Goal: Task Accomplishment & Management: Complete application form

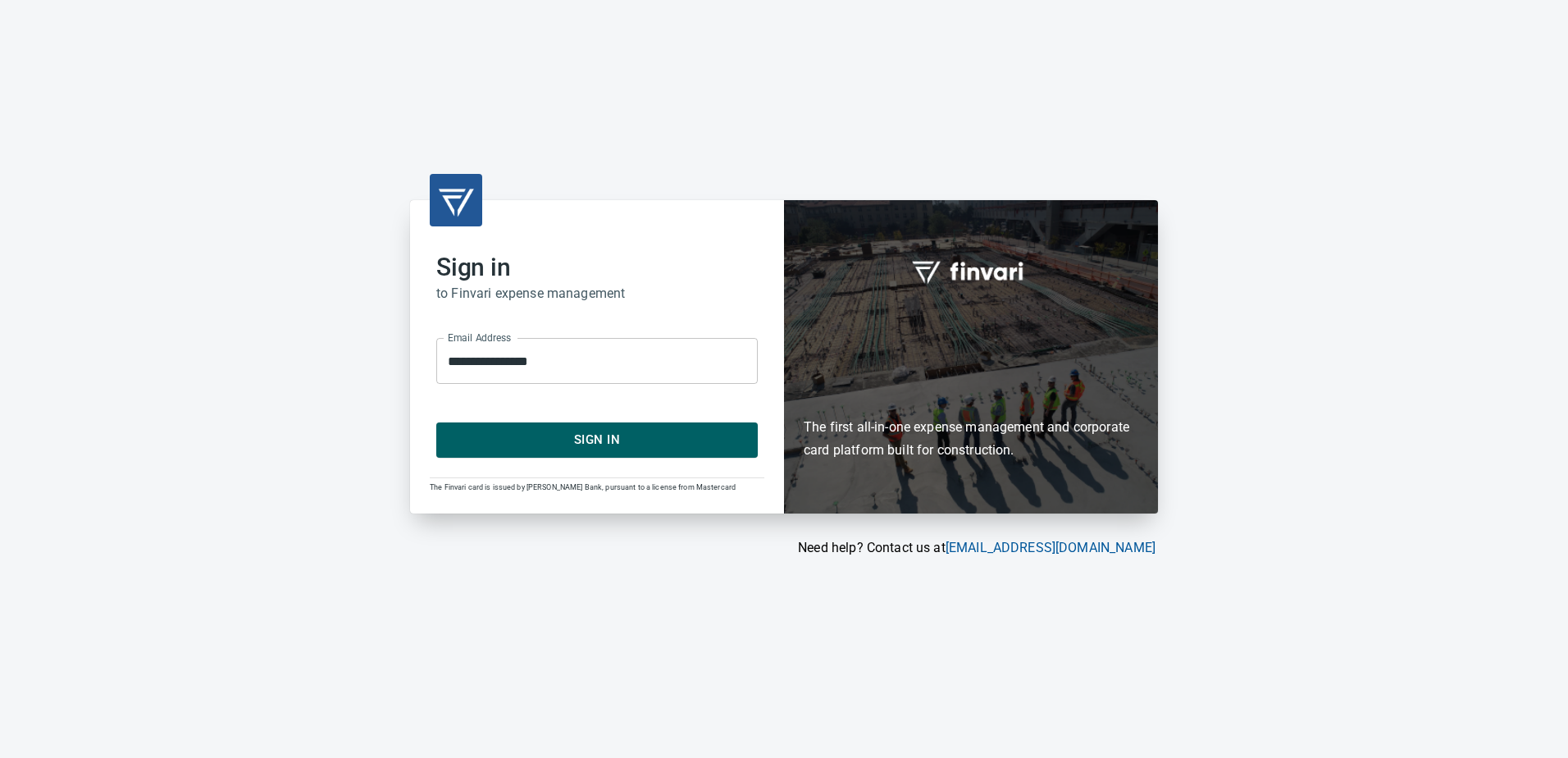
click at [581, 446] on span "Sign In" at bounding box center [597, 439] width 286 height 22
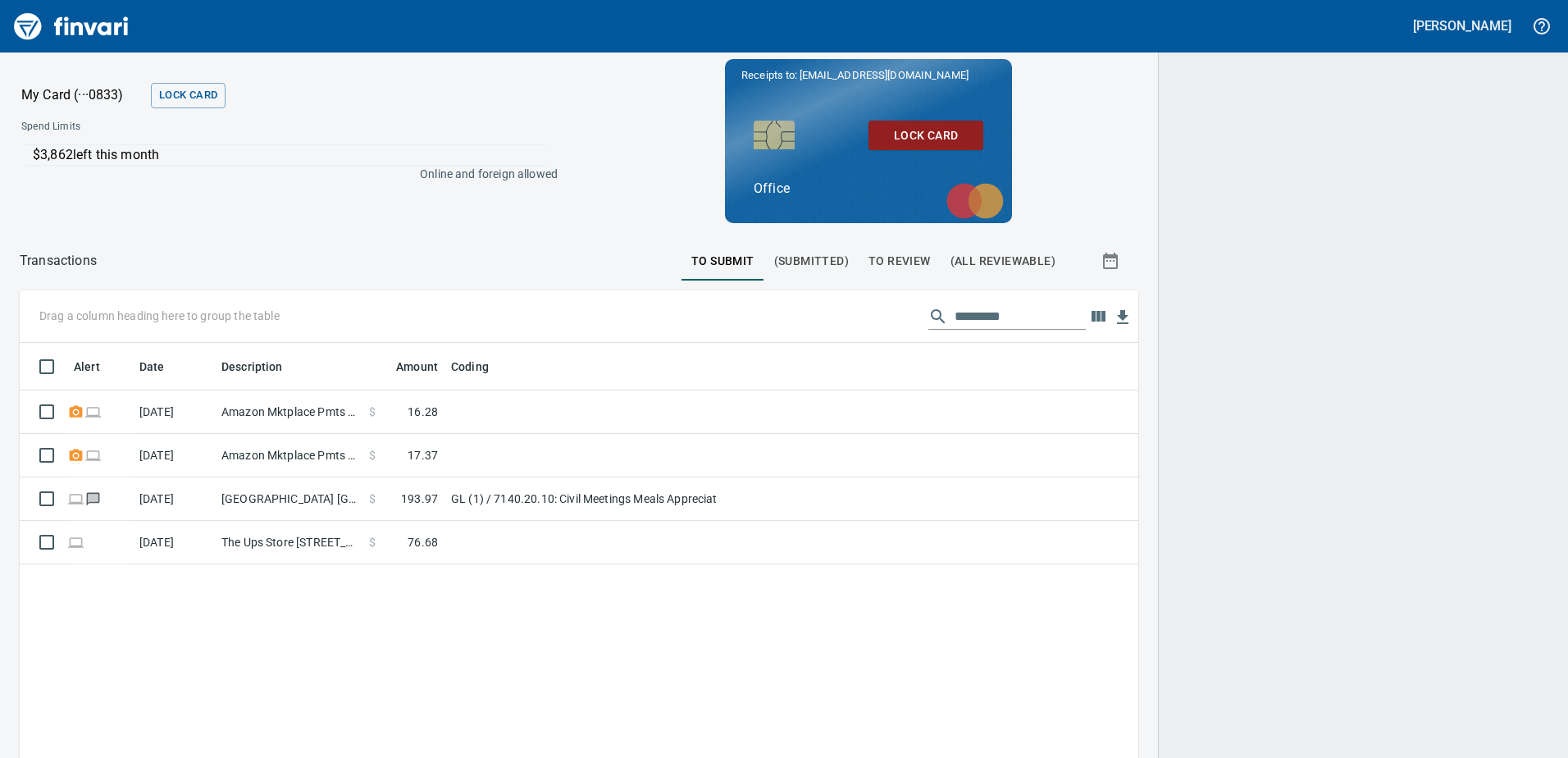
scroll to position [565, 1094]
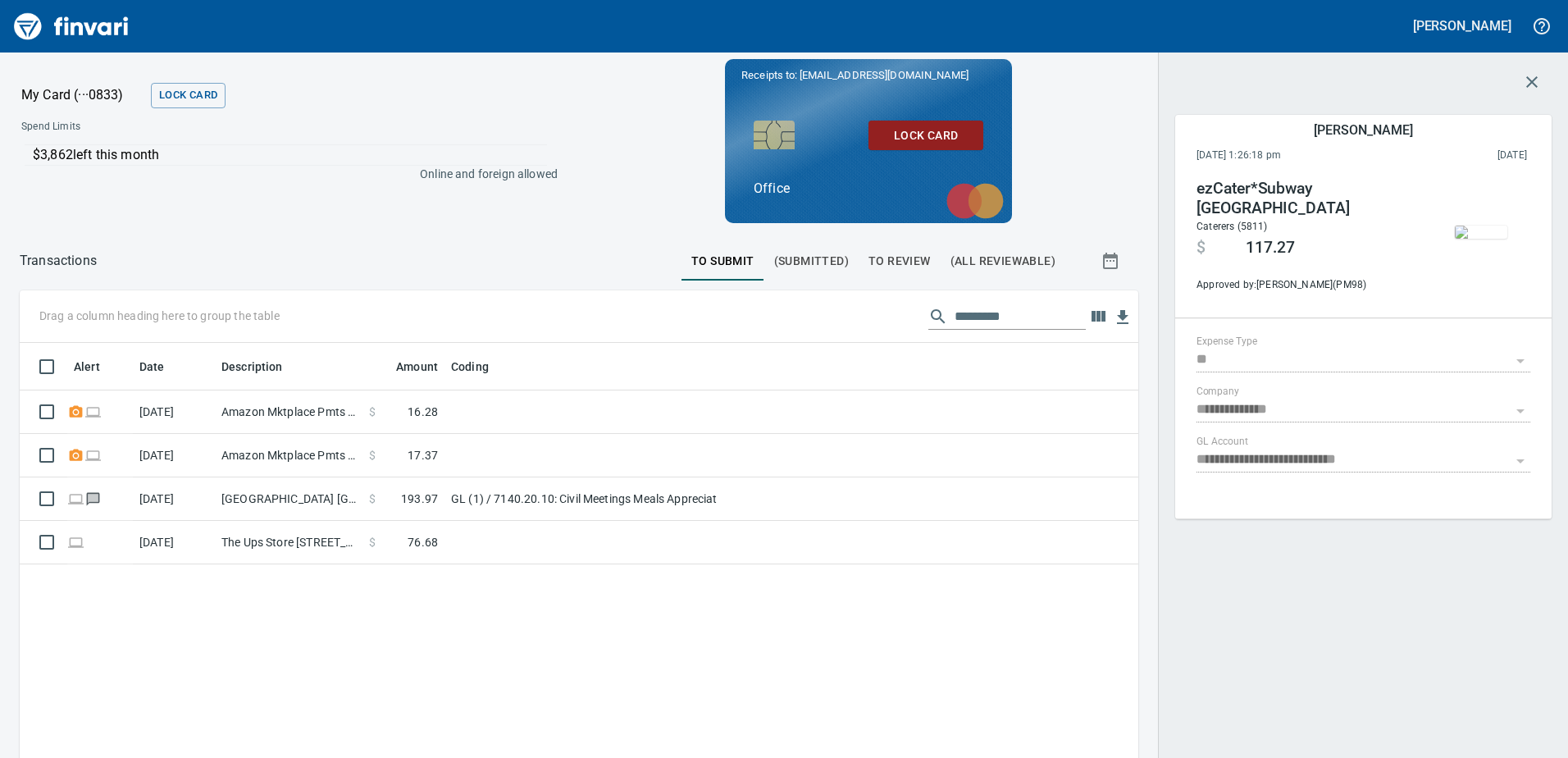
click at [898, 263] on span "To Review" at bounding box center [900, 261] width 63 height 21
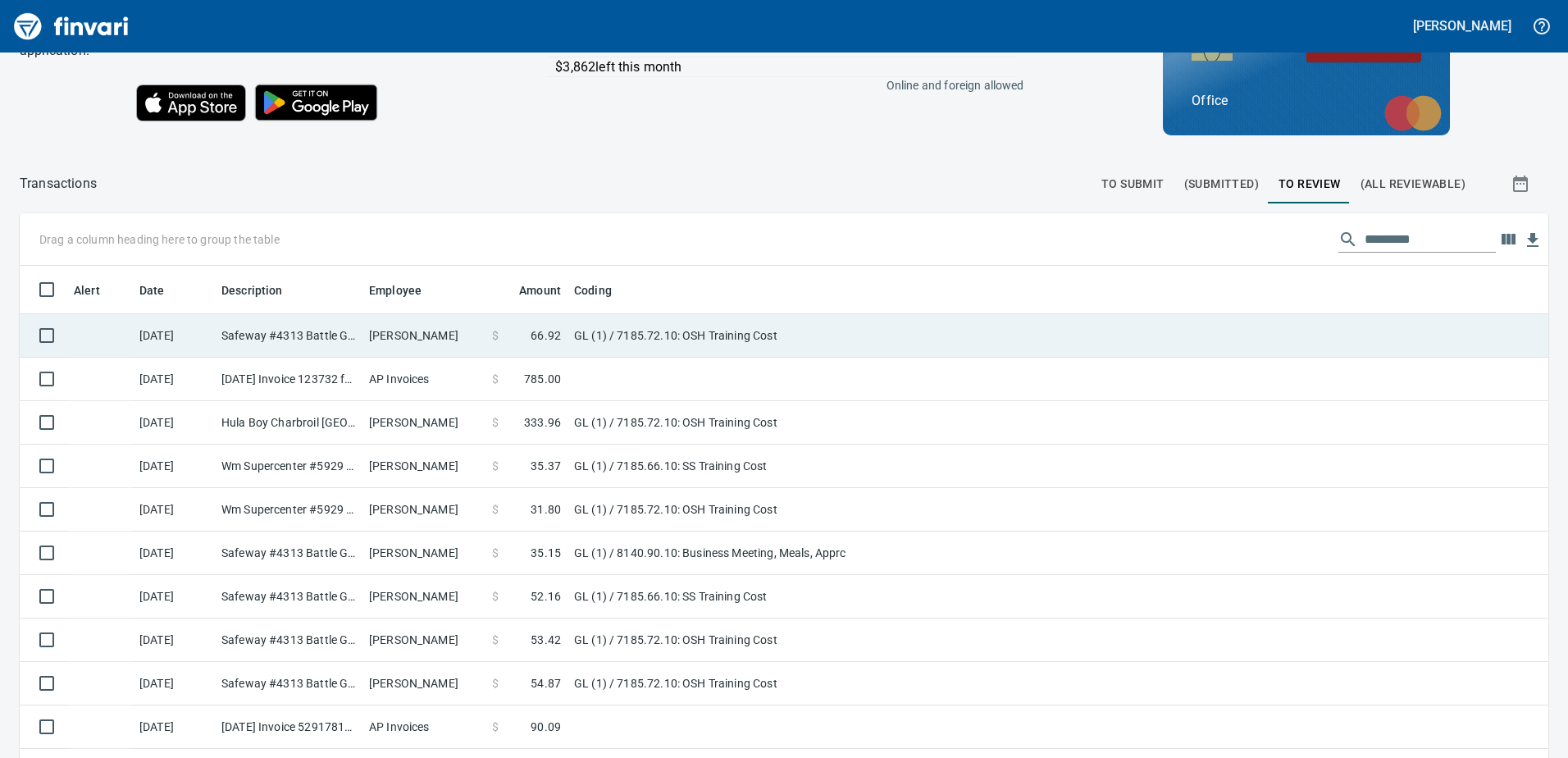
scroll to position [185, 0]
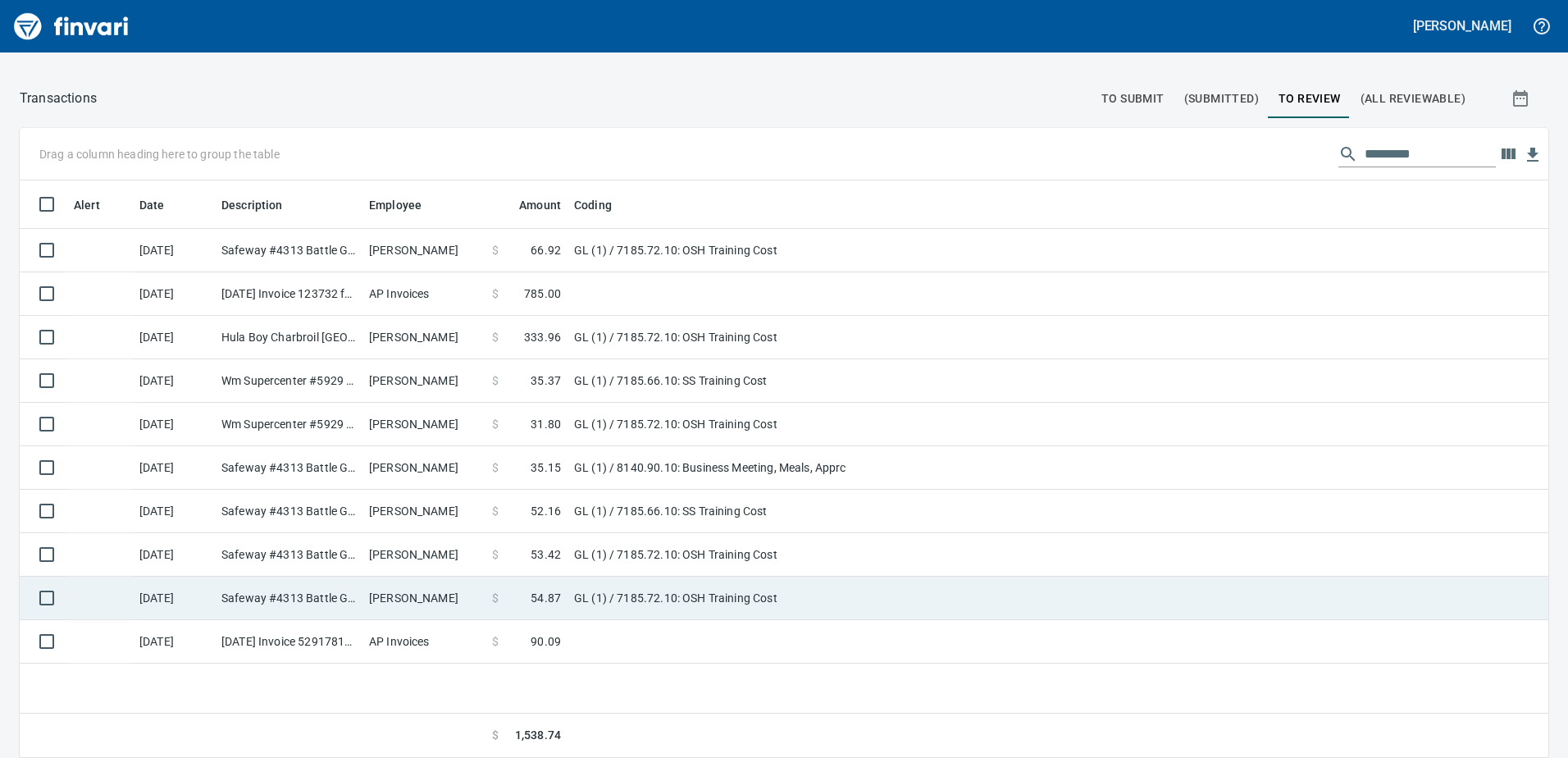
click at [625, 591] on td "GL (1) / 7185.72.10: OSH Training Cost" at bounding box center [773, 598] width 411 height 43
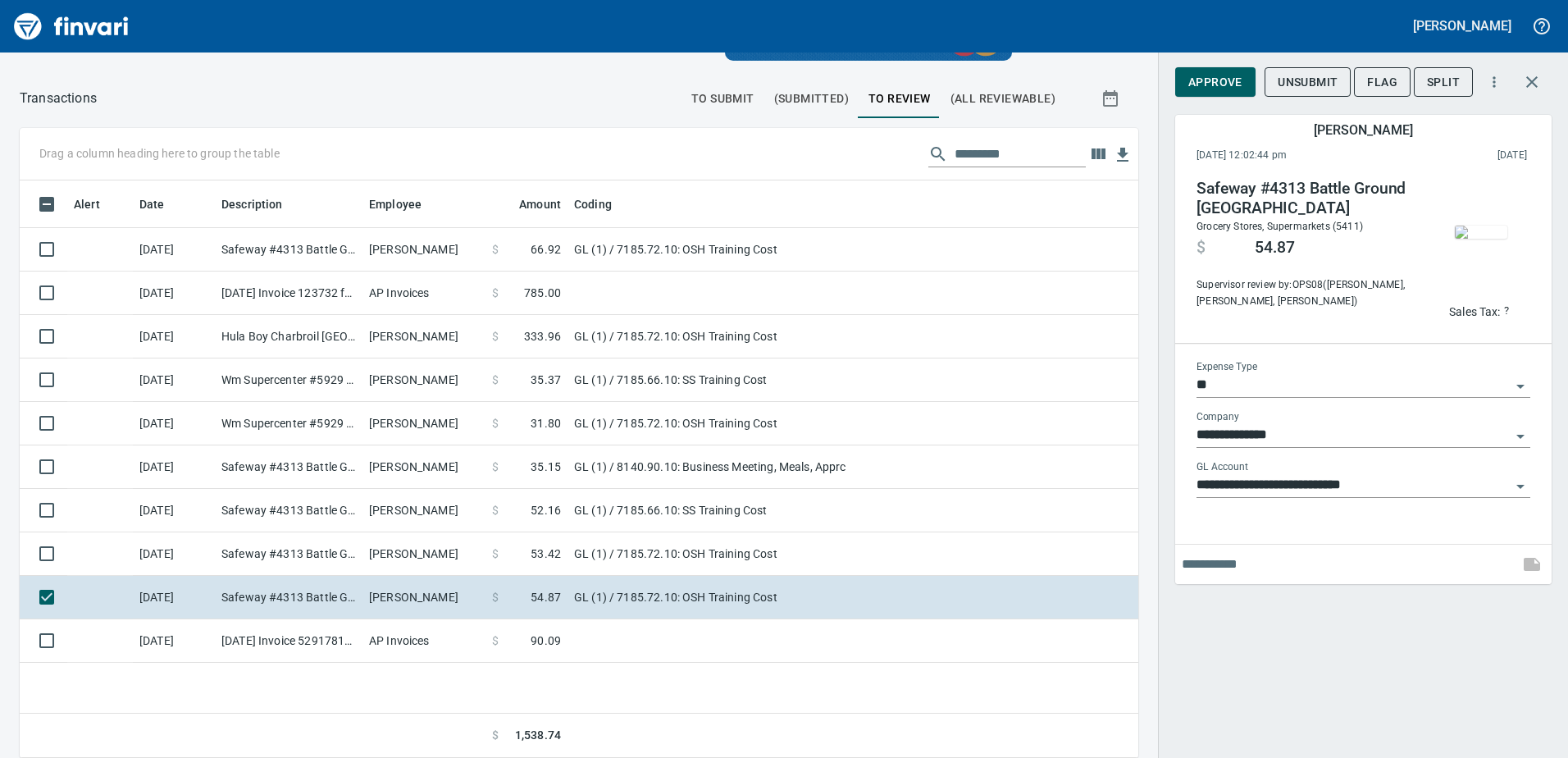
scroll to position [565, 1094]
click at [1482, 233] on img "button" at bounding box center [1482, 232] width 52 height 13
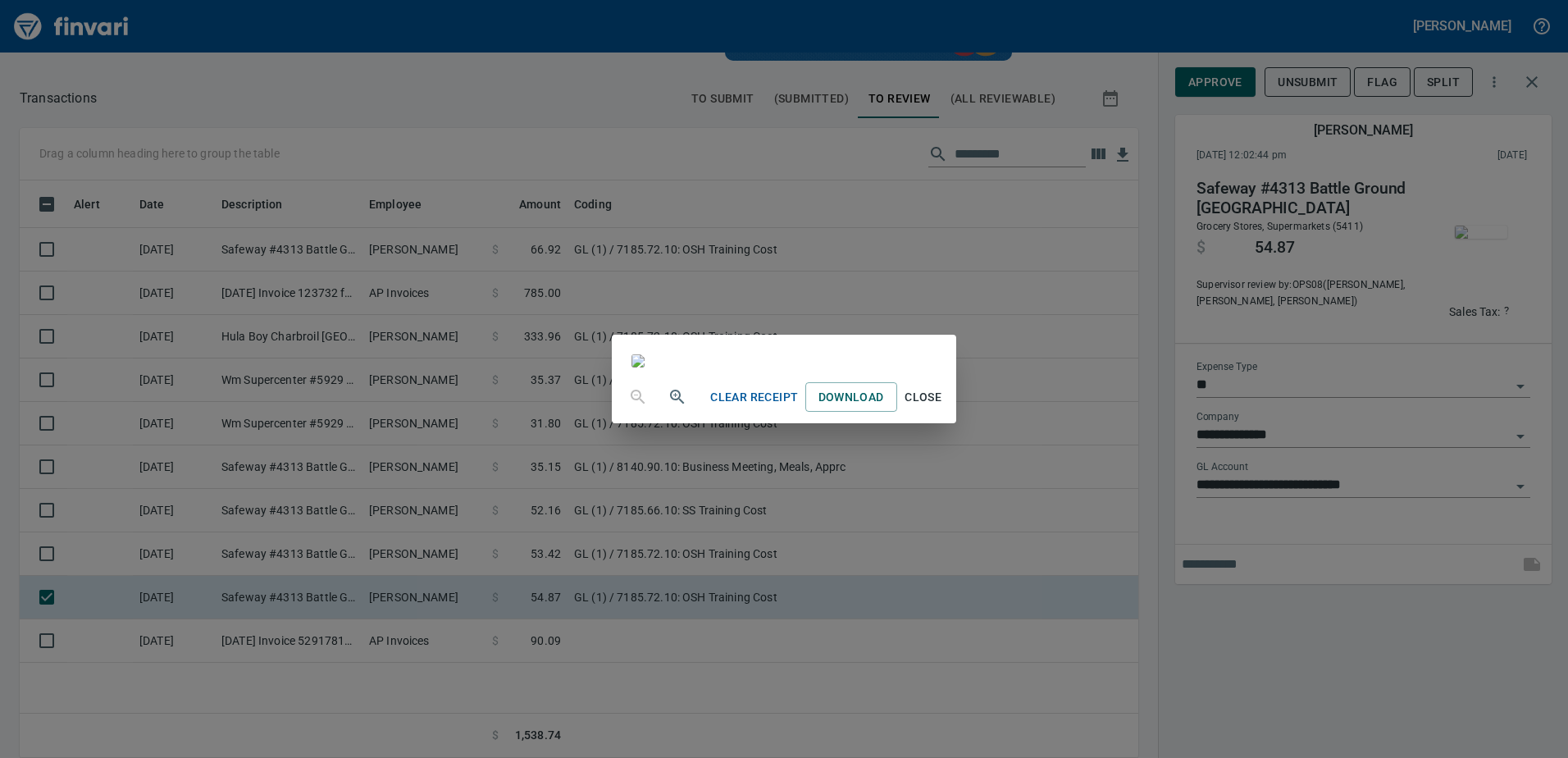
scroll to position [207, 0]
click at [1349, 679] on div "Clear Receipt Download Close" at bounding box center [784, 379] width 1568 height 758
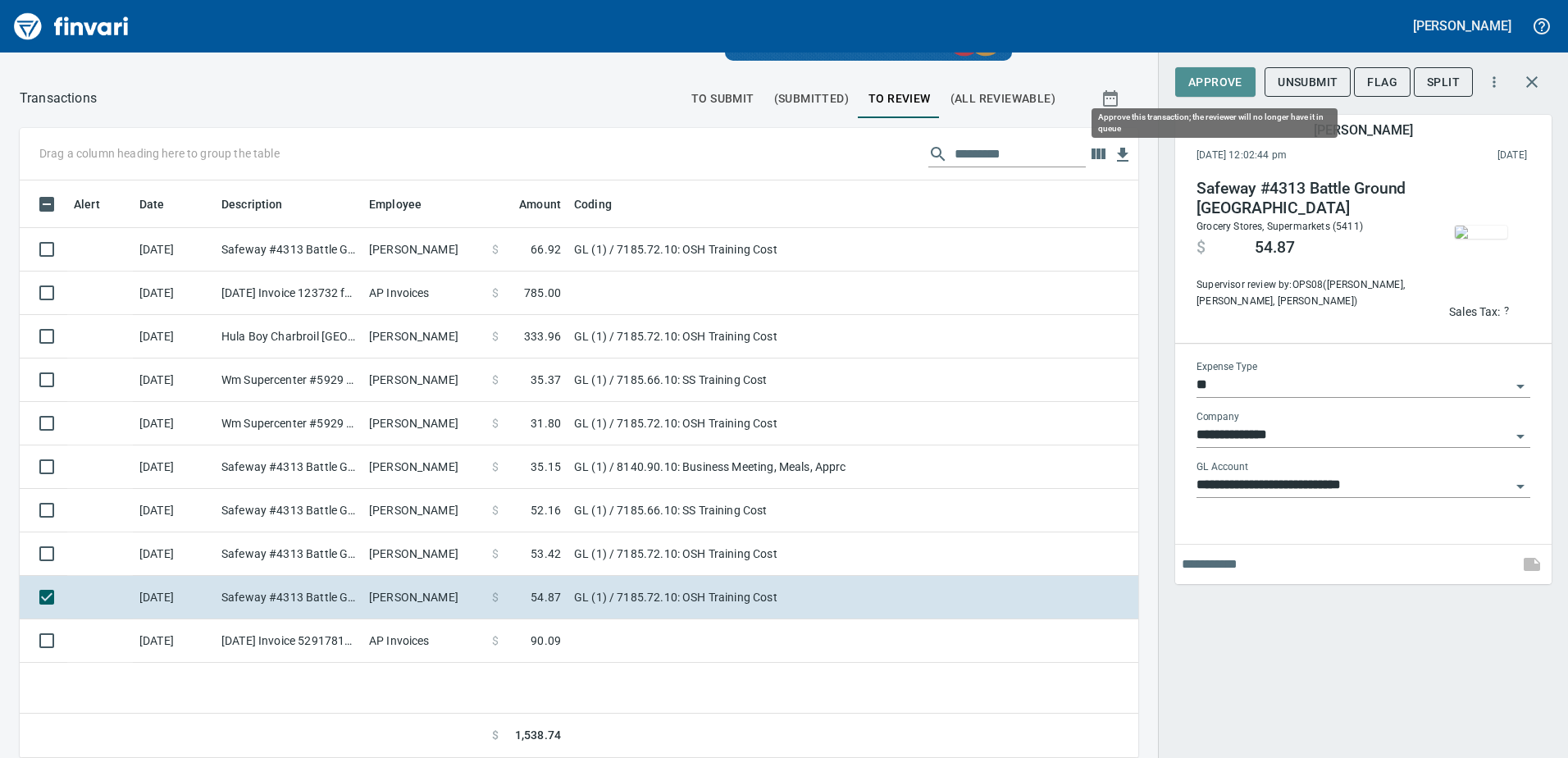
click at [1228, 85] on span "Approve" at bounding box center [1216, 82] width 54 height 21
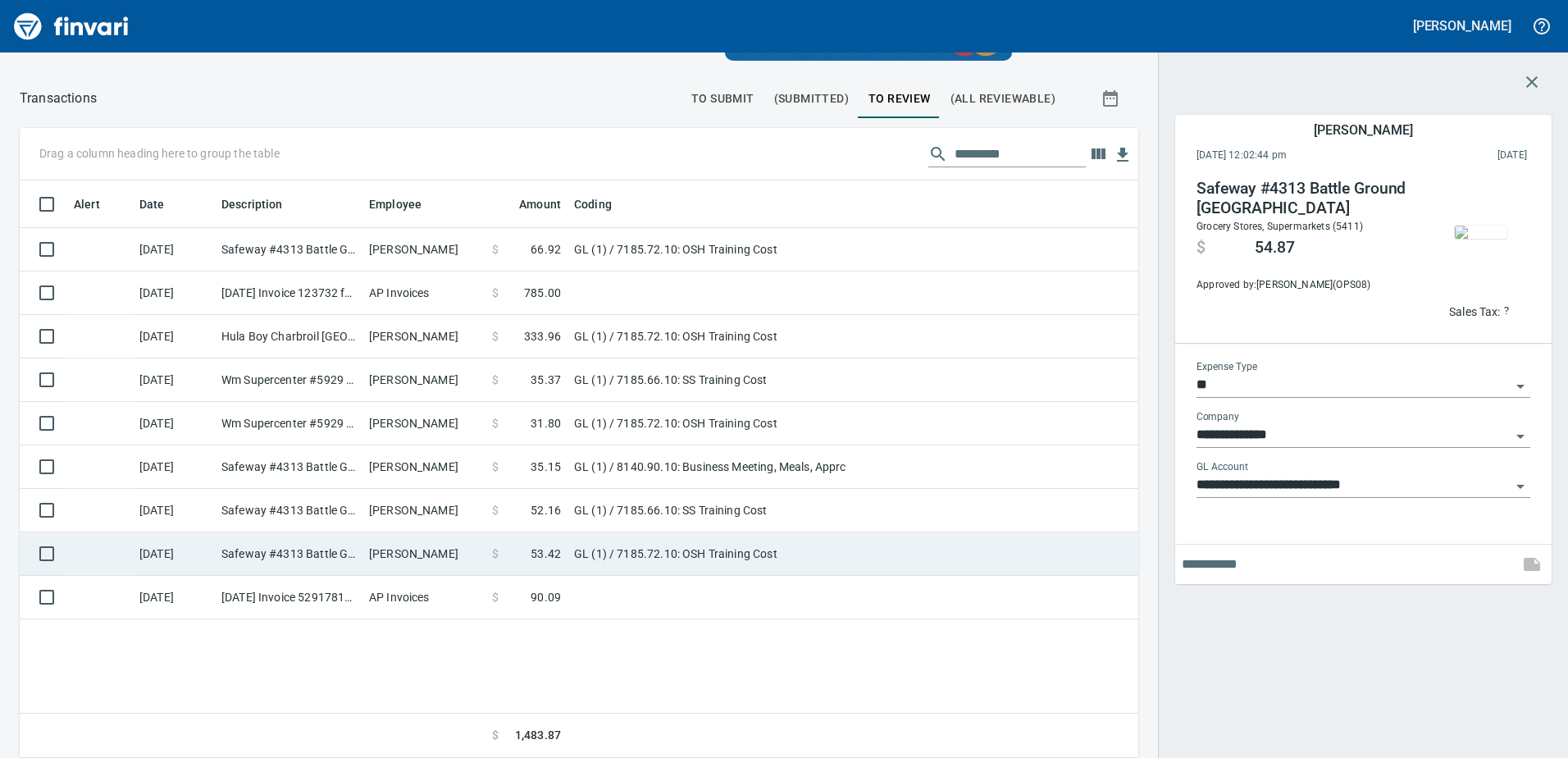
click at [689, 547] on td "GL (1) / 7185.72.10: OSH Training Cost" at bounding box center [773, 554] width 411 height 43
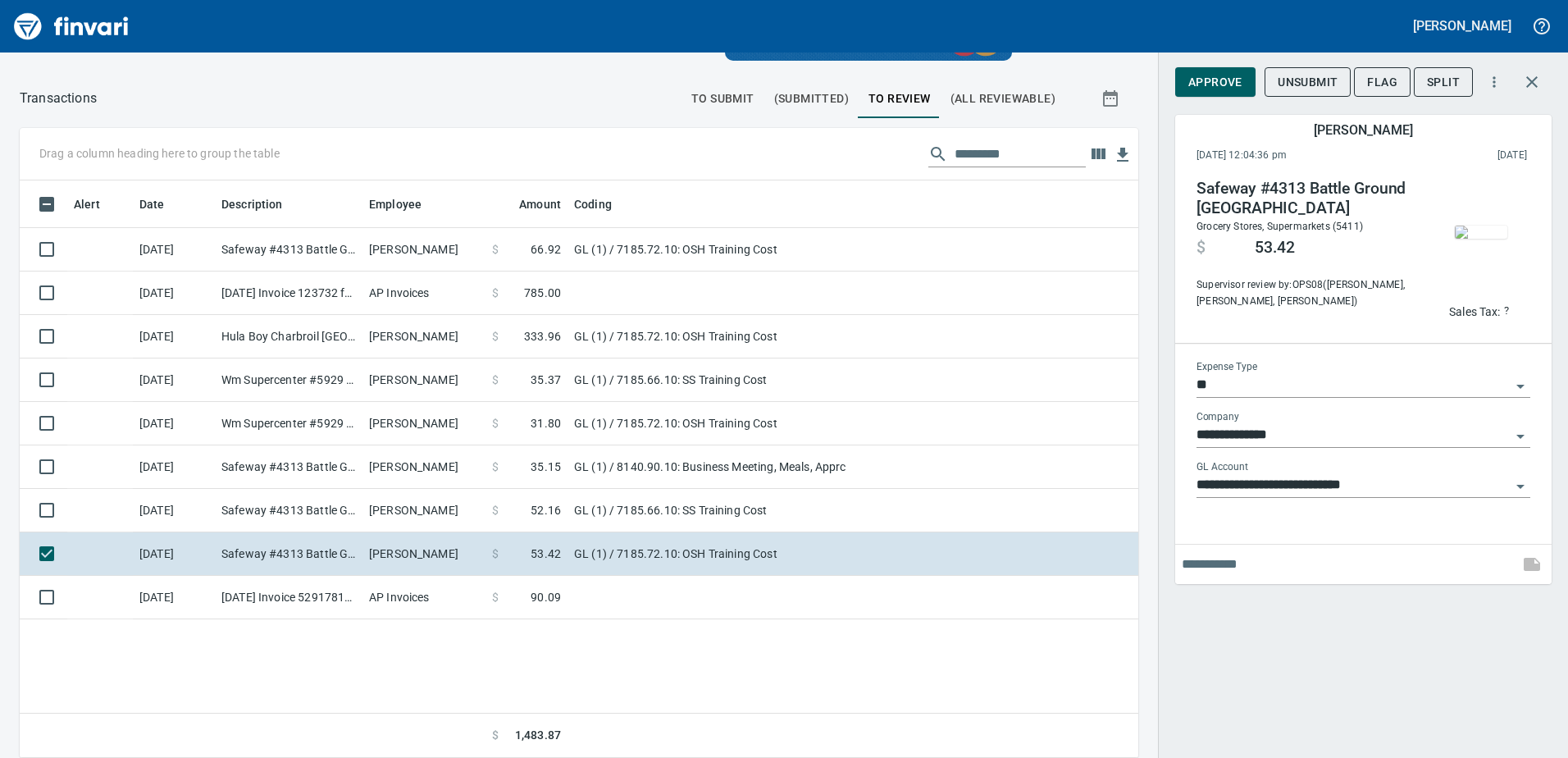
click at [1486, 229] on img "button" at bounding box center [1482, 232] width 52 height 13
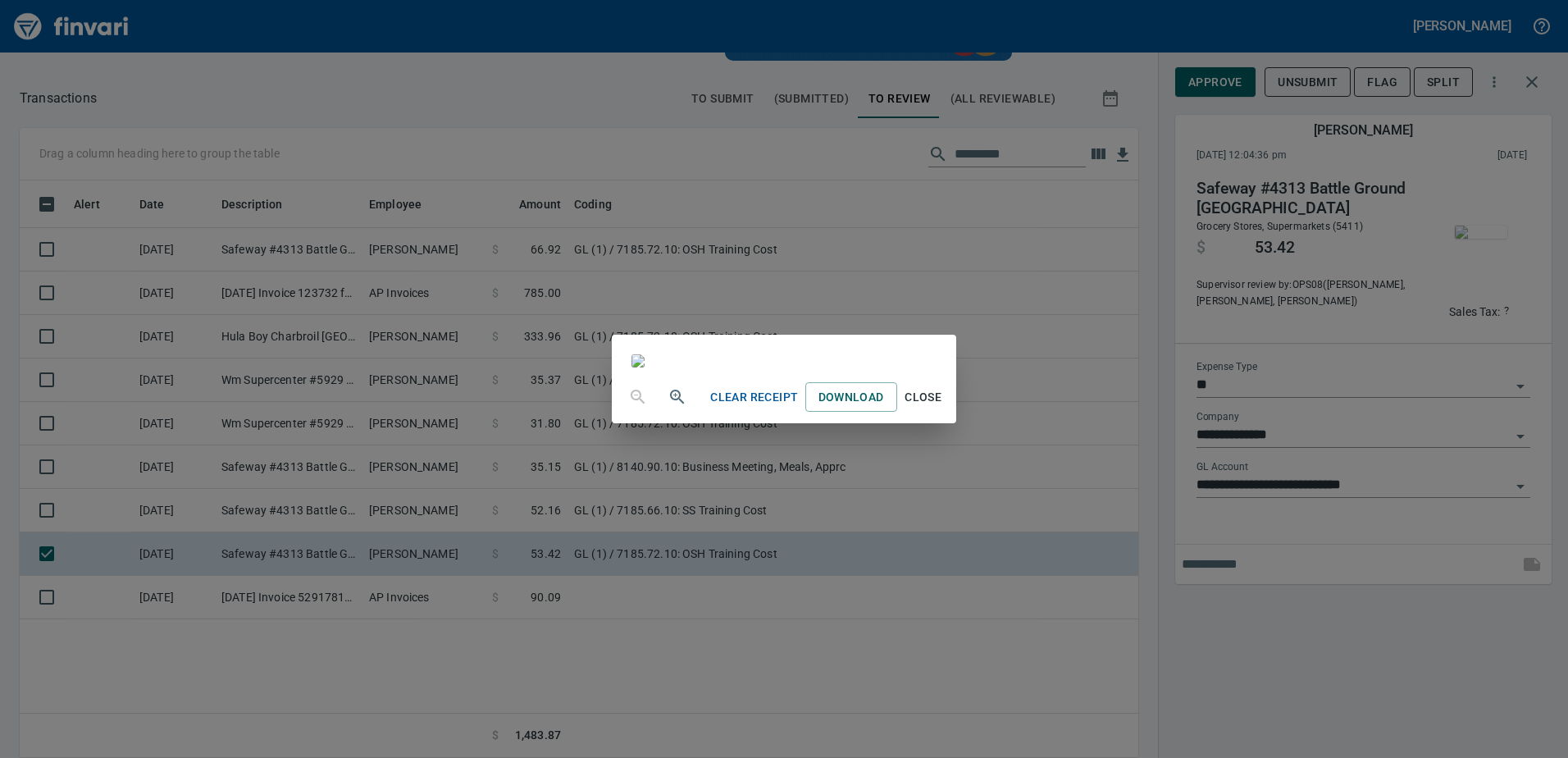
scroll to position [82, 0]
click at [1192, 587] on div "Clear Receipt Download Close" at bounding box center [784, 379] width 1568 height 758
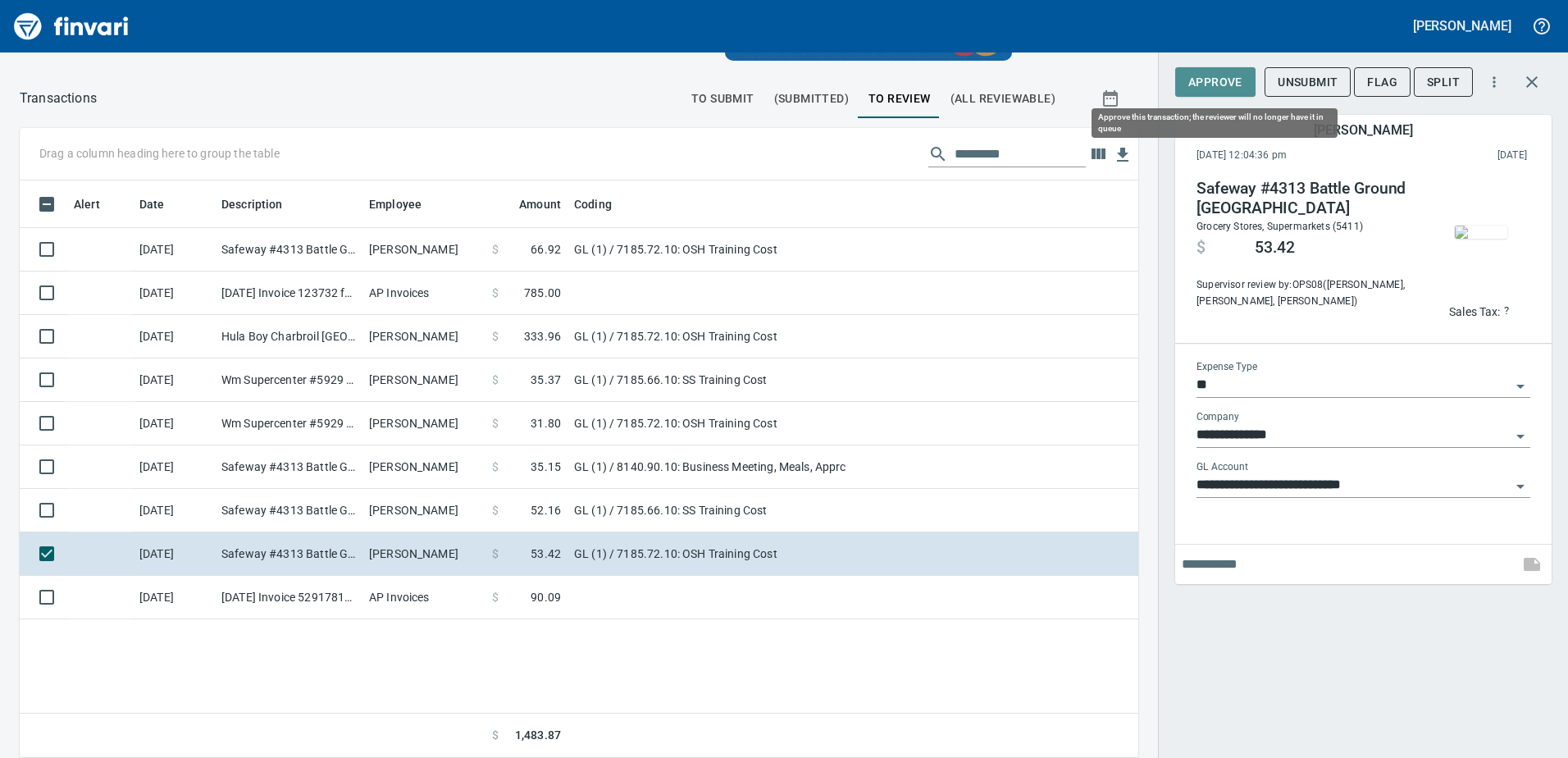
click at [1193, 82] on span "Approve" at bounding box center [1216, 82] width 54 height 21
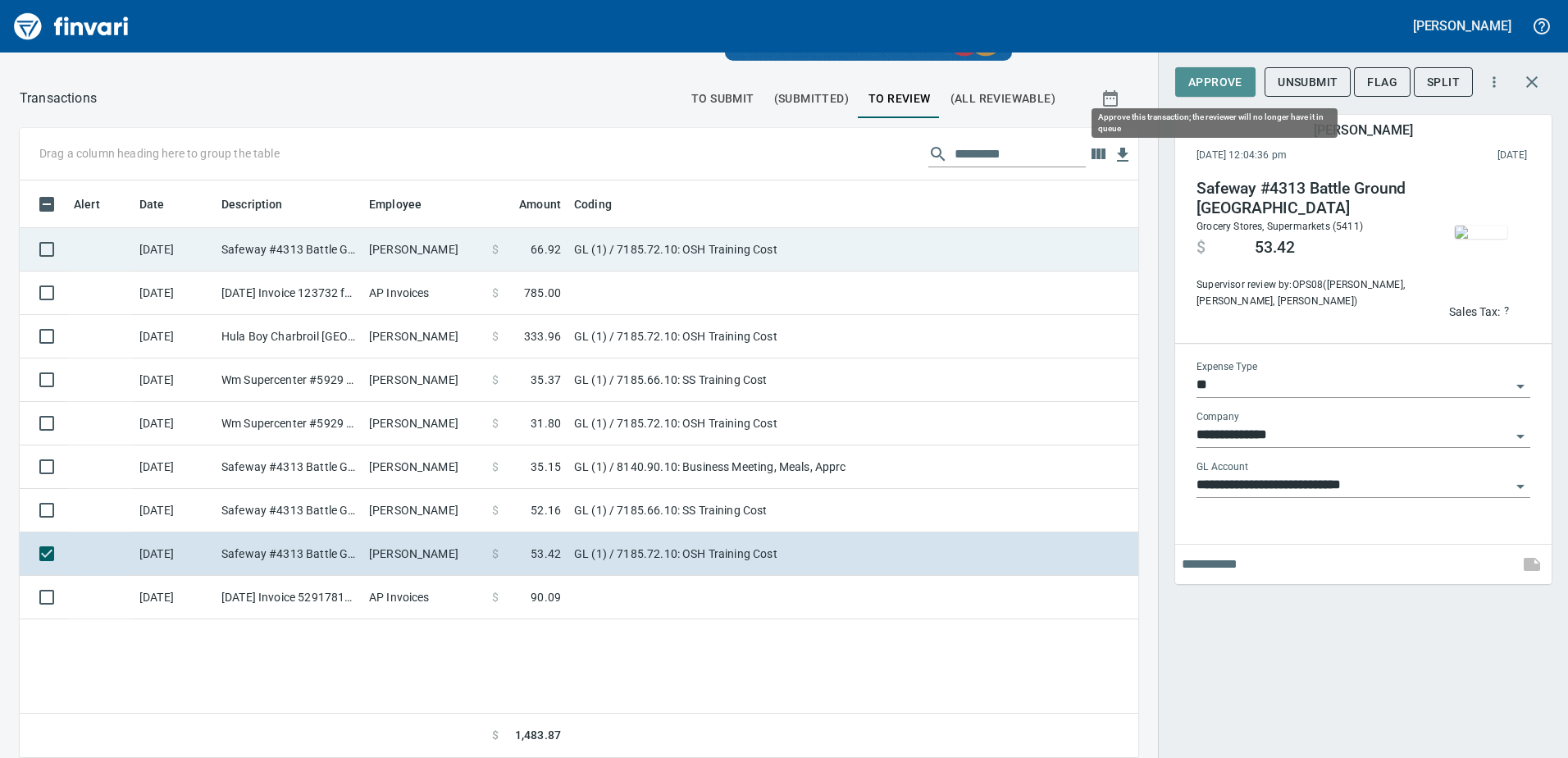
scroll to position [565, 1094]
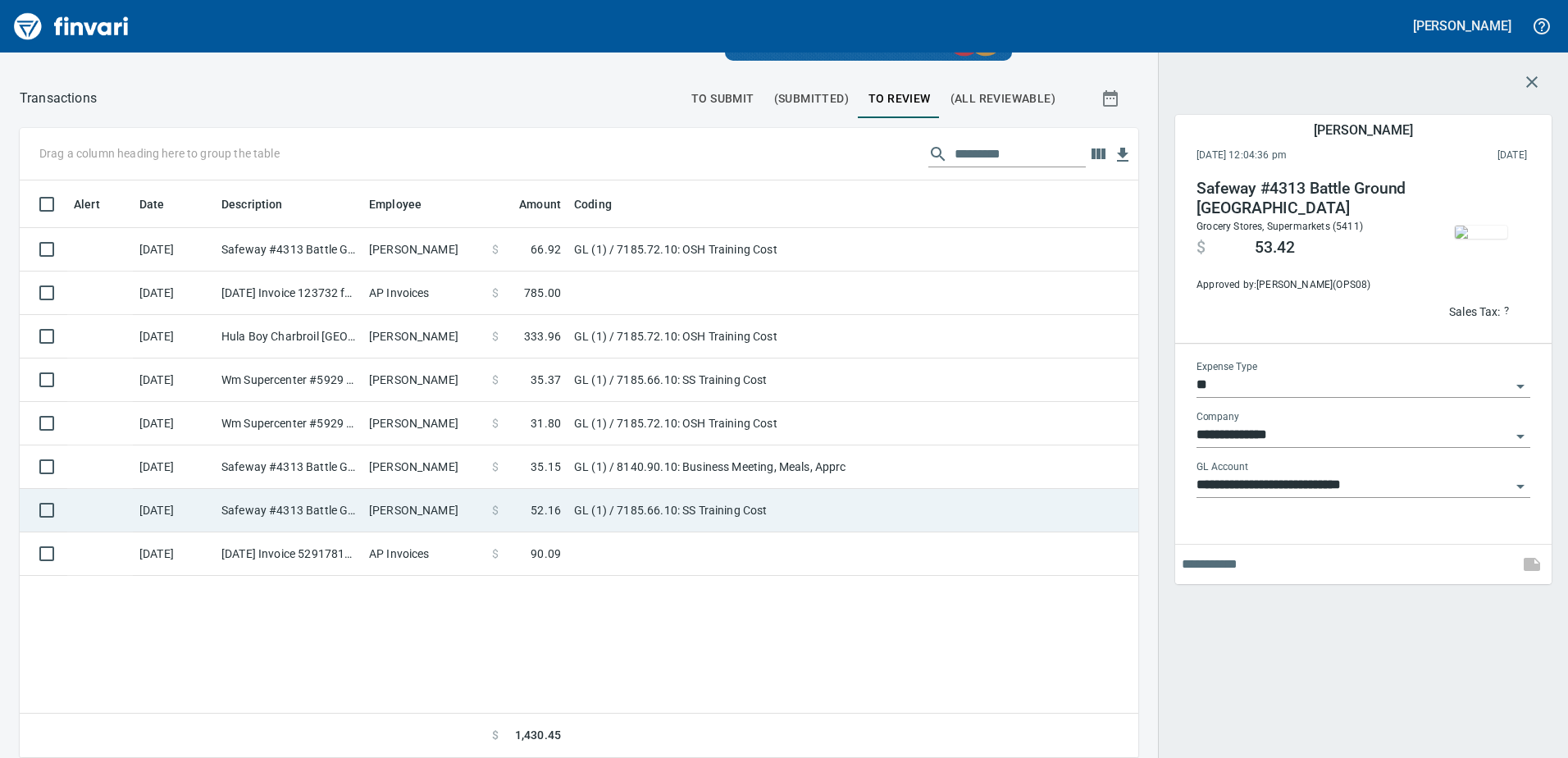
click at [588, 500] on td "GL (1) / 7185.66.10: SS Training Cost" at bounding box center [773, 511] width 411 height 43
type input "**********"
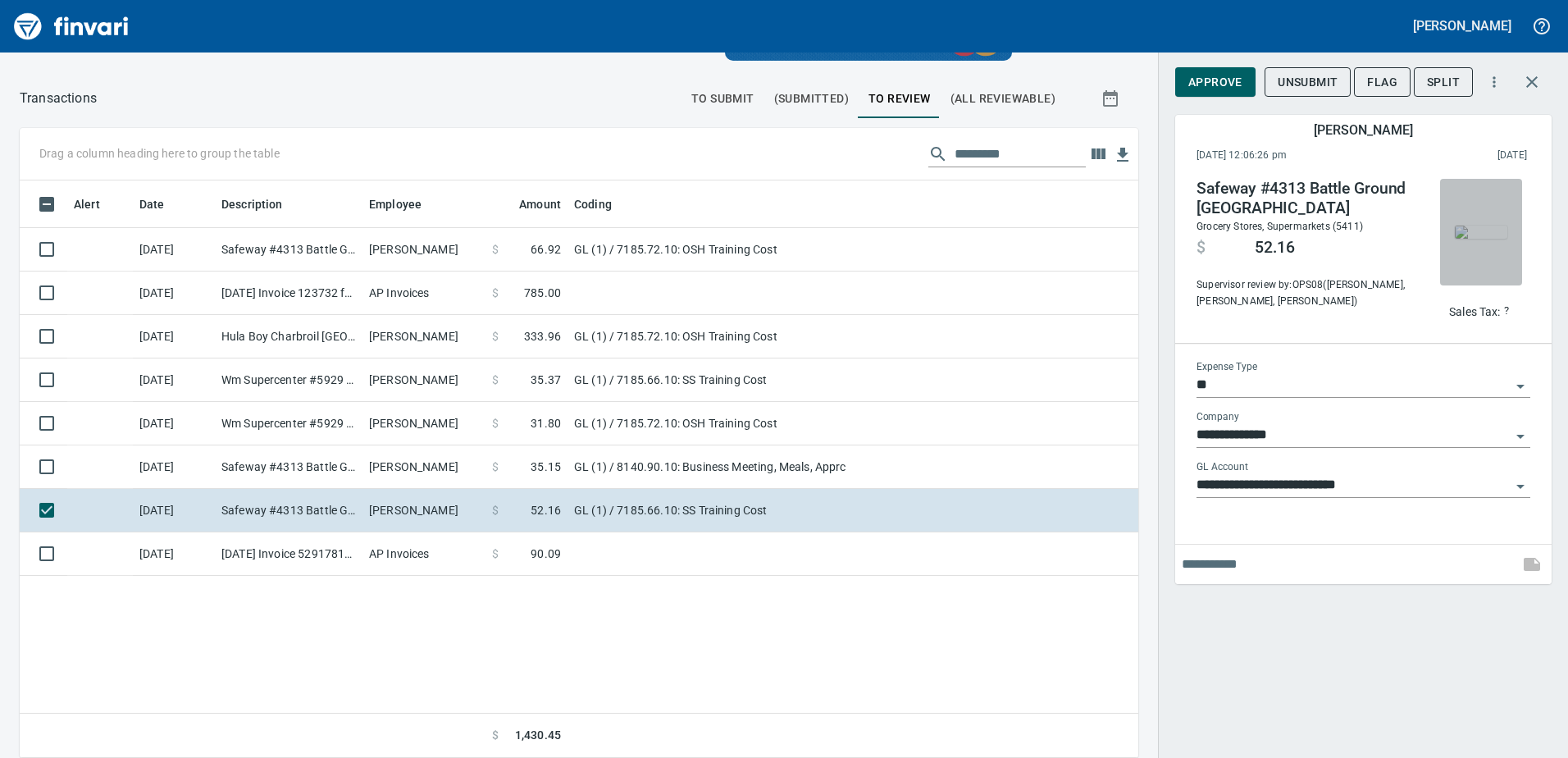
click at [1497, 239] on img "button" at bounding box center [1482, 232] width 52 height 13
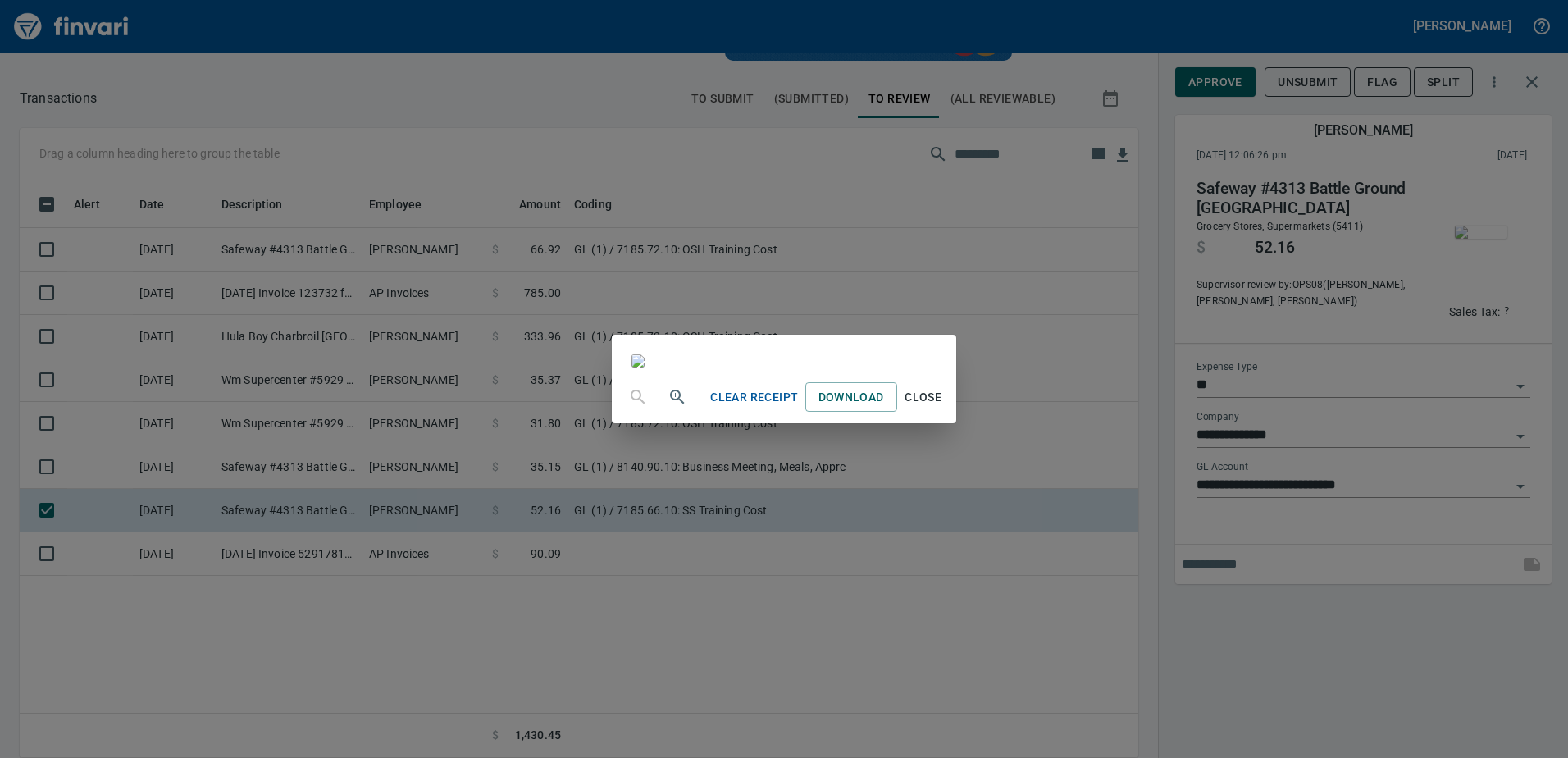
click at [1343, 603] on div "Clear Receipt Download Close" at bounding box center [784, 379] width 1568 height 758
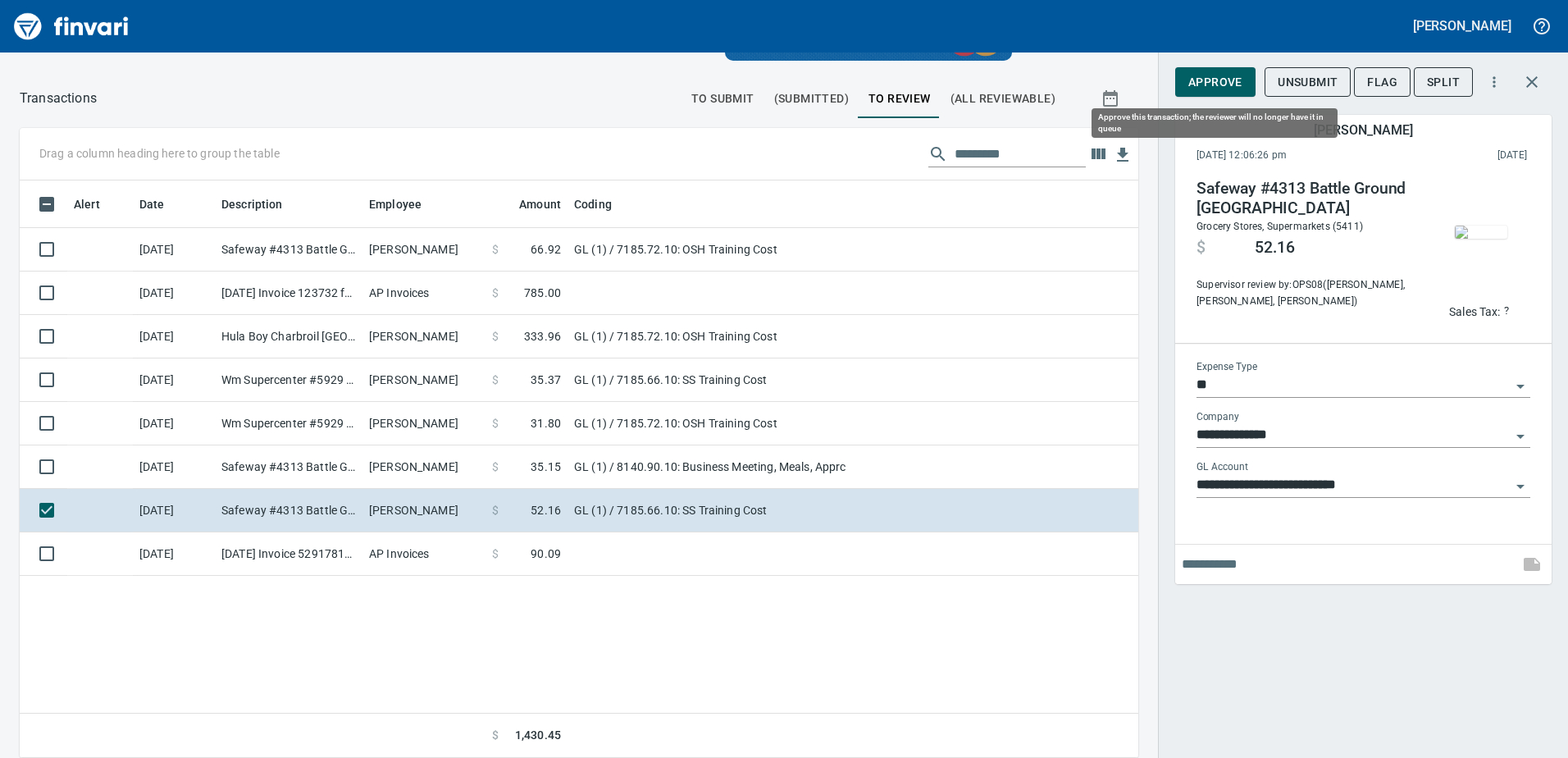
scroll to position [565, 1094]
click at [1248, 555] on input "text" at bounding box center [1347, 564] width 331 height 26
type input "**********"
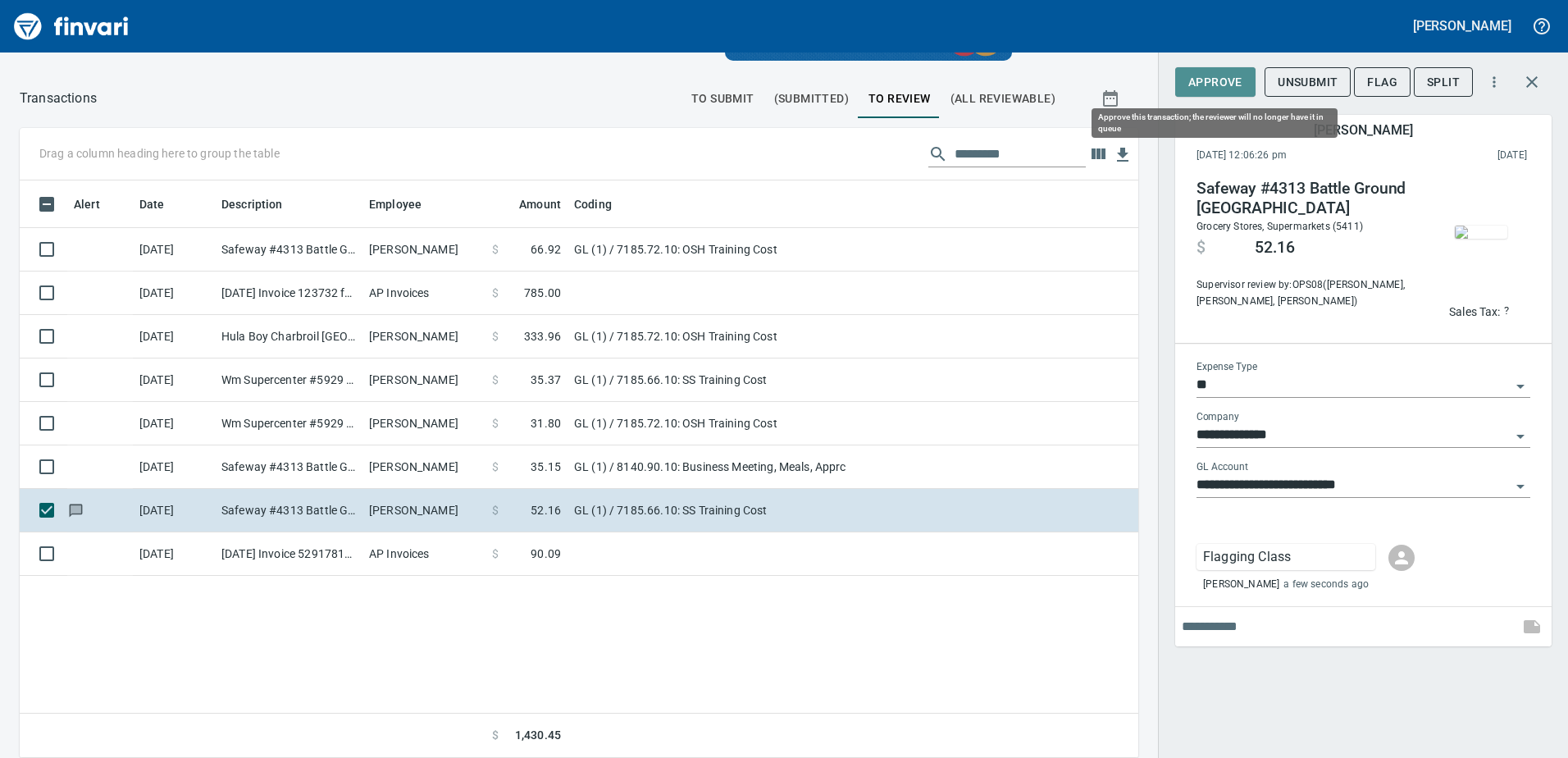
click at [1223, 83] on span "Approve" at bounding box center [1216, 82] width 54 height 21
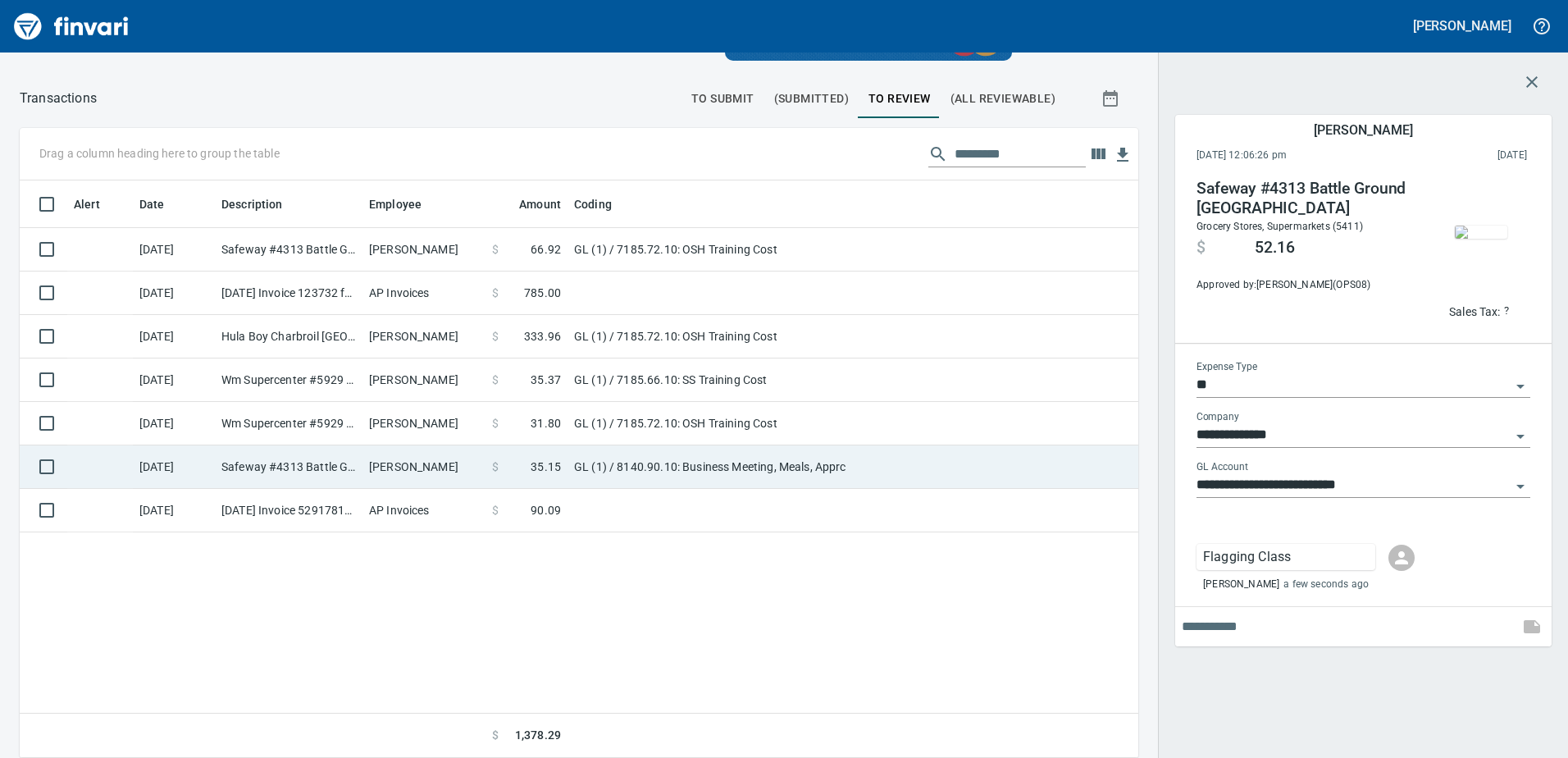
click at [711, 450] on td "GL (1) / 8140.90.10: Business Meeting, Meals, Apprc" at bounding box center [773, 467] width 411 height 43
type input "**********"
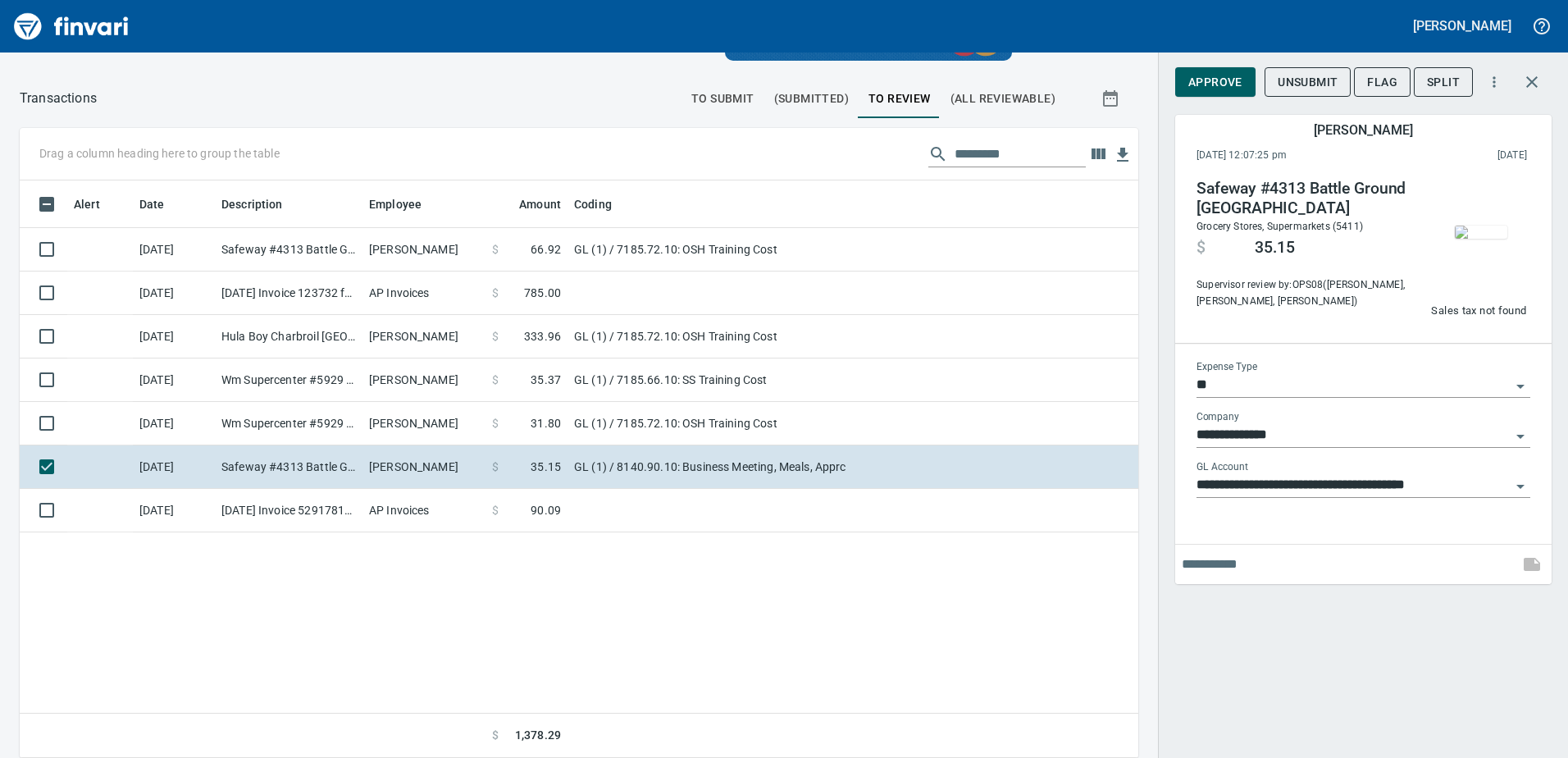
scroll to position [565, 1094]
click at [1487, 226] on img "button" at bounding box center [1482, 232] width 52 height 13
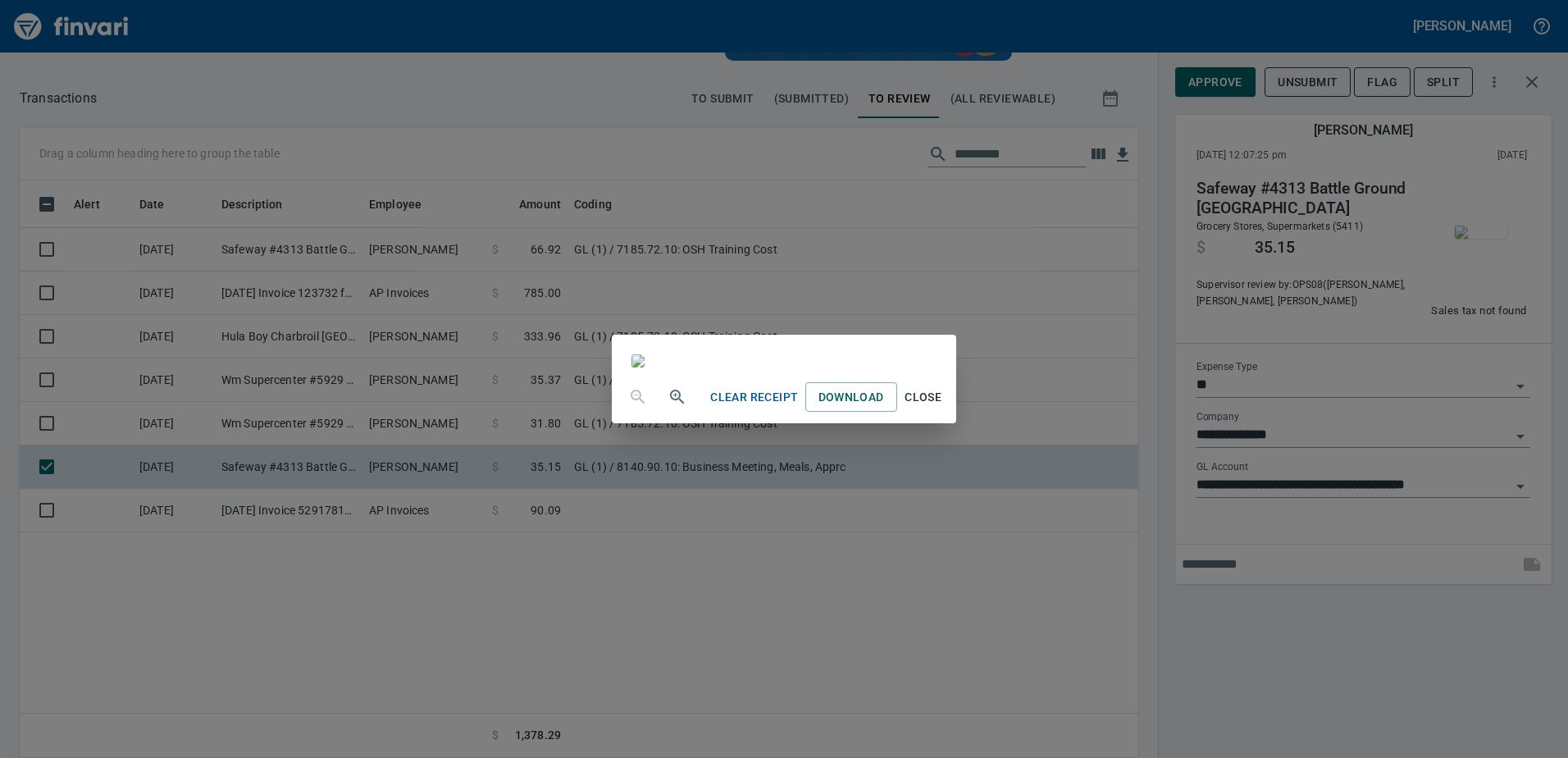
click at [1353, 614] on div "Clear Receipt Download Close" at bounding box center [784, 379] width 1568 height 758
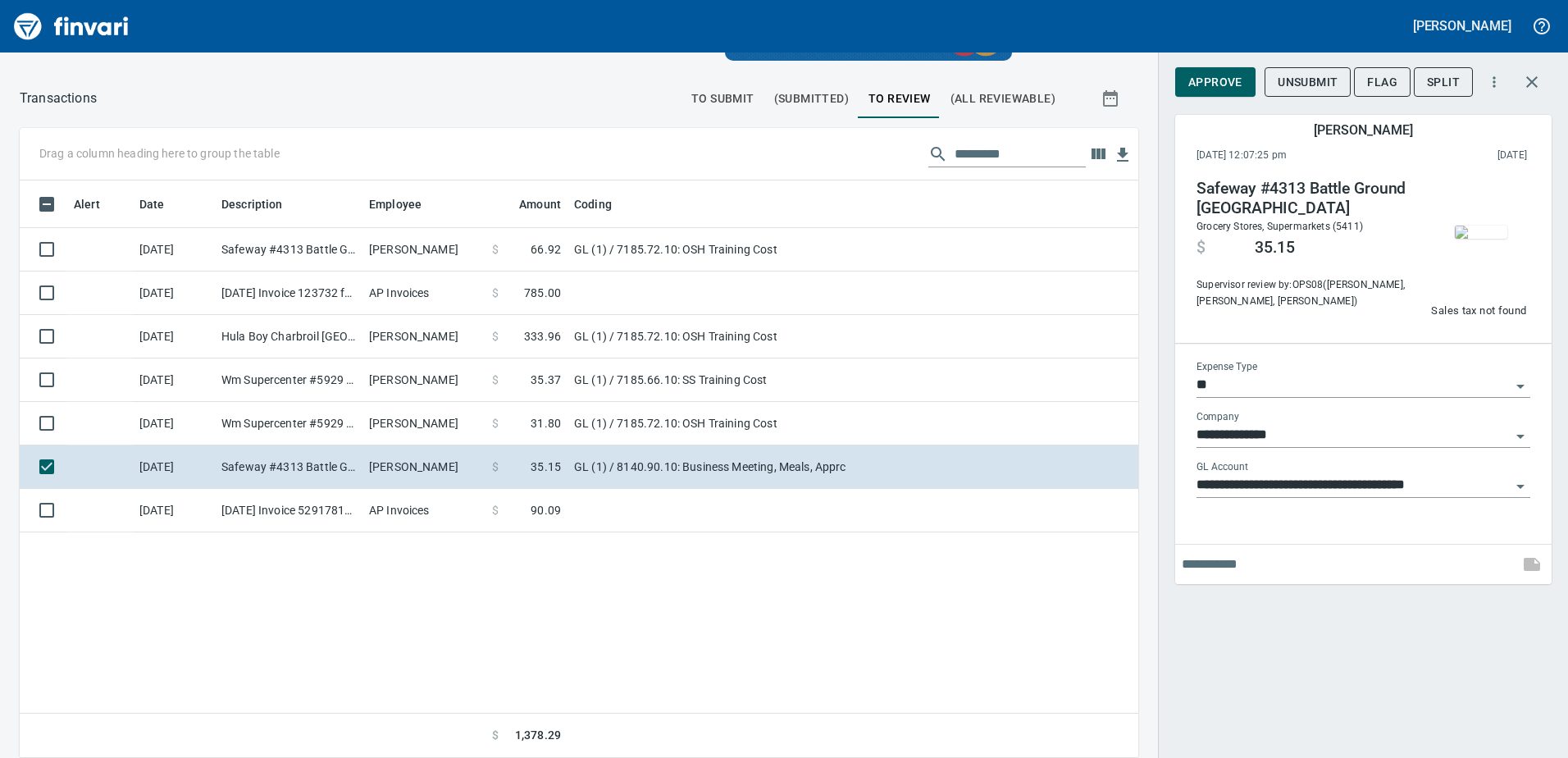
click at [1268, 556] on input "text" at bounding box center [1347, 564] width 331 height 26
type input "**********"
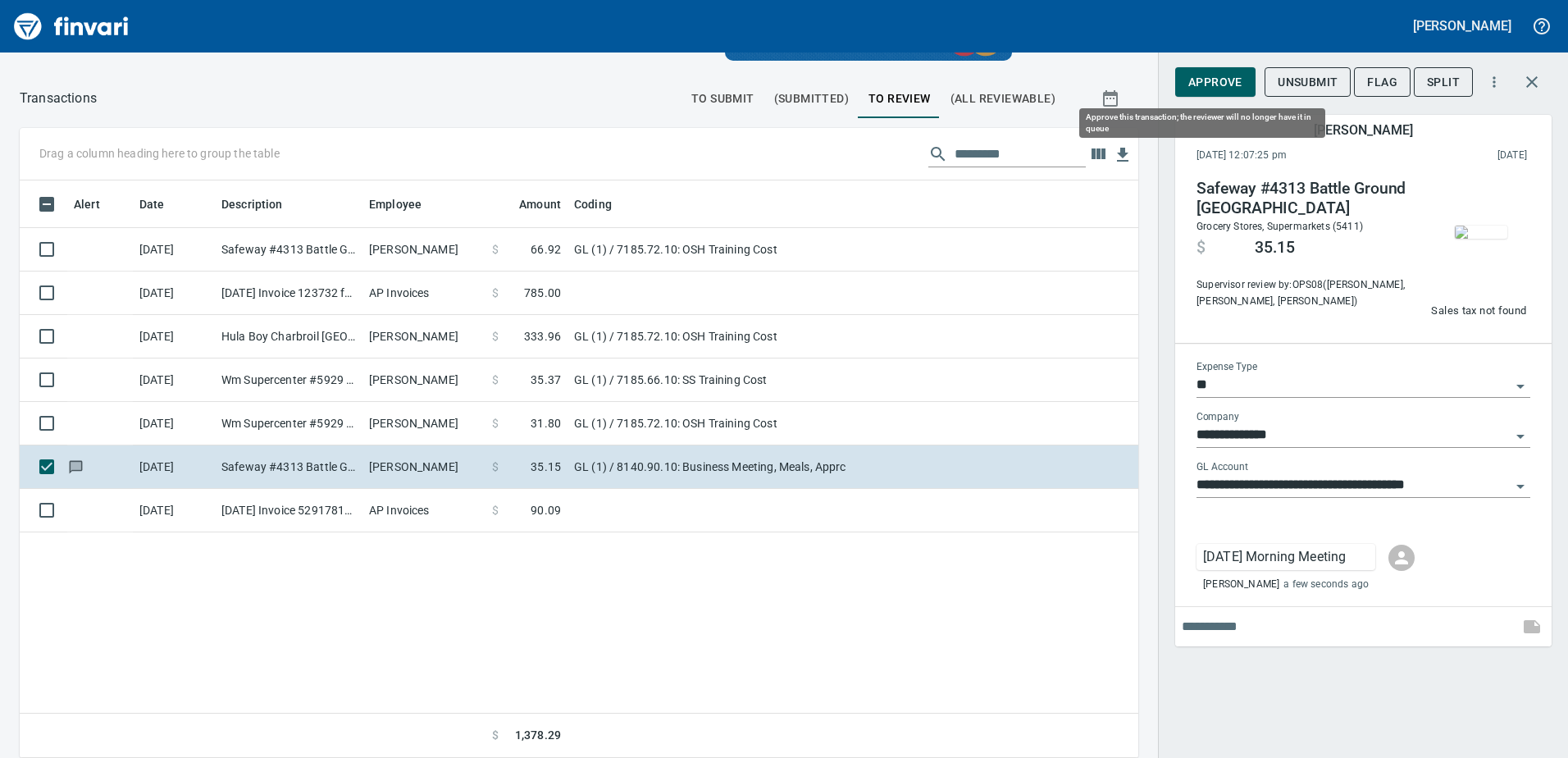
click at [1218, 77] on span "Approve" at bounding box center [1216, 82] width 54 height 21
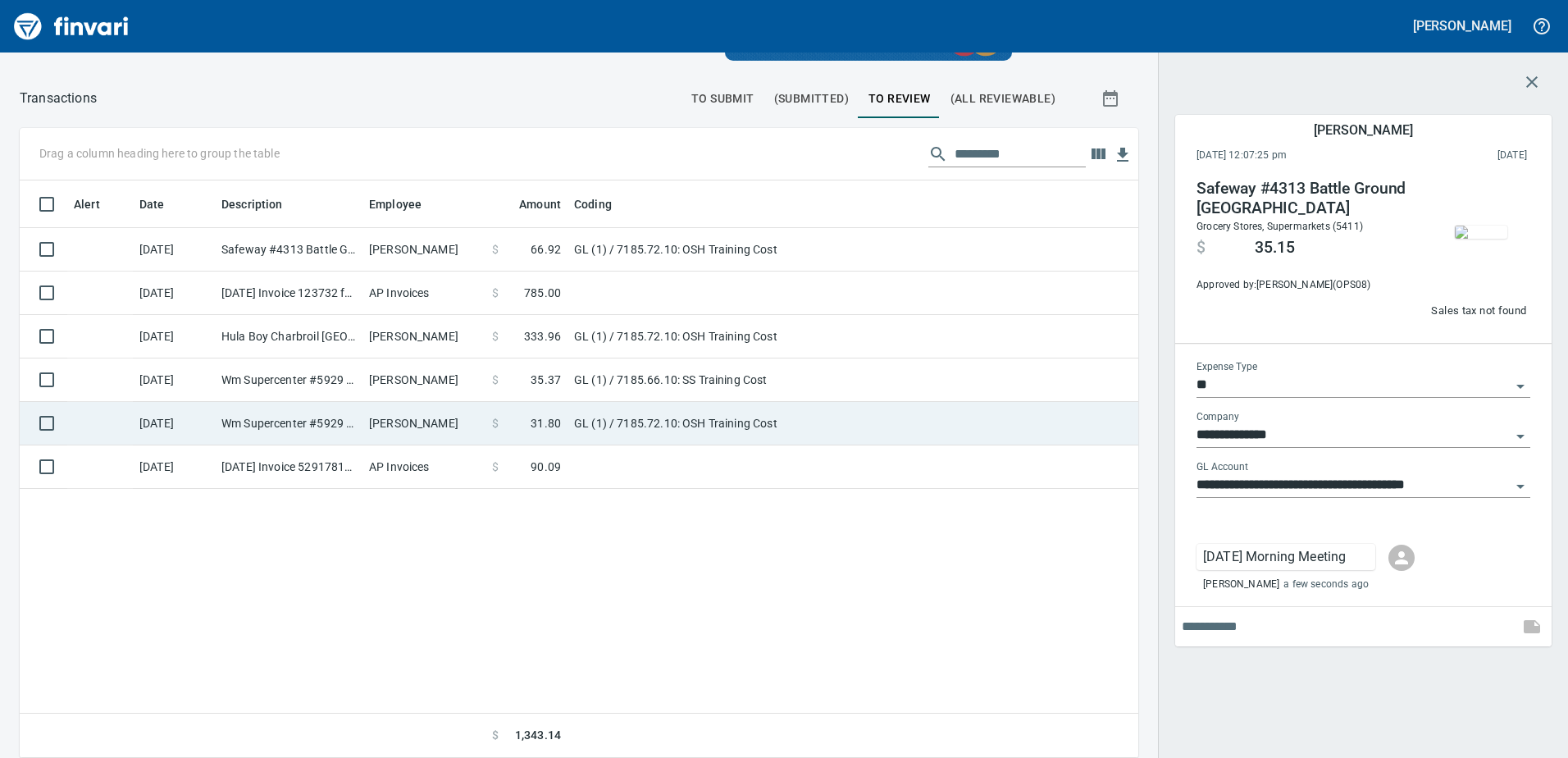
click at [769, 413] on td "GL (1) / 7185.72.10: OSH Training Cost" at bounding box center [773, 424] width 411 height 43
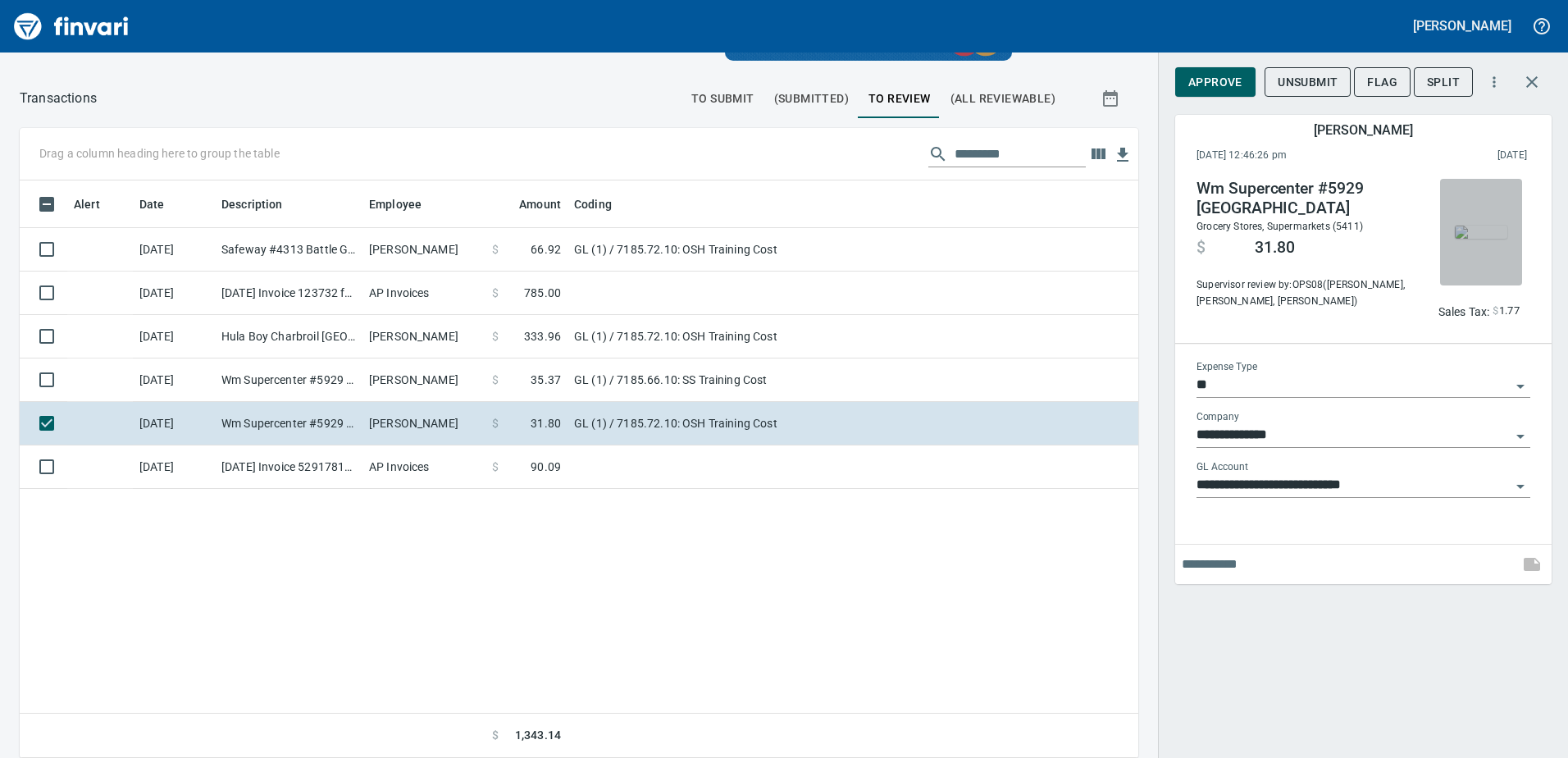
click at [1460, 226] on img "button" at bounding box center [1482, 232] width 52 height 13
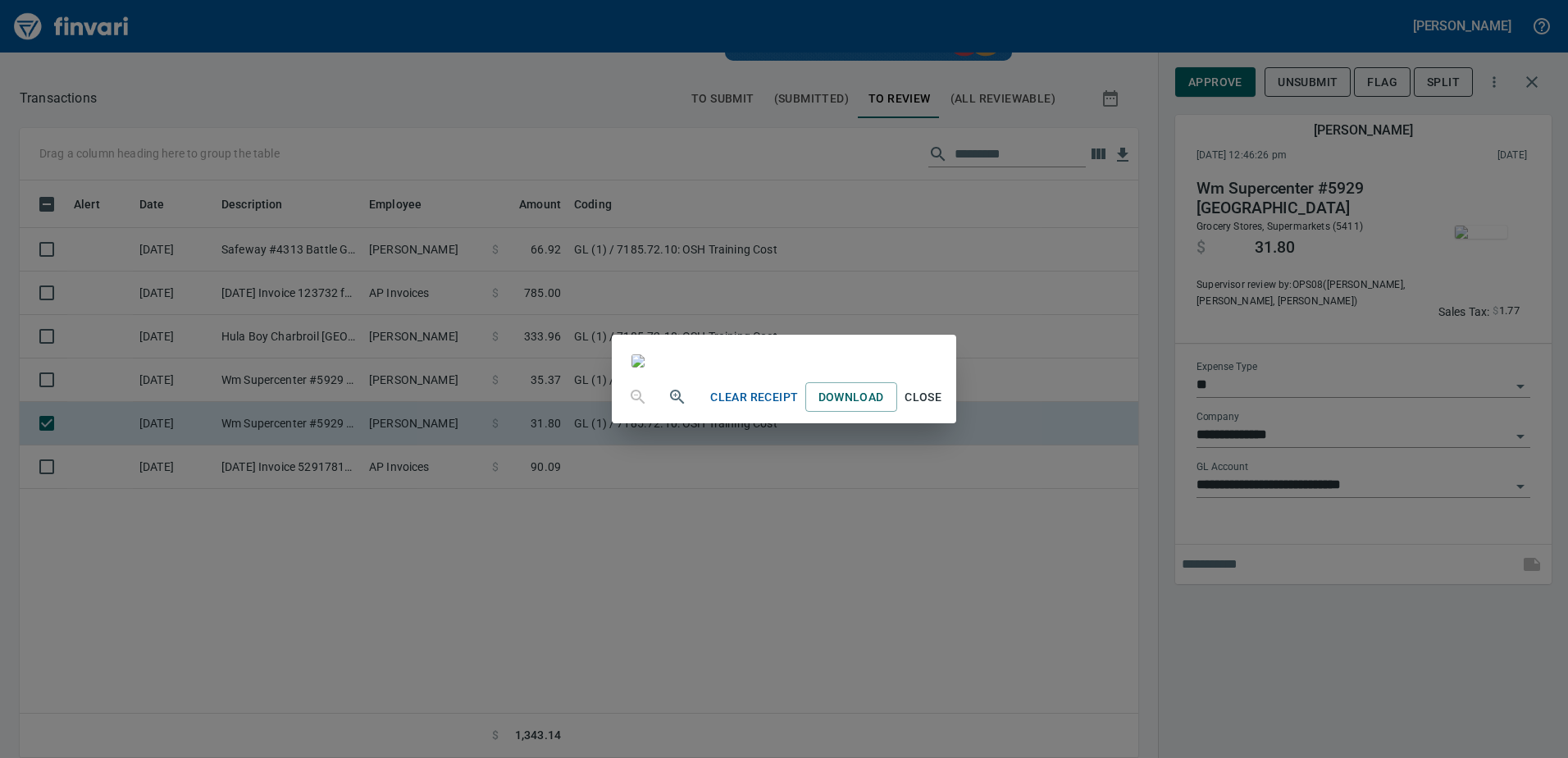
click at [943, 408] on span "Close" at bounding box center [923, 397] width 39 height 21
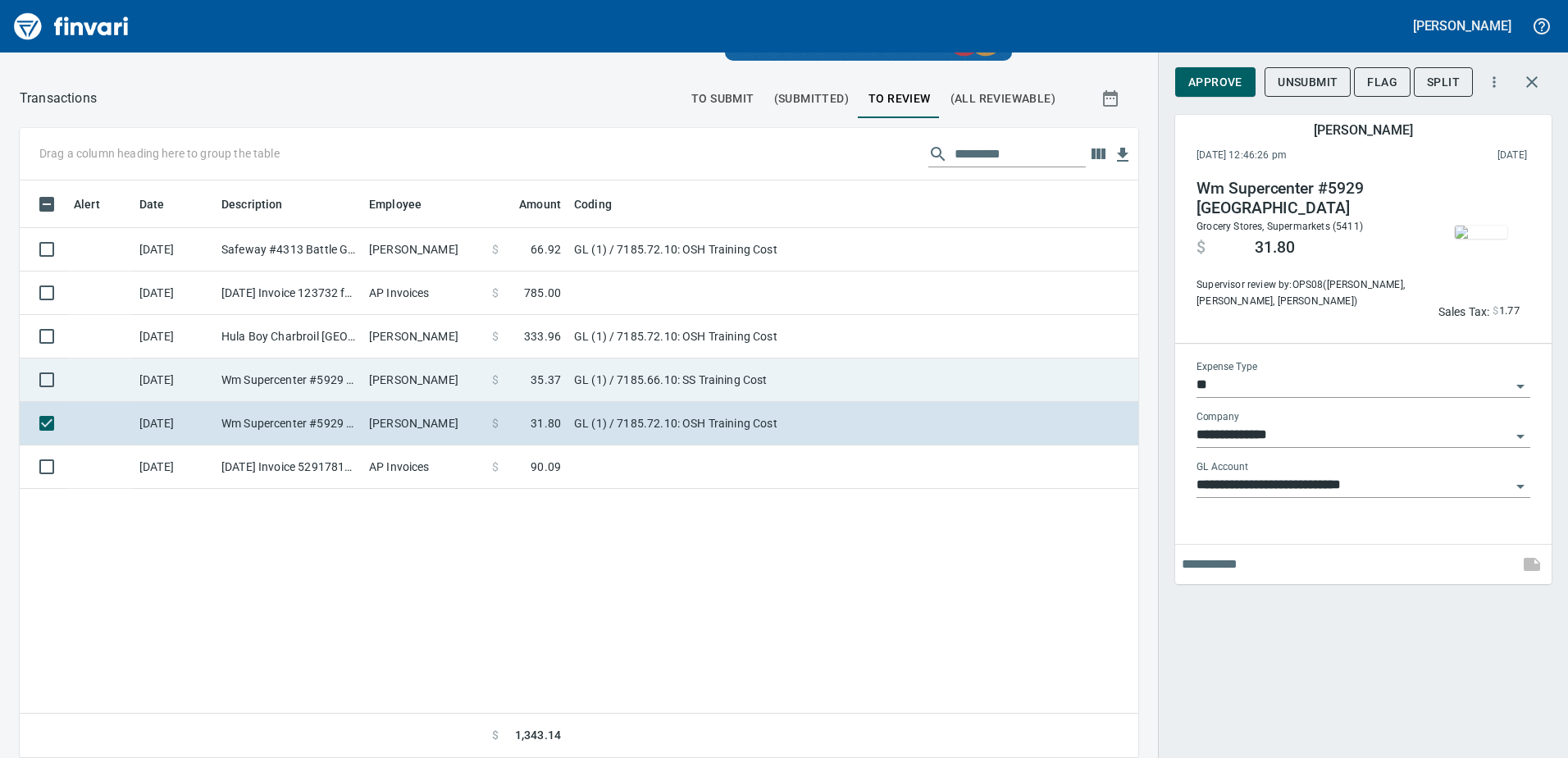
click at [384, 378] on td "Chloe Smith" at bounding box center [424, 379] width 123 height 43
type input "**********"
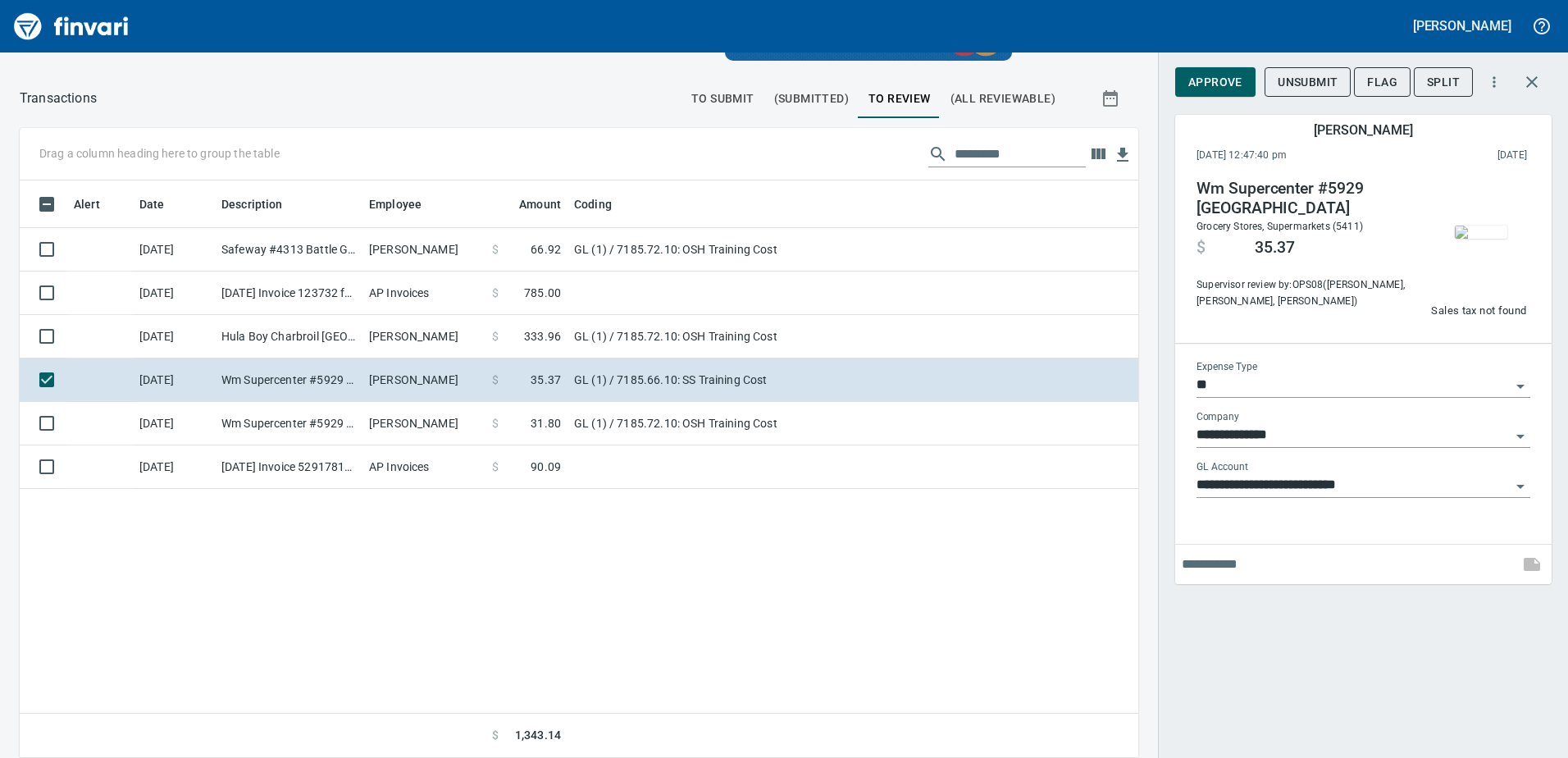
click at [1495, 231] on img "button" at bounding box center [1482, 232] width 52 height 13
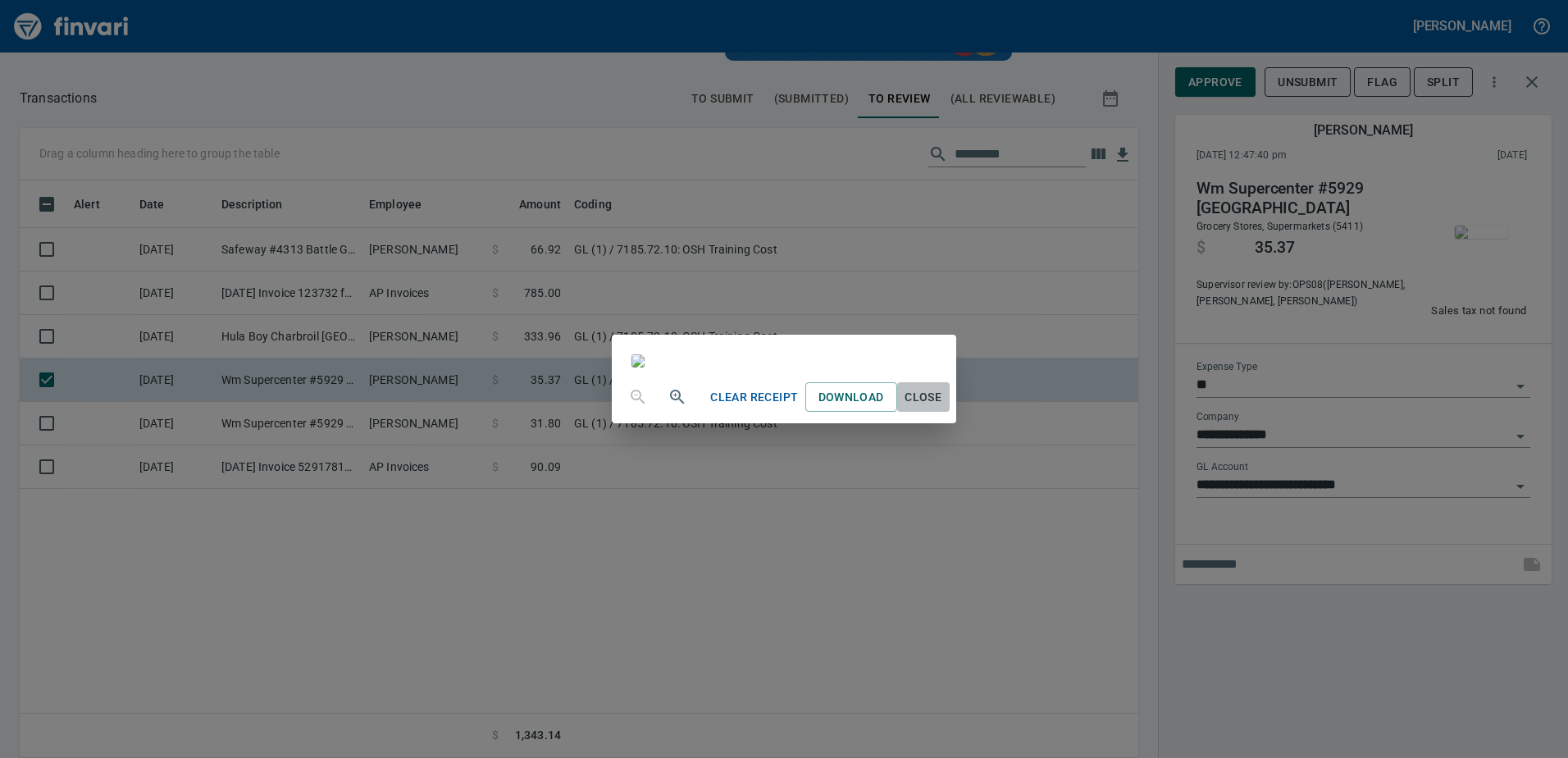
click at [943, 408] on span "Close" at bounding box center [923, 397] width 39 height 21
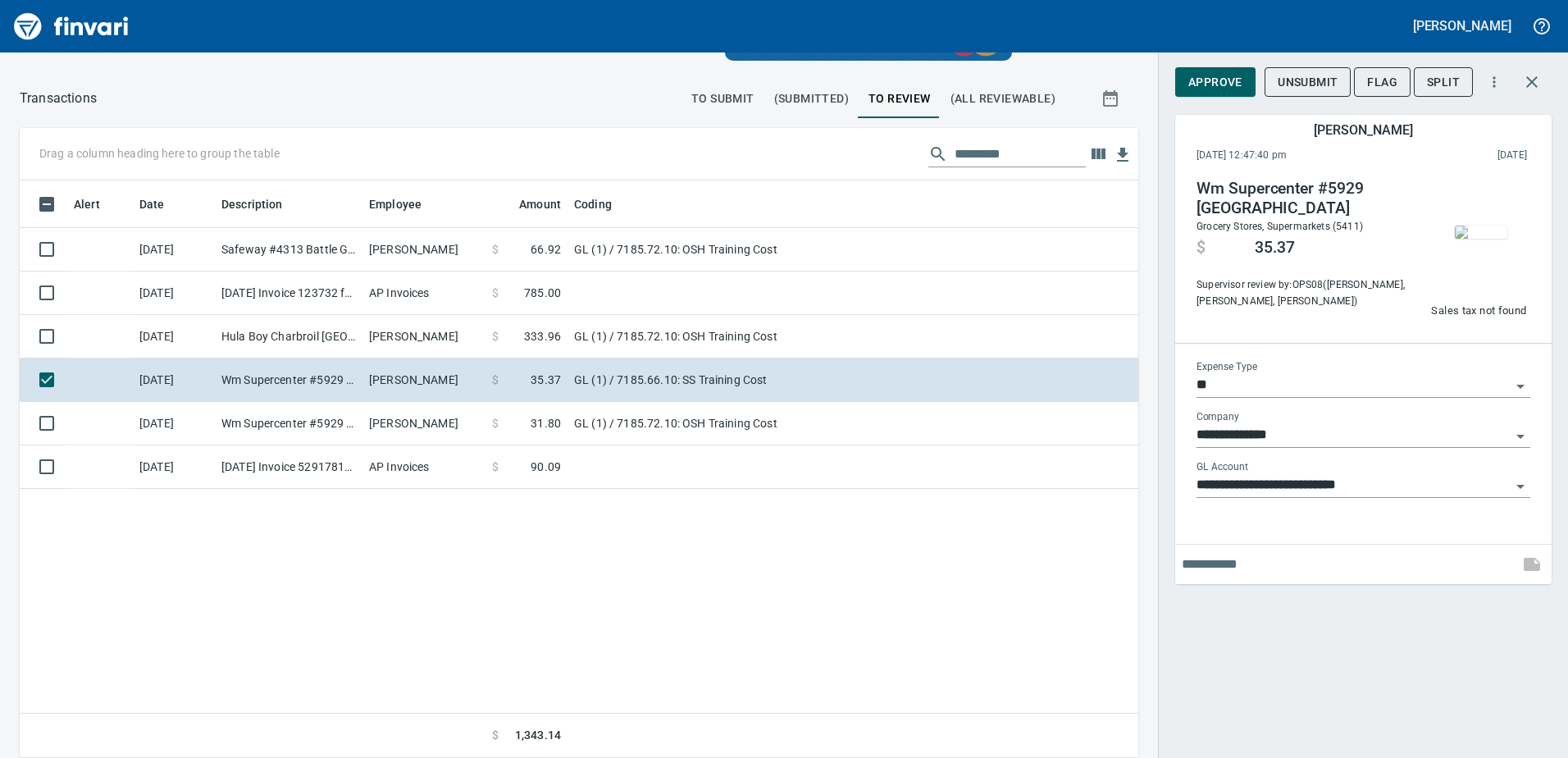
click at [1238, 567] on input "text" at bounding box center [1347, 564] width 331 height 26
type input "**********"
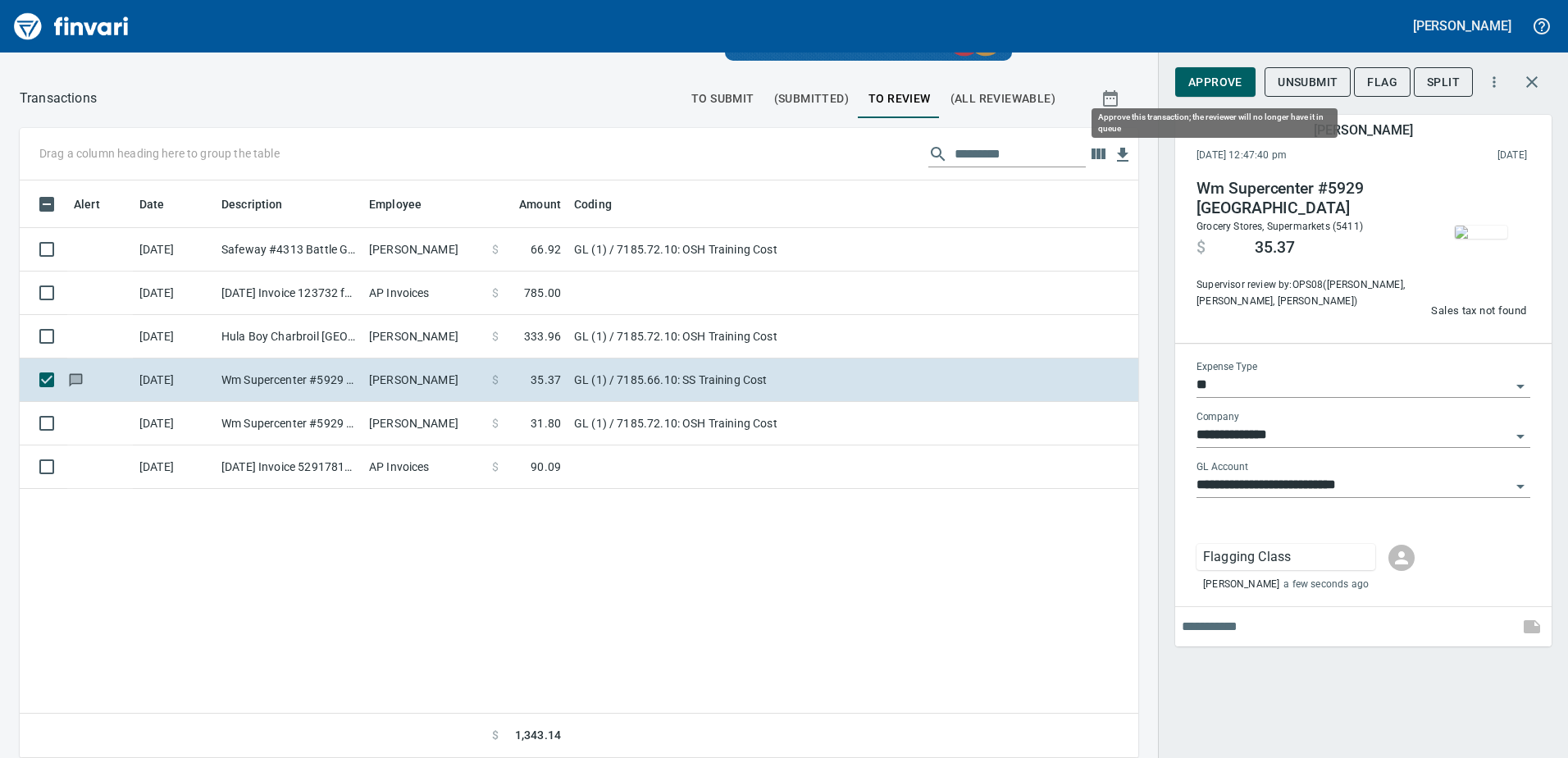
click at [1204, 80] on span "Approve" at bounding box center [1216, 82] width 54 height 21
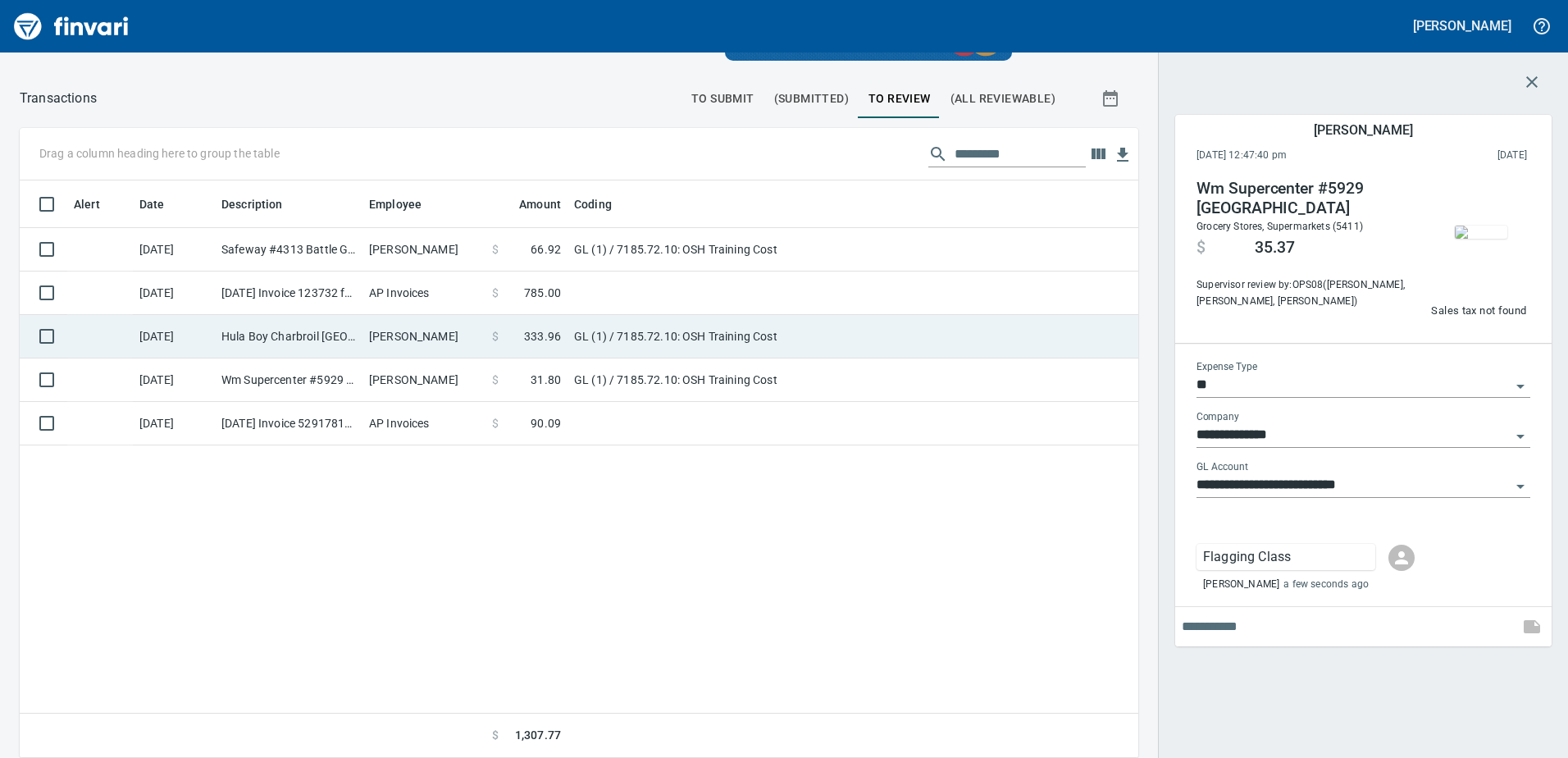
scroll to position [565, 1094]
click at [603, 345] on td "GL (1) / 7185.72.10: OSH Training Cost" at bounding box center [773, 336] width 411 height 43
type input "**********"
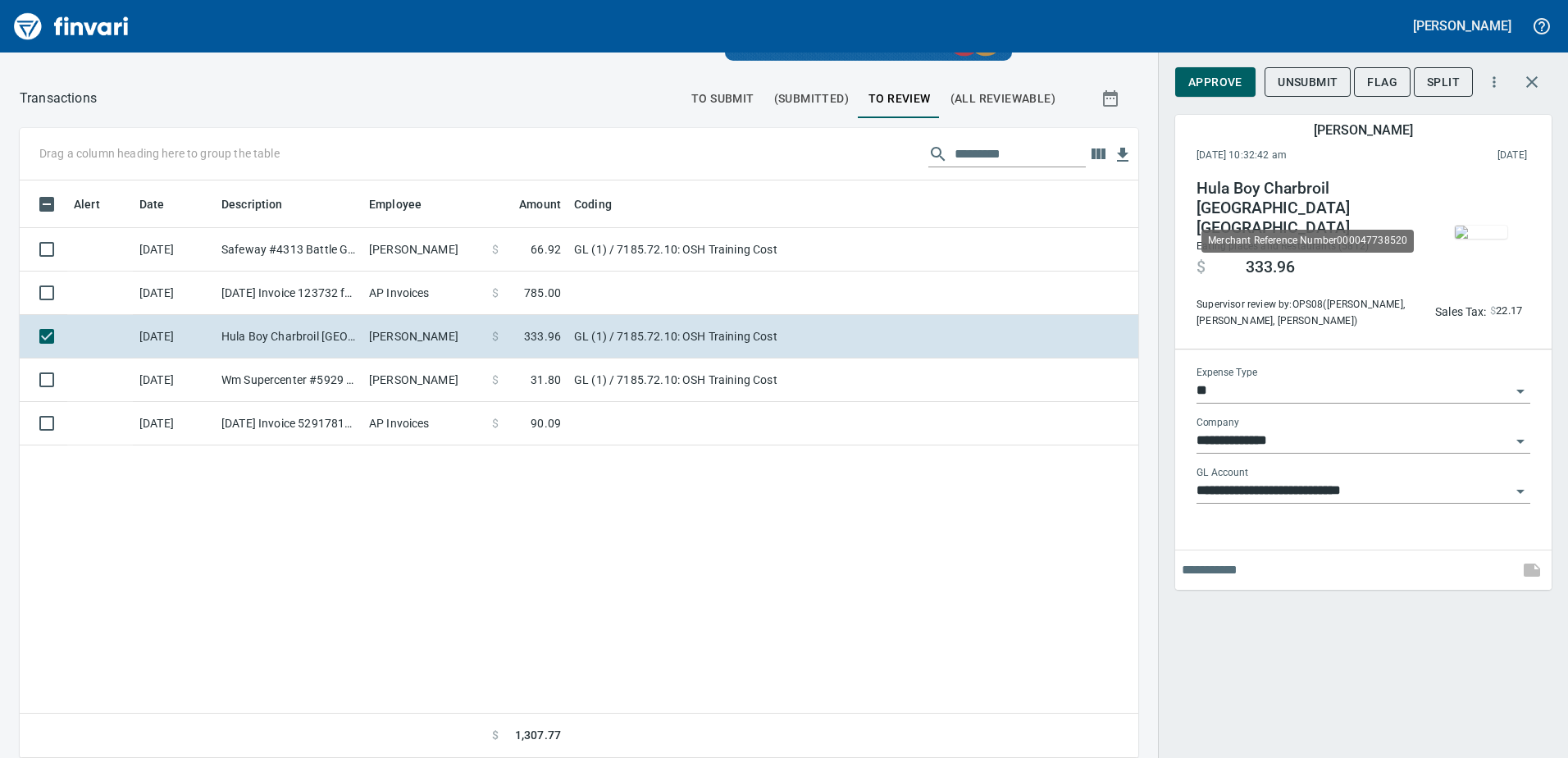
scroll to position [565, 1094]
click at [1503, 233] on img "button" at bounding box center [1482, 232] width 52 height 13
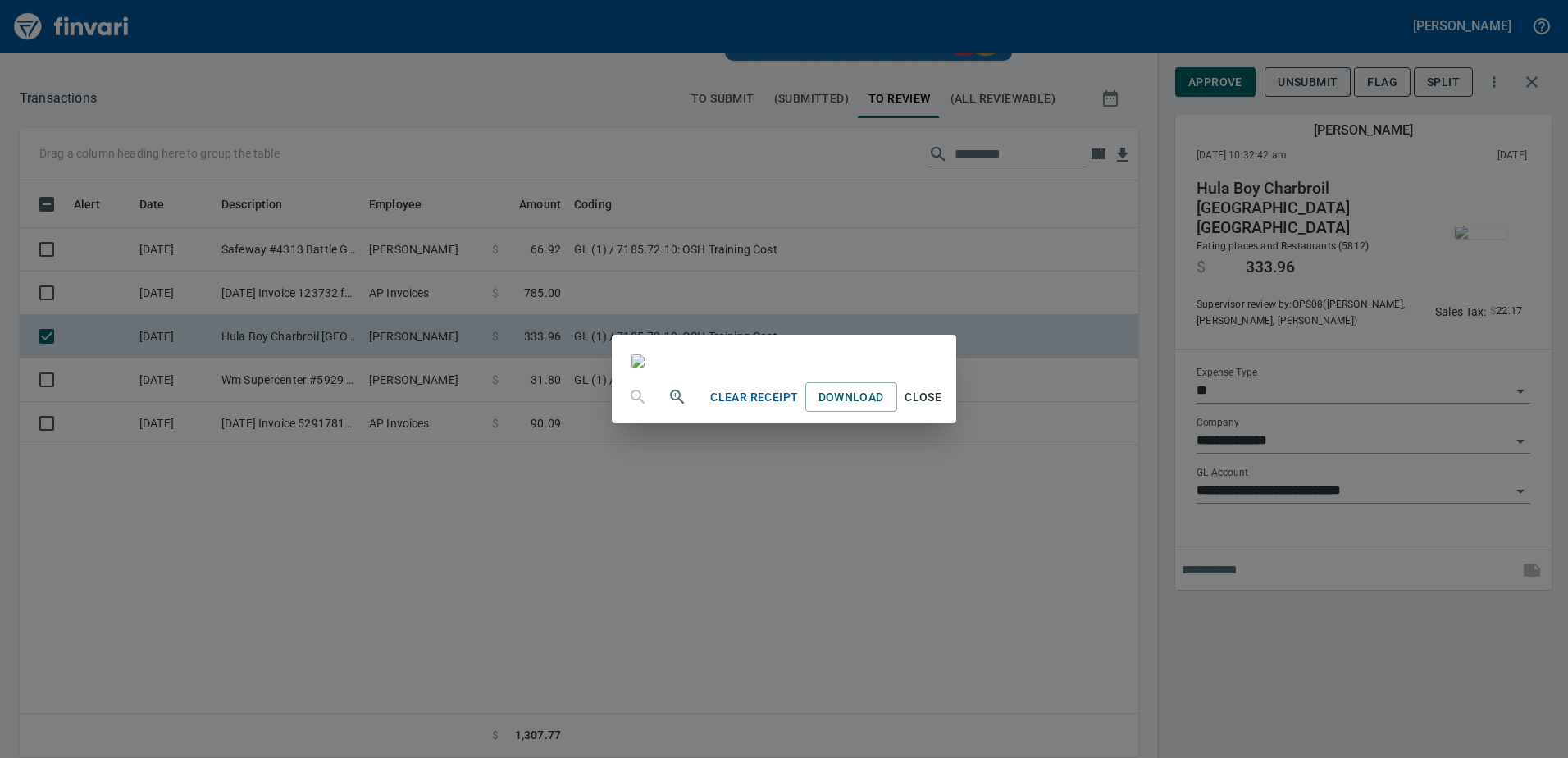
scroll to position [0, 0]
click at [943, 408] on span "Close" at bounding box center [923, 397] width 39 height 21
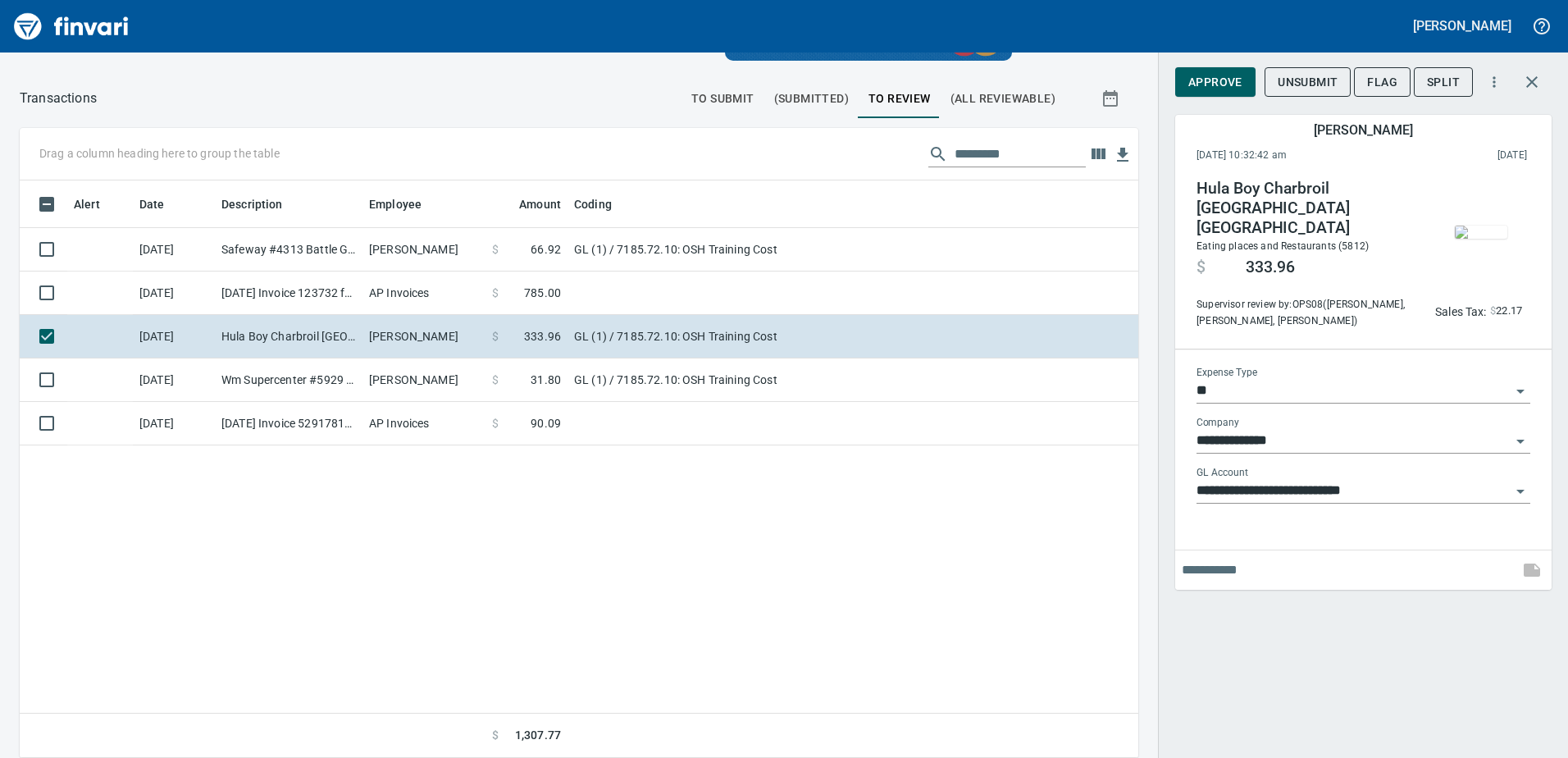
click at [1286, 558] on input "text" at bounding box center [1347, 570] width 331 height 26
type input "**********"
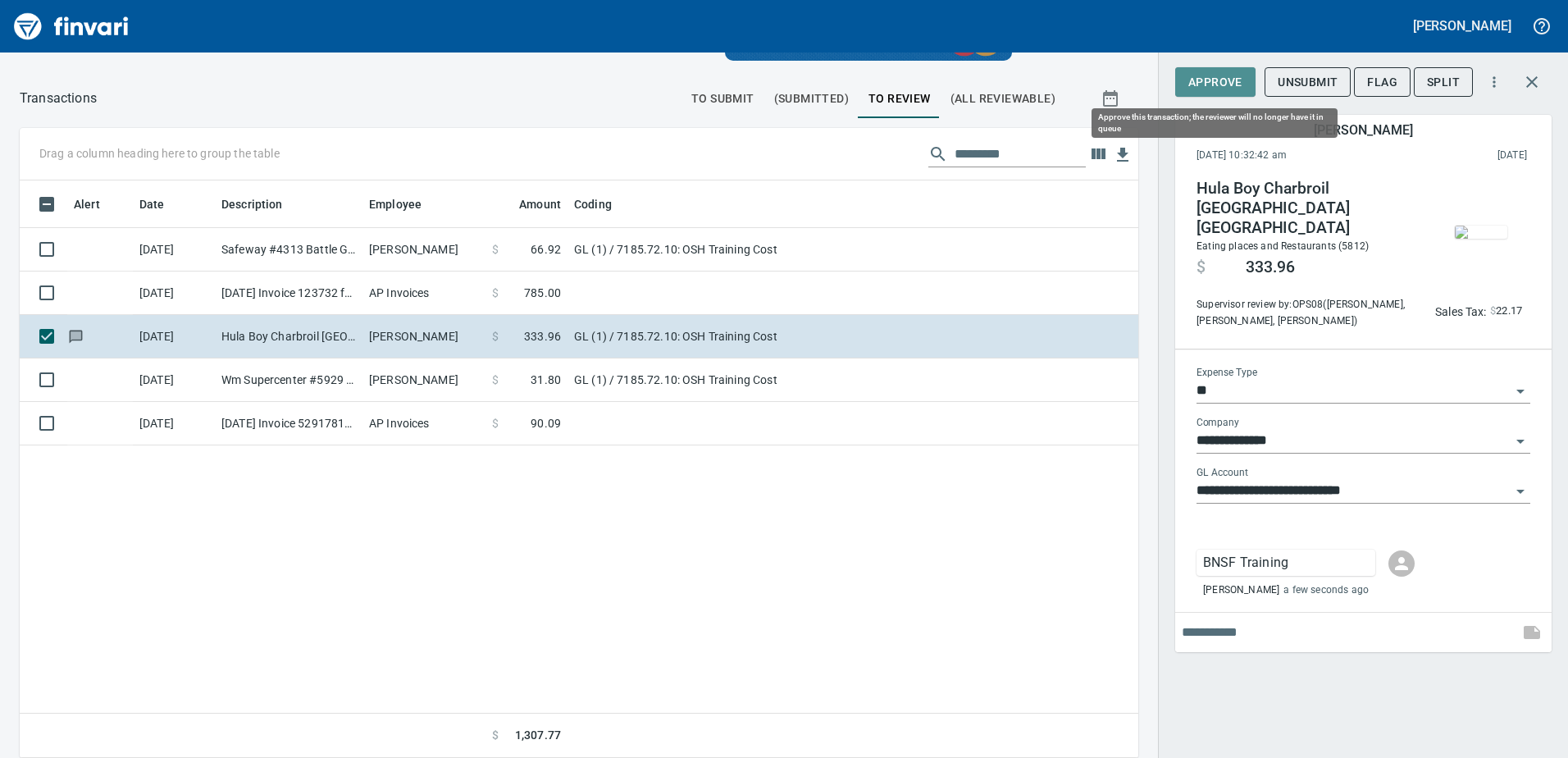
click at [1217, 82] on span "Approve" at bounding box center [1216, 82] width 54 height 21
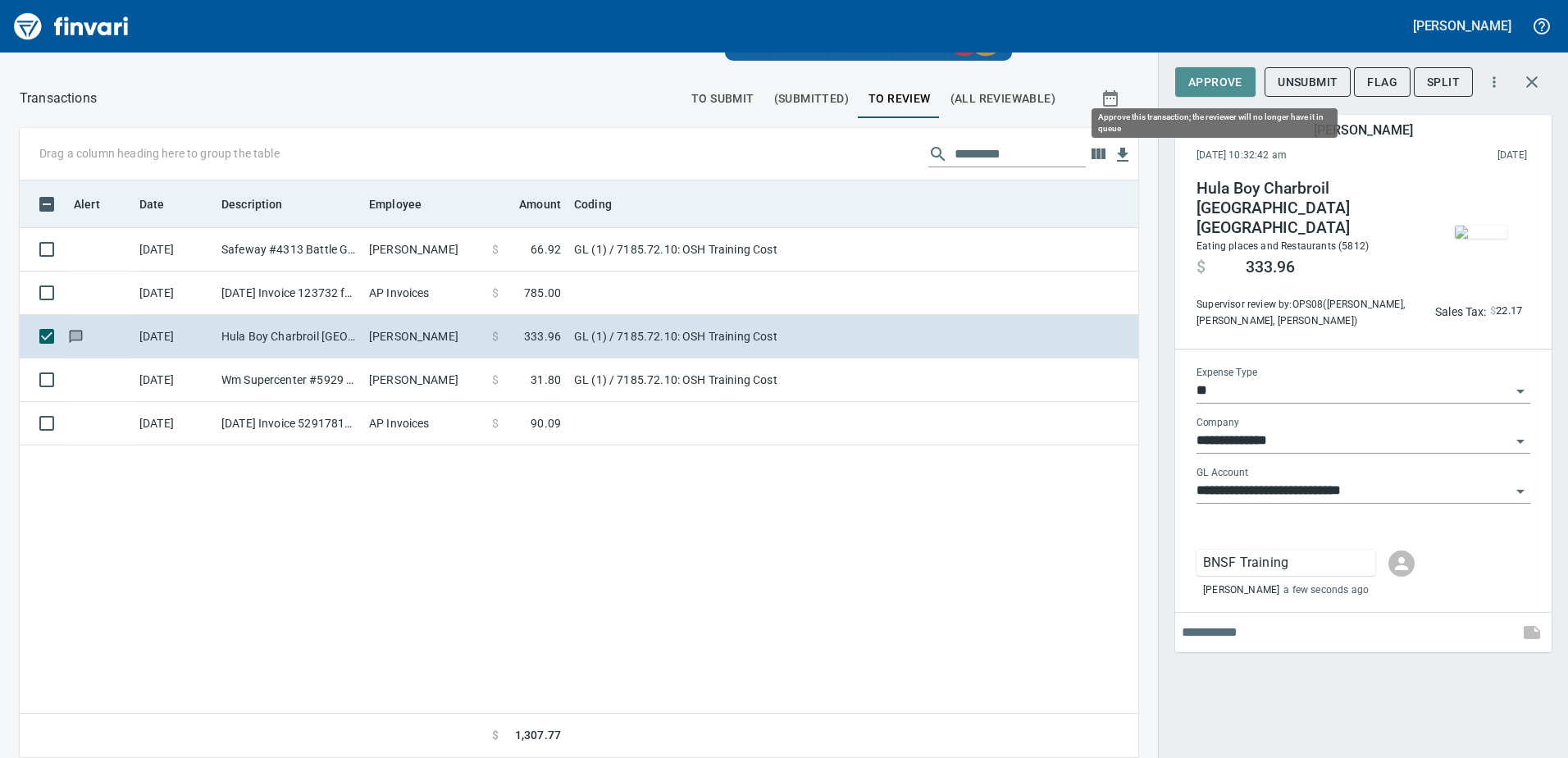
scroll to position [565, 1094]
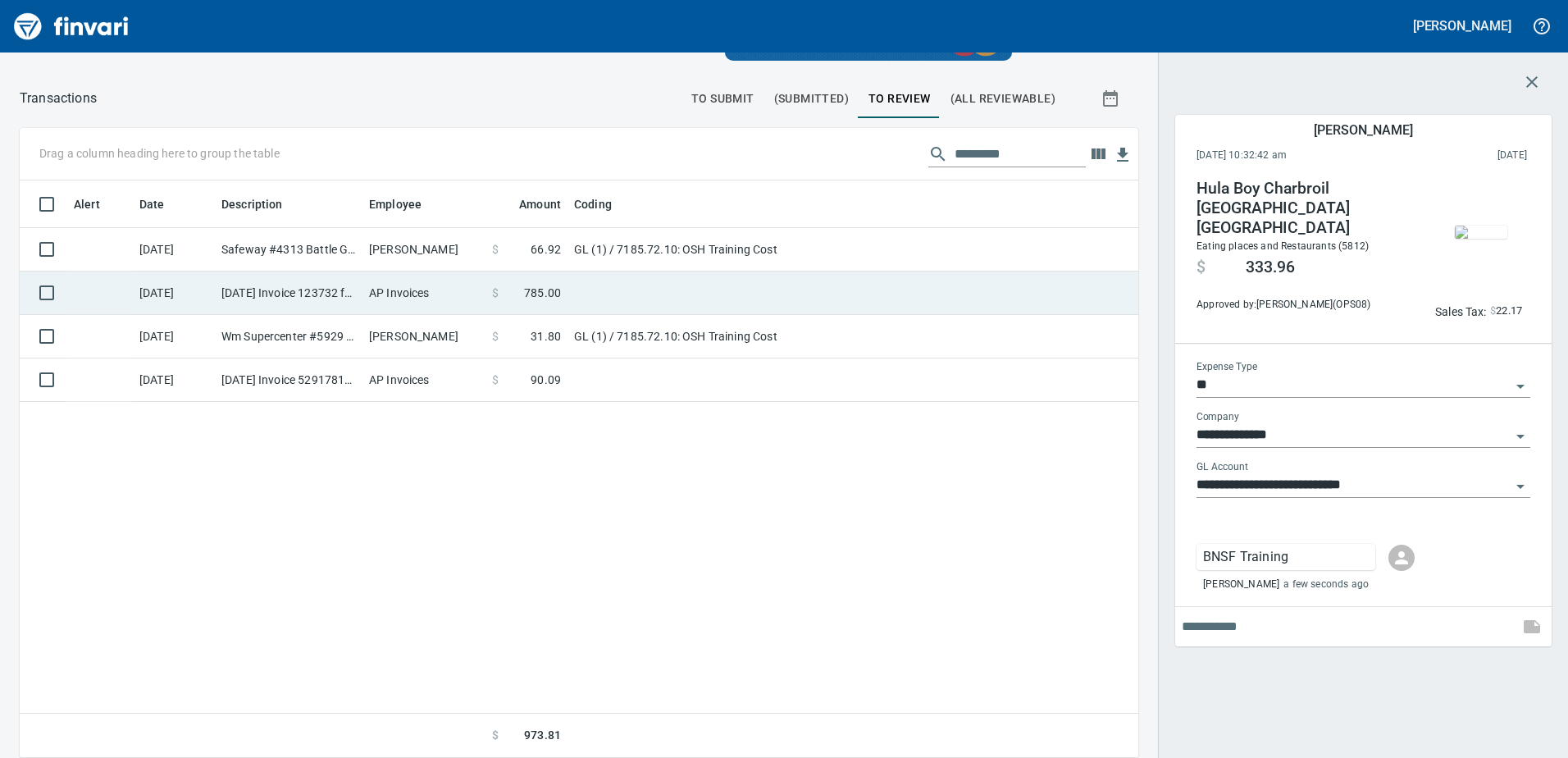
click at [477, 306] on td "AP Invoices" at bounding box center [424, 293] width 123 height 43
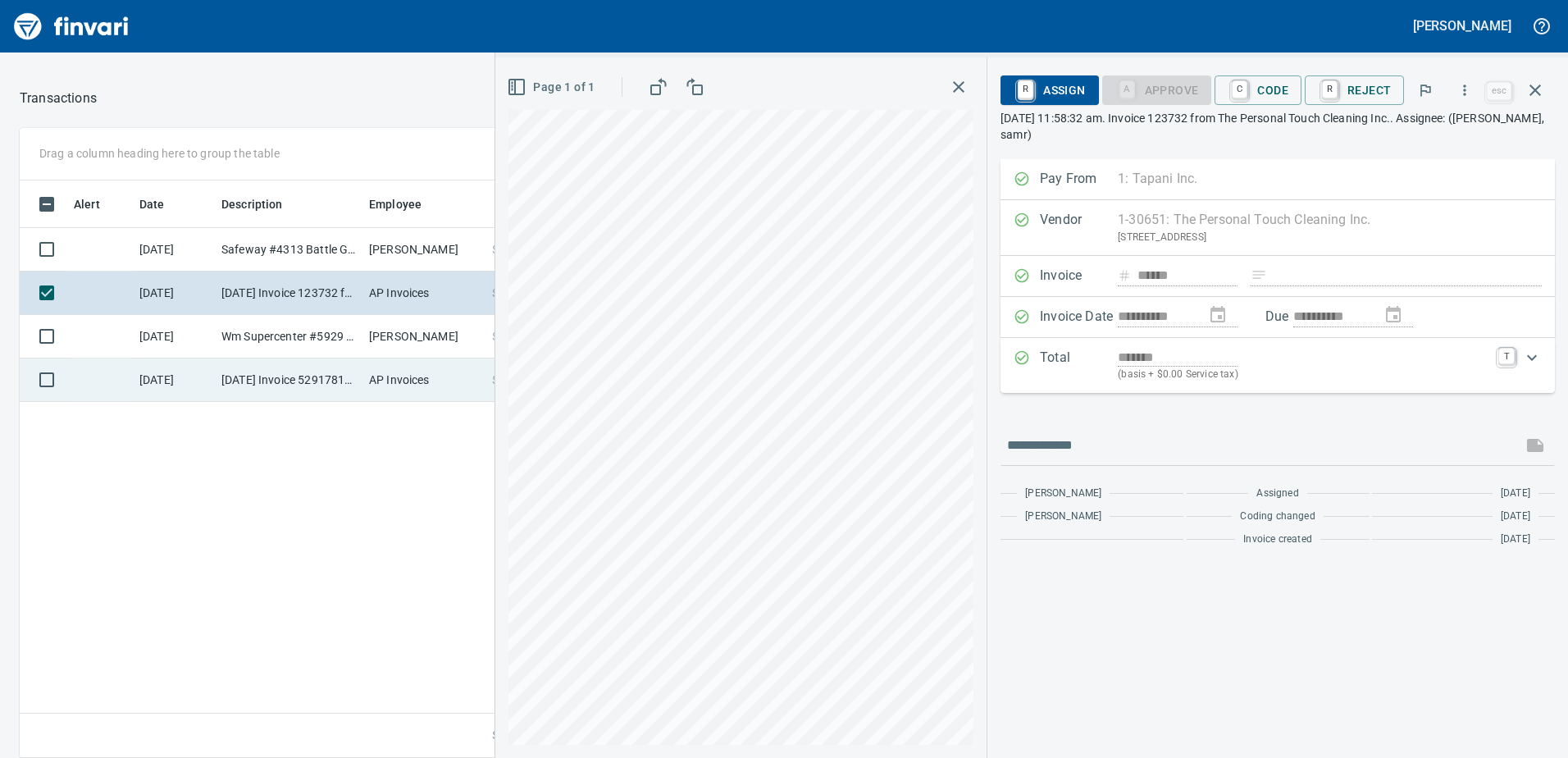
click at [346, 372] on td "9/30/2025 Invoice 5291781444 from Vestis (1-10070)" at bounding box center [289, 379] width 148 height 43
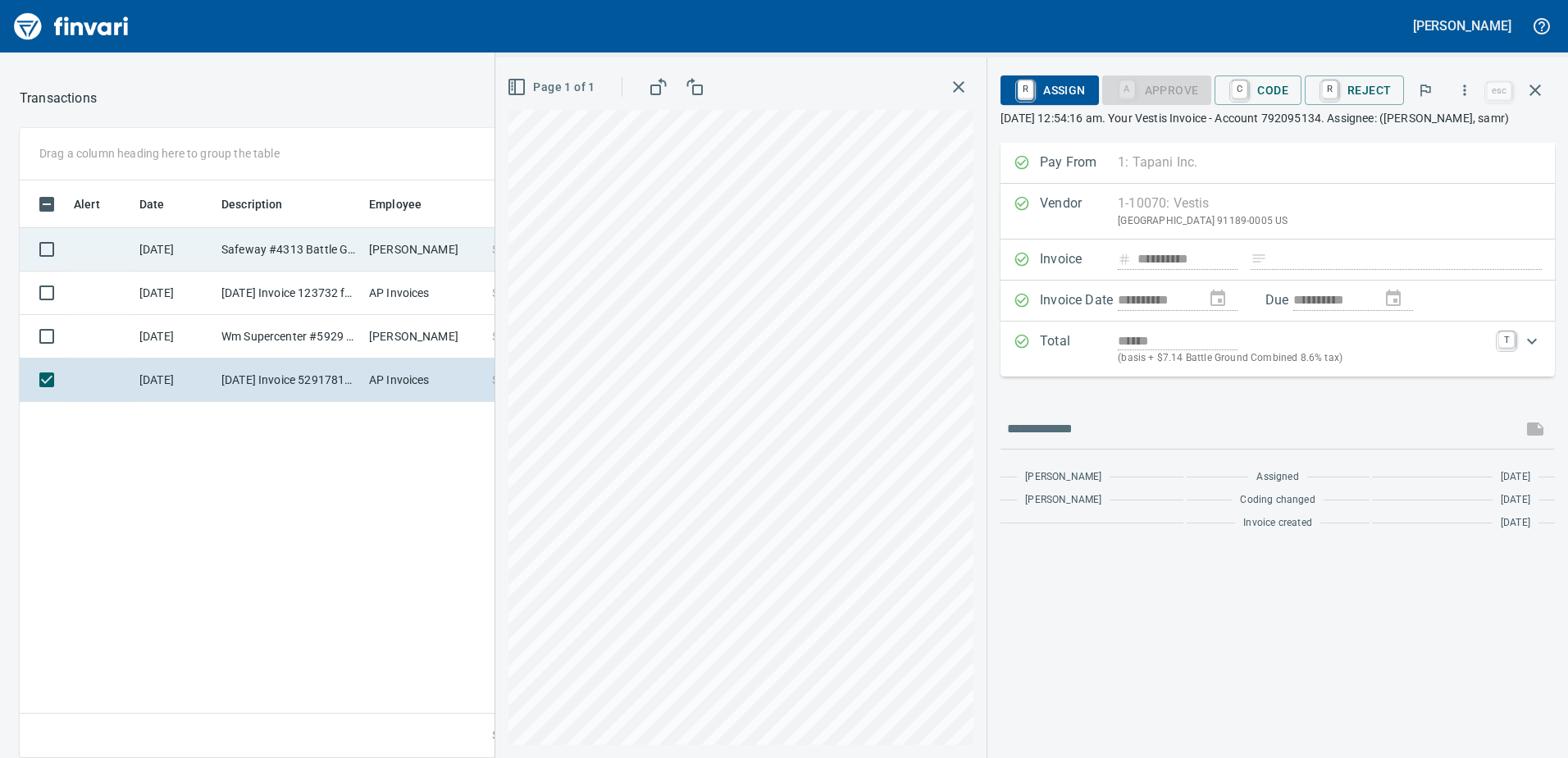
click at [230, 237] on td "Safeway #4313 Battle Ground WA" at bounding box center [289, 249] width 148 height 43
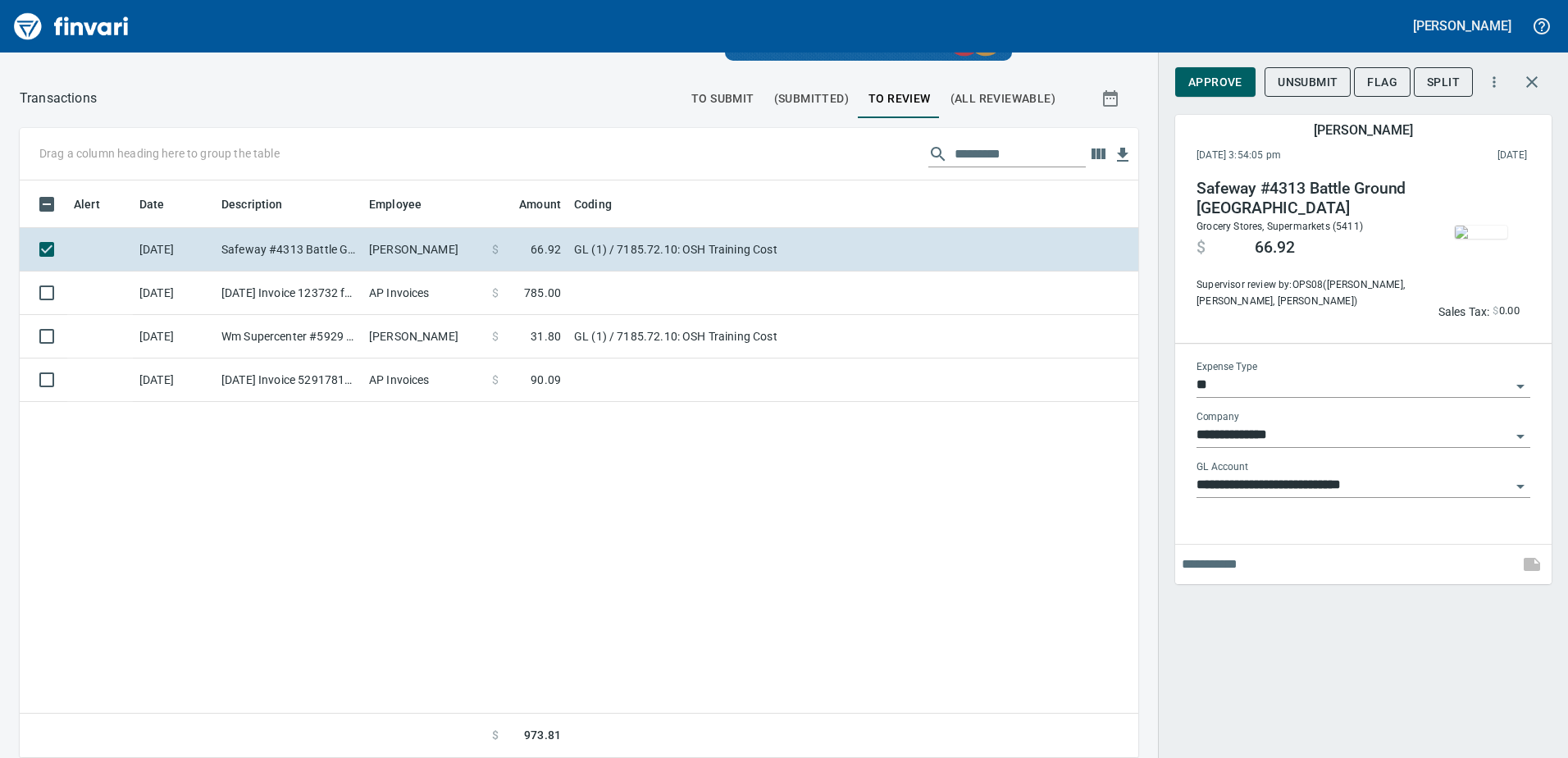
click at [1474, 239] on img "button" at bounding box center [1482, 232] width 52 height 13
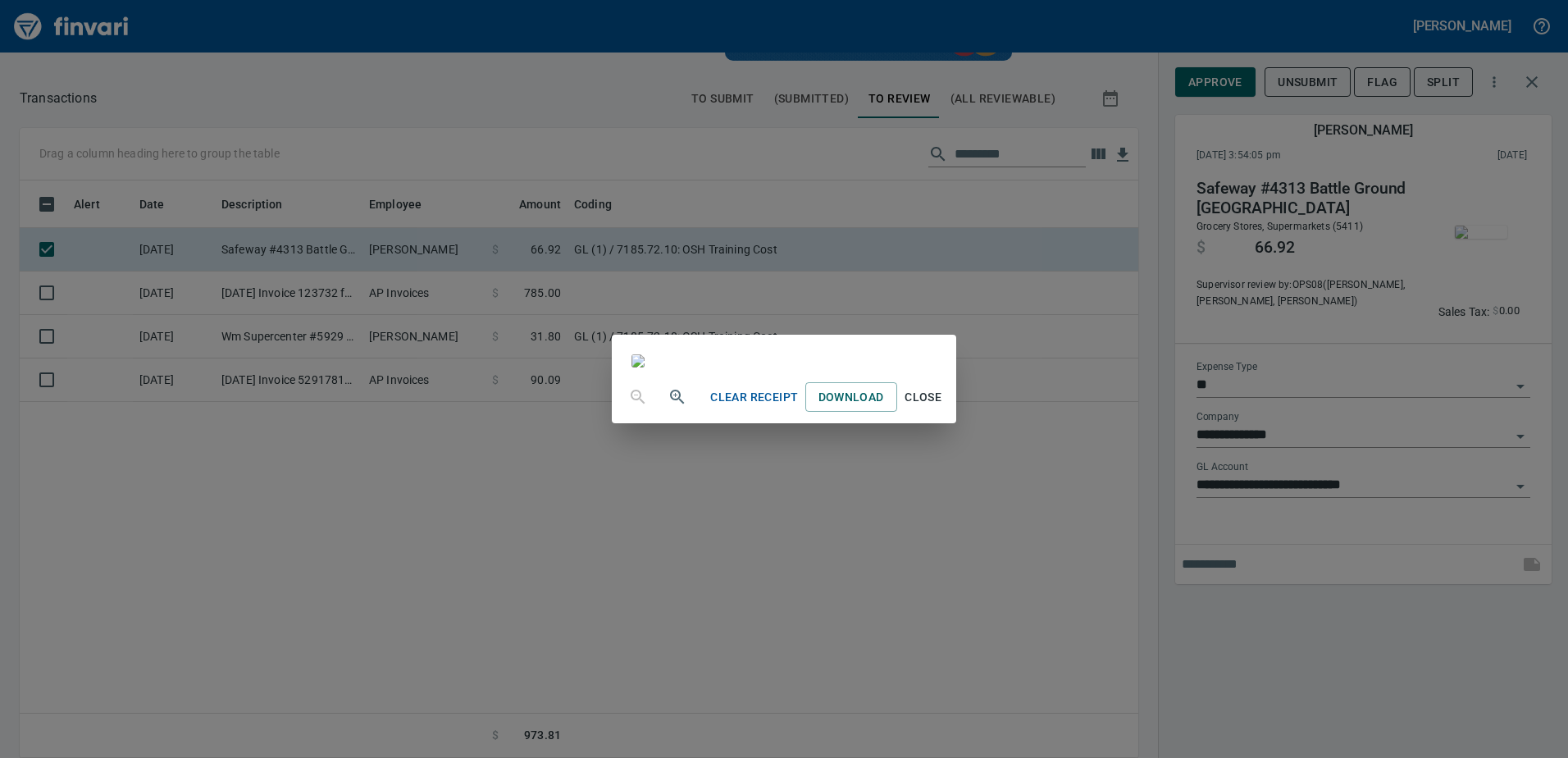
click at [1304, 589] on div "Clear Receipt Download Close" at bounding box center [784, 379] width 1568 height 758
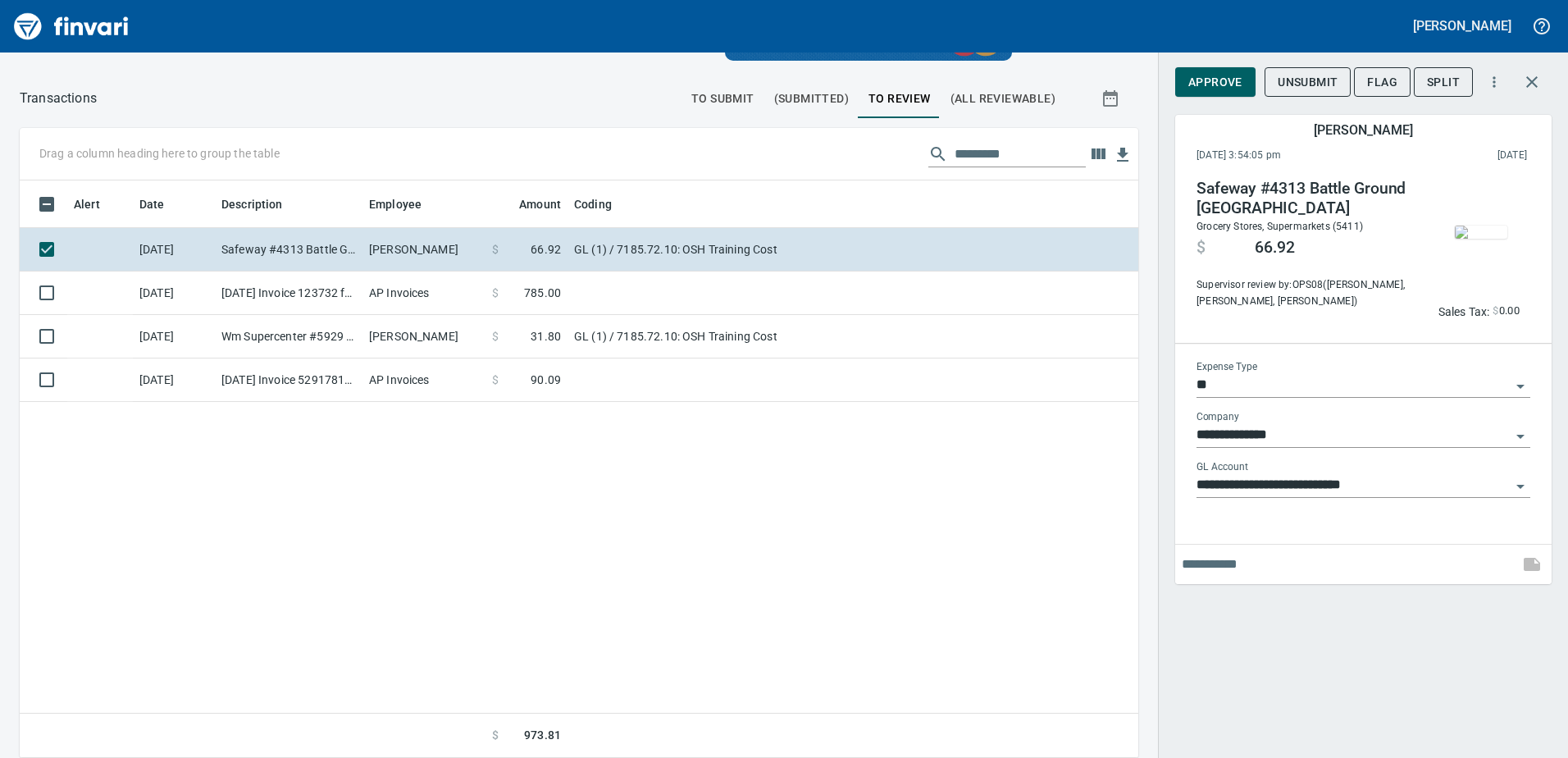
click at [1222, 61] on div "Approve Unsubmit Flag Split" at bounding box center [1364, 85] width 377 height 57
click at [1213, 91] on span "Approve" at bounding box center [1216, 82] width 54 height 21
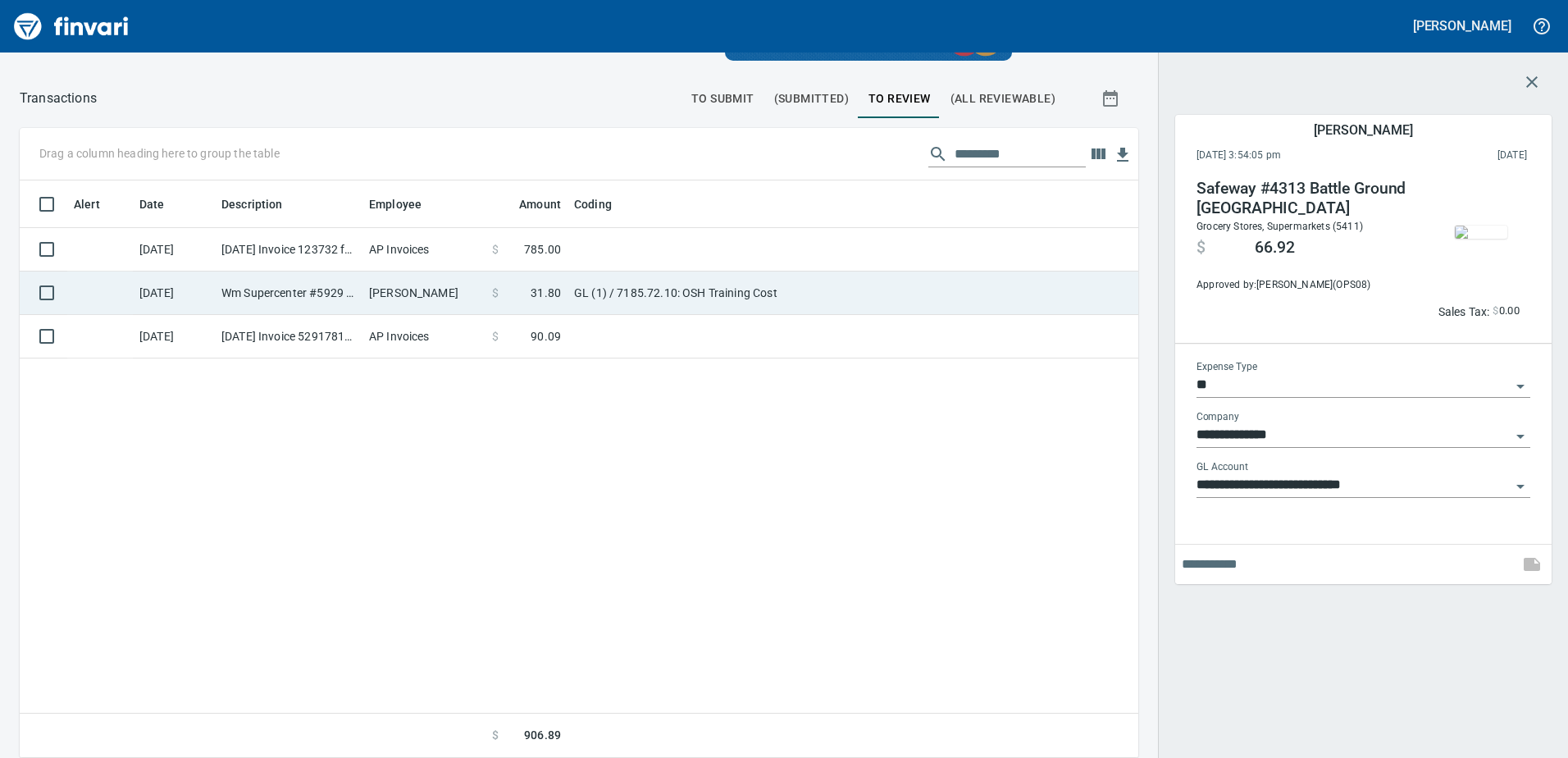
scroll to position [565, 1094]
click at [674, 272] on td "GL (1) / 7185.72.10: OSH Training Cost" at bounding box center [773, 293] width 411 height 43
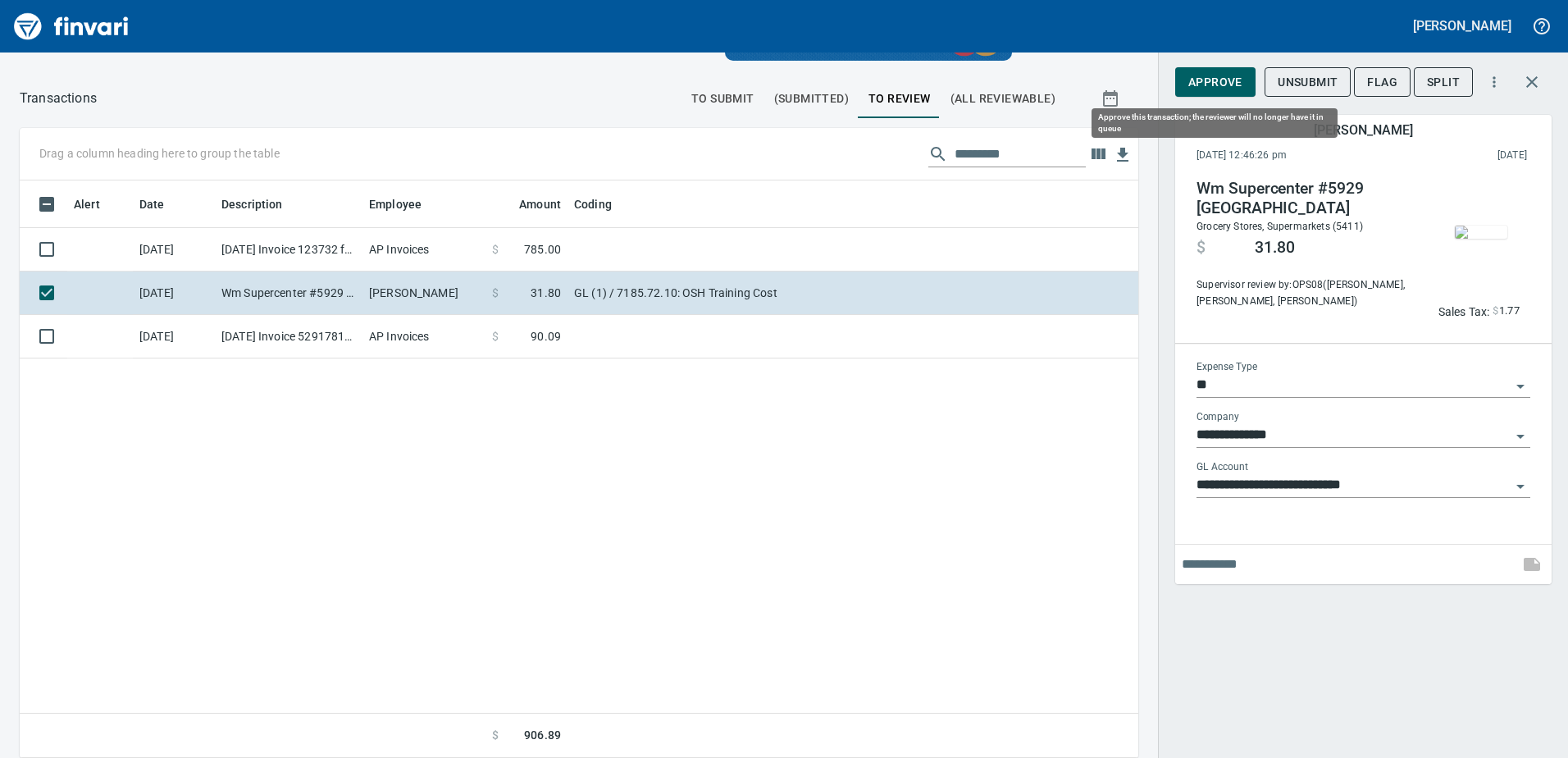
click at [1247, 88] on button "Approve" at bounding box center [1216, 82] width 81 height 30
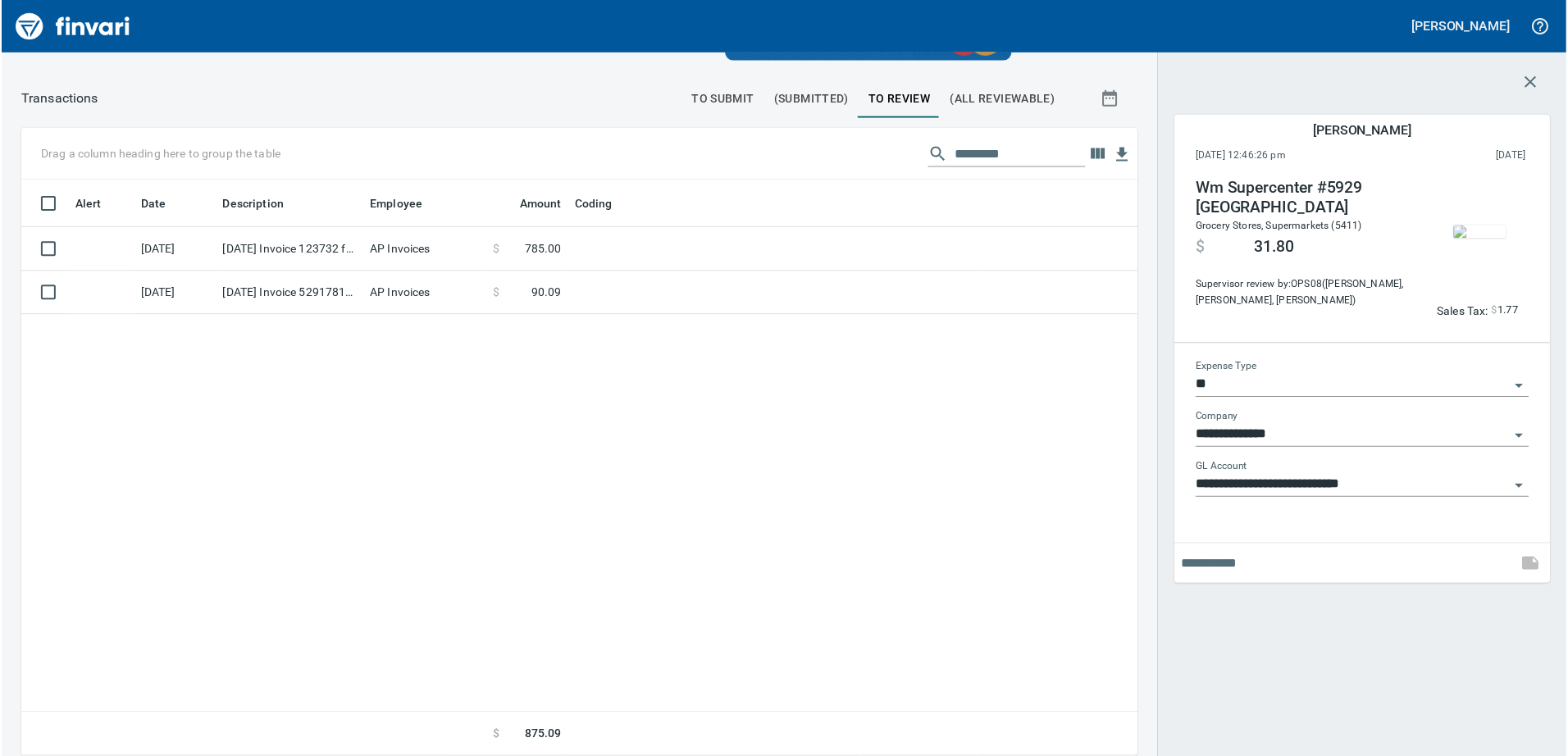
scroll to position [565, 1094]
click at [420, 554] on div "Alert Date Description Employee Amount Coding 10/3/2025 9/30/2025 Invoice 12373…" at bounding box center [579, 469] width 1119 height 578
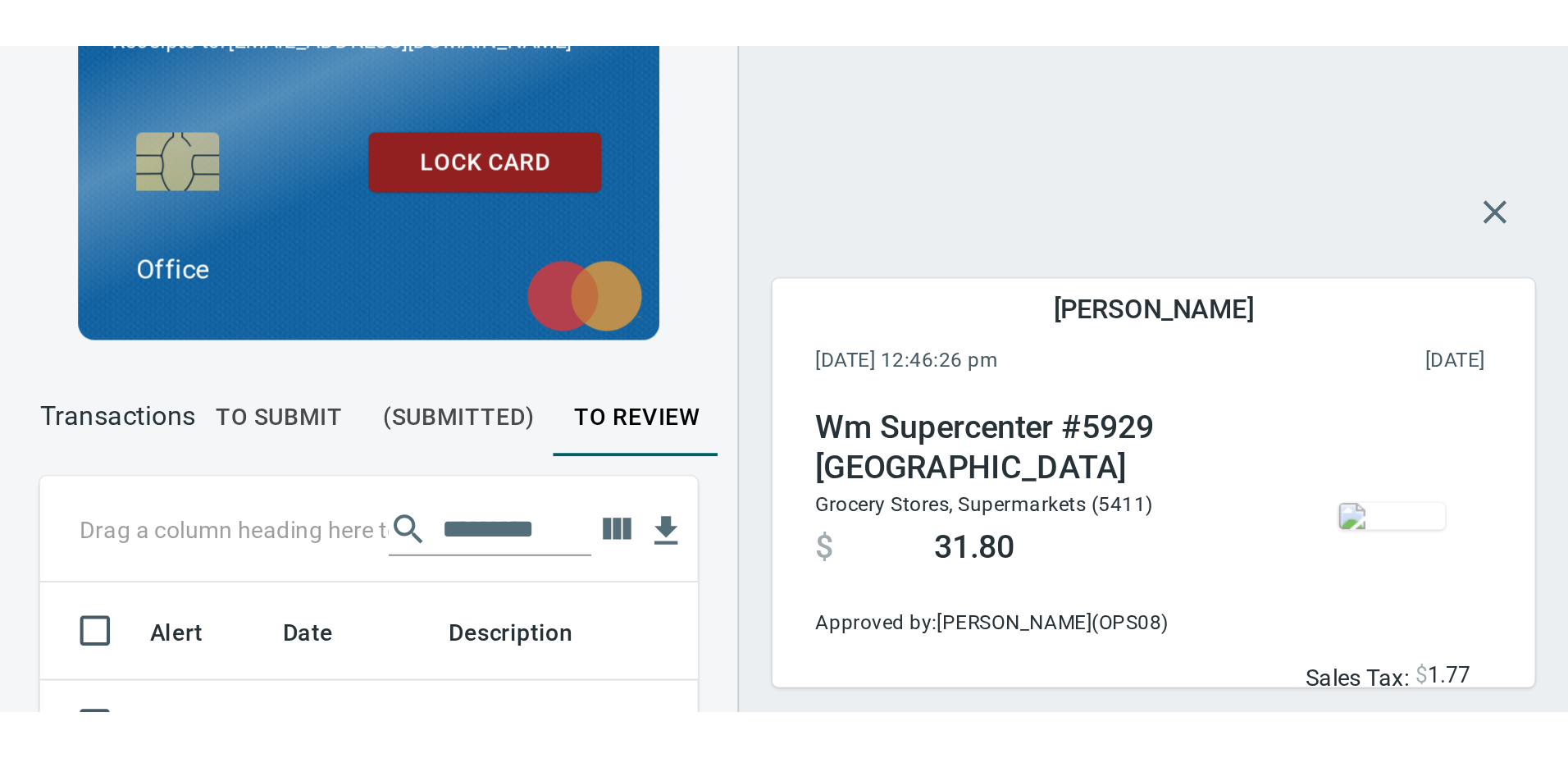
scroll to position [563, 1094]
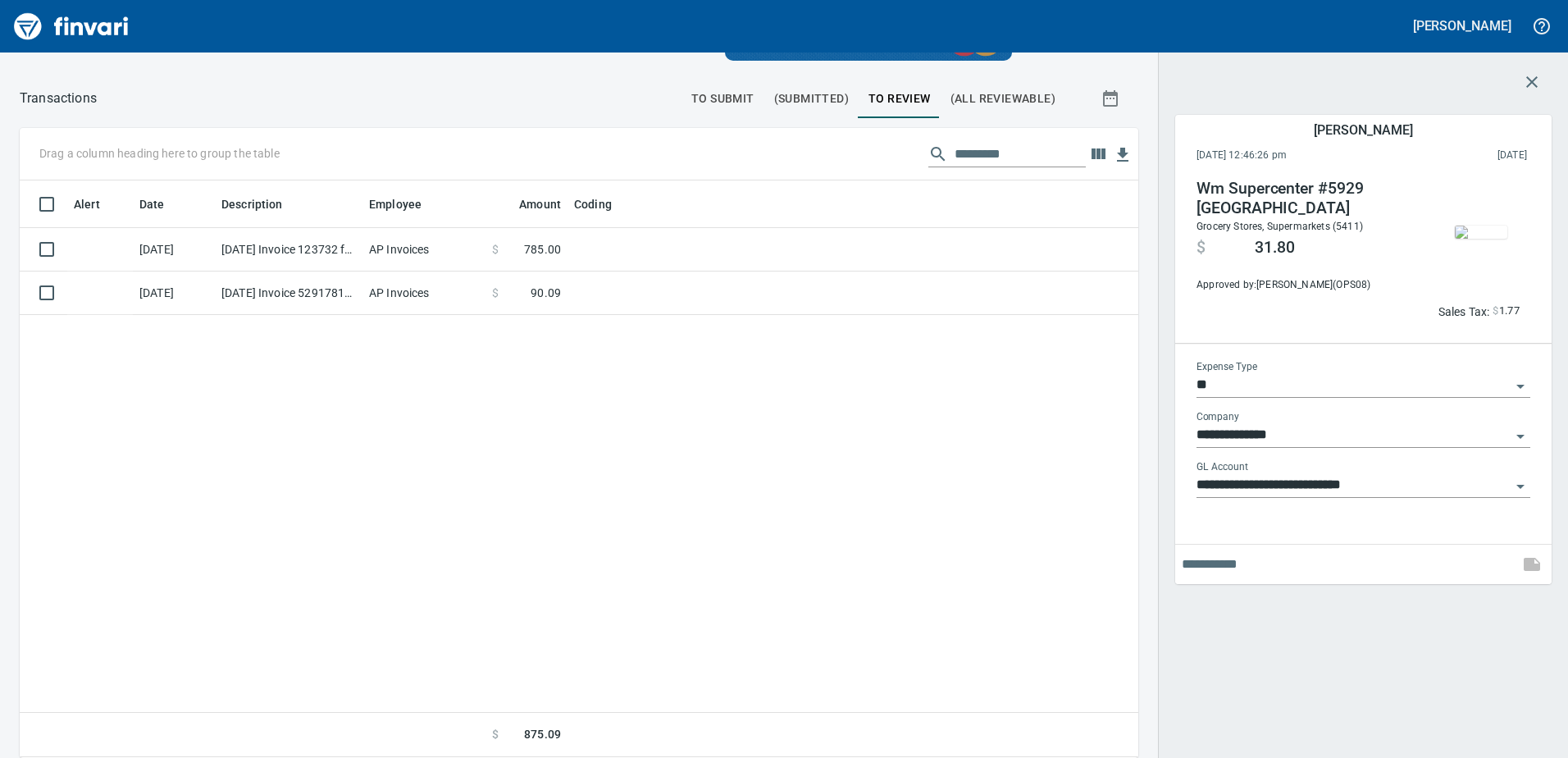
click at [734, 96] on span "To Submit" at bounding box center [723, 99] width 63 height 21
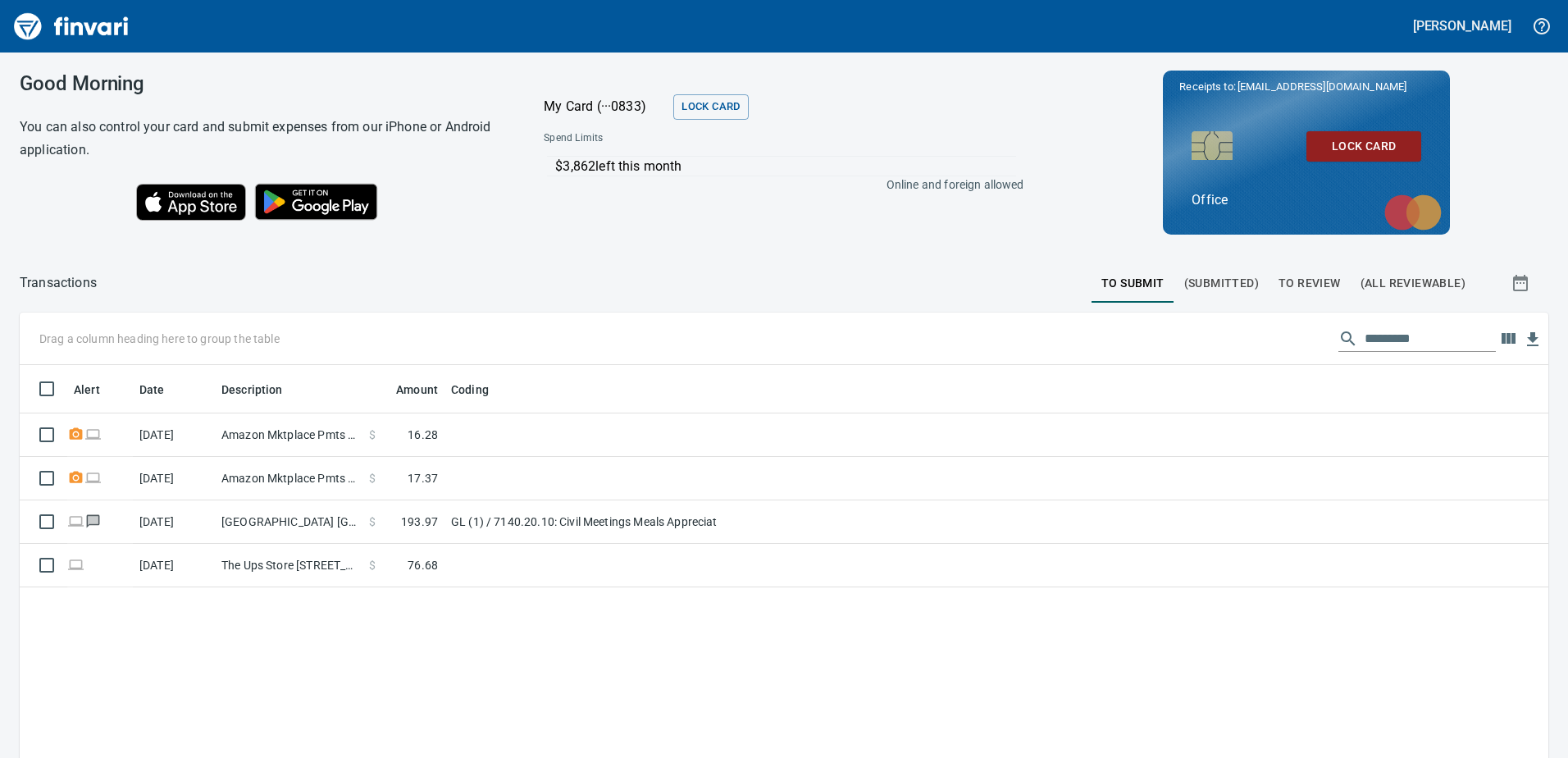
scroll to position [2, 2]
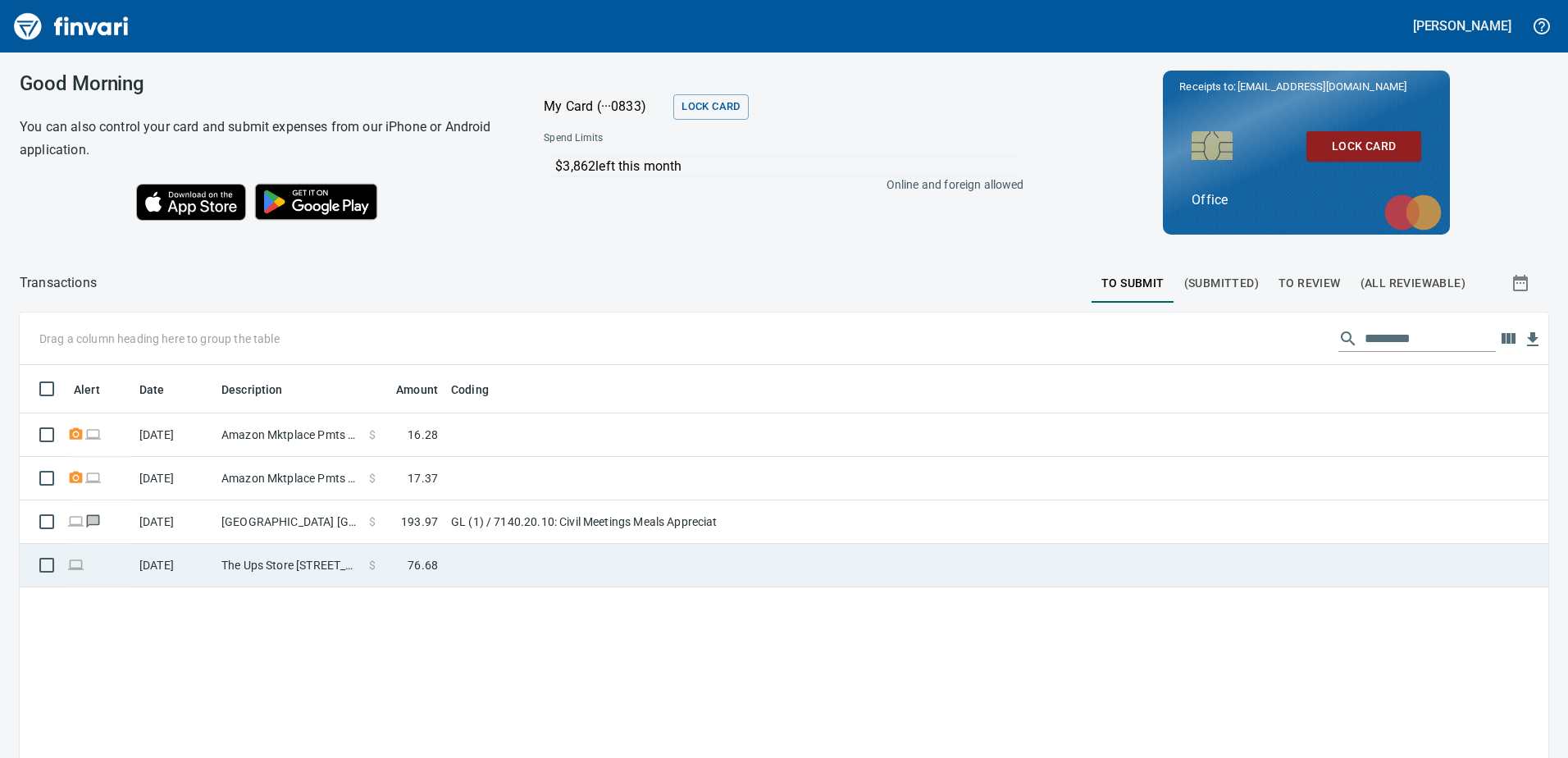
drag, startPoint x: 304, startPoint y: 555, endPoint x: 382, endPoint y: 555, distance: 78.0
click at [306, 555] on td "The Ups Store 3703 Battle Ground WA" at bounding box center [289, 565] width 148 height 43
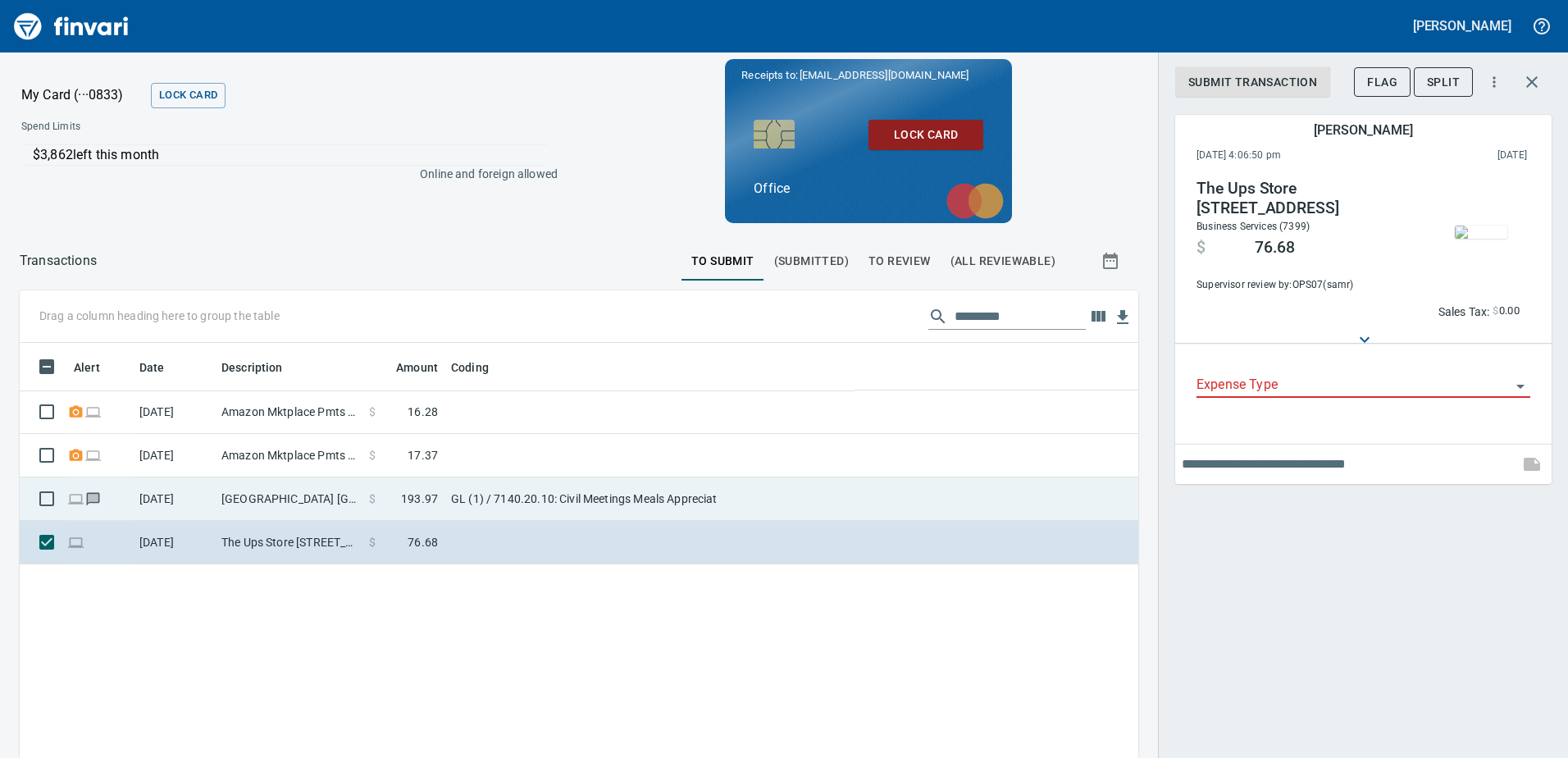
scroll to position [565, 1094]
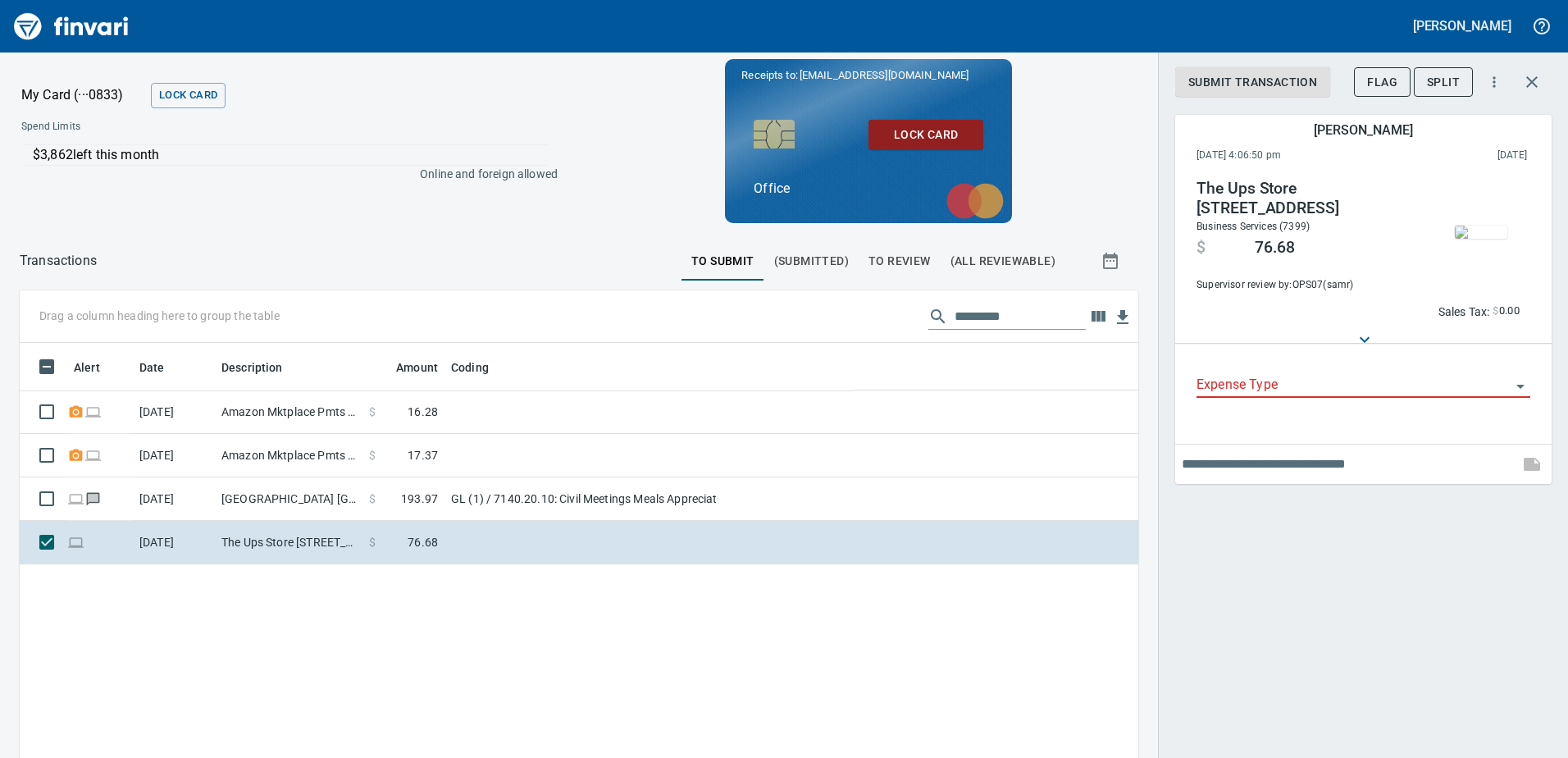
click at [1245, 379] on input "Expense Type" at bounding box center [1353, 385] width 314 height 23
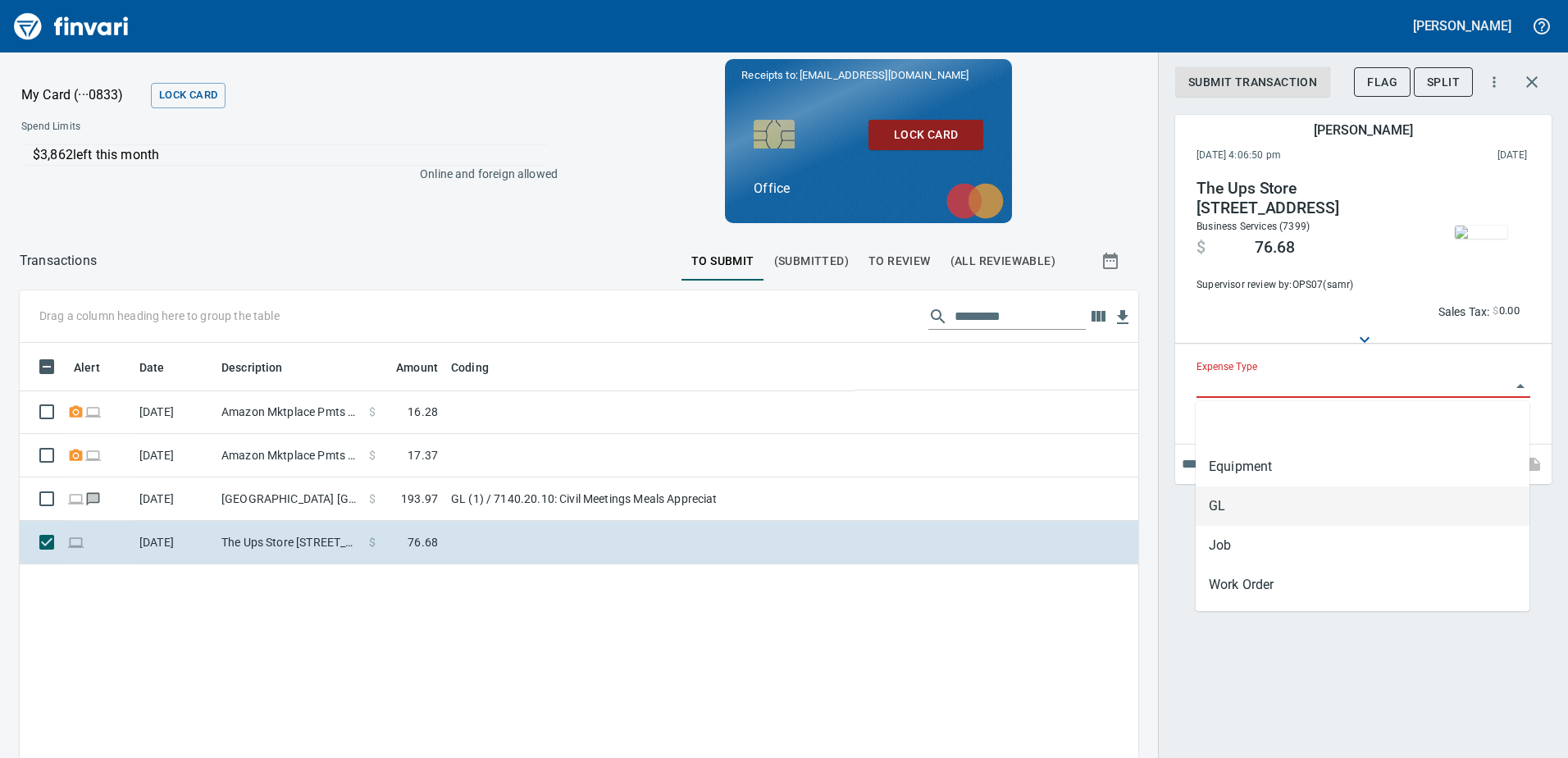
click at [1228, 498] on li "GL" at bounding box center [1363, 506] width 334 height 39
type input "**"
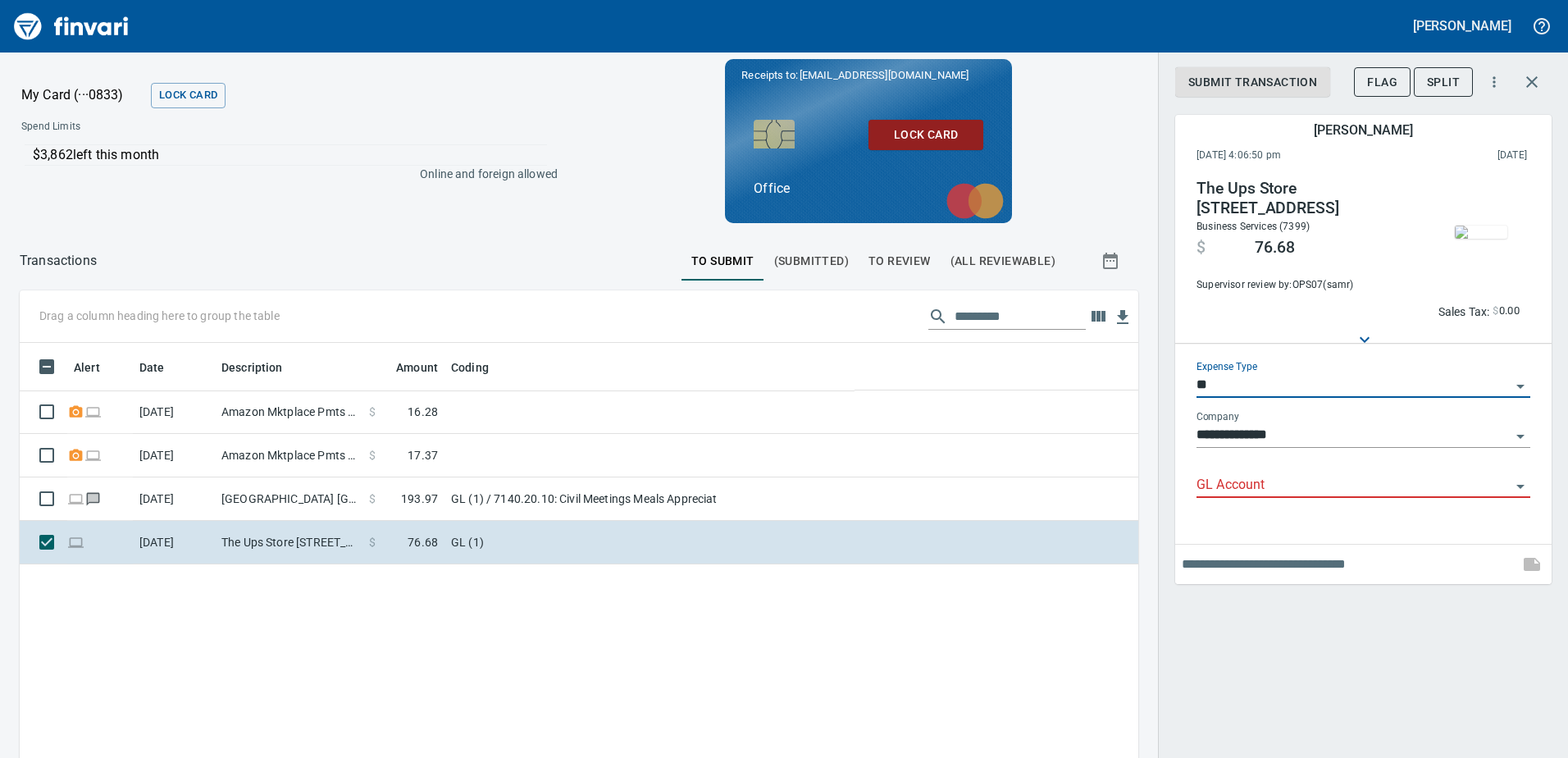
click at [1223, 482] on input "GL Account" at bounding box center [1353, 485] width 314 height 23
click at [1272, 532] on li "8100.80.10: OF Office Supplies" at bounding box center [1363, 528] width 334 height 39
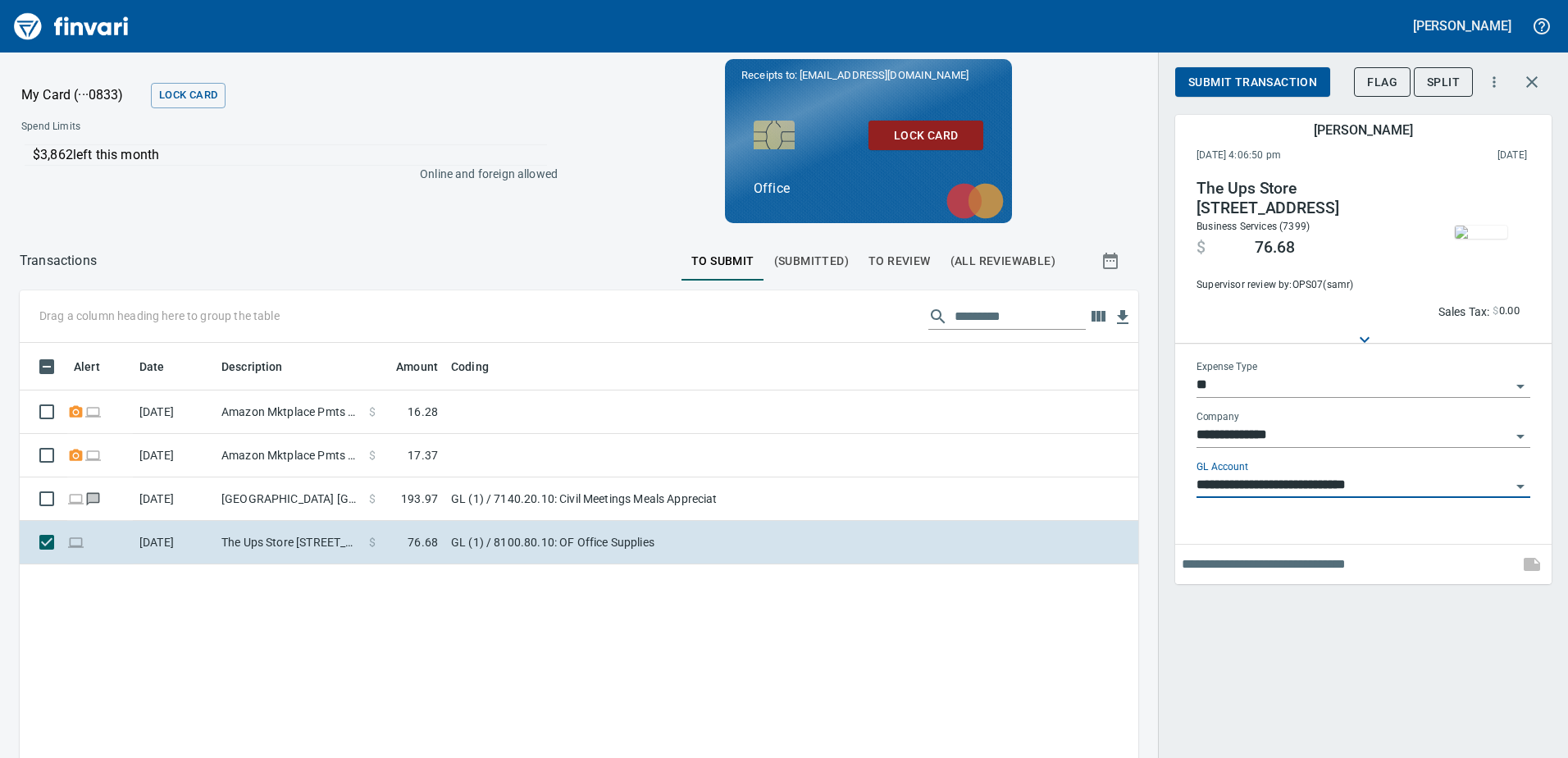
type input "**********"
click at [1364, 662] on div "**********" at bounding box center [1364, 379] width 411 height 758
click at [520, 606] on div "Alert Date Description Amount Coding 10/6/2025 Amazon Mktplace Pmts Amzn.com/bi…" at bounding box center [579, 632] width 1119 height 578
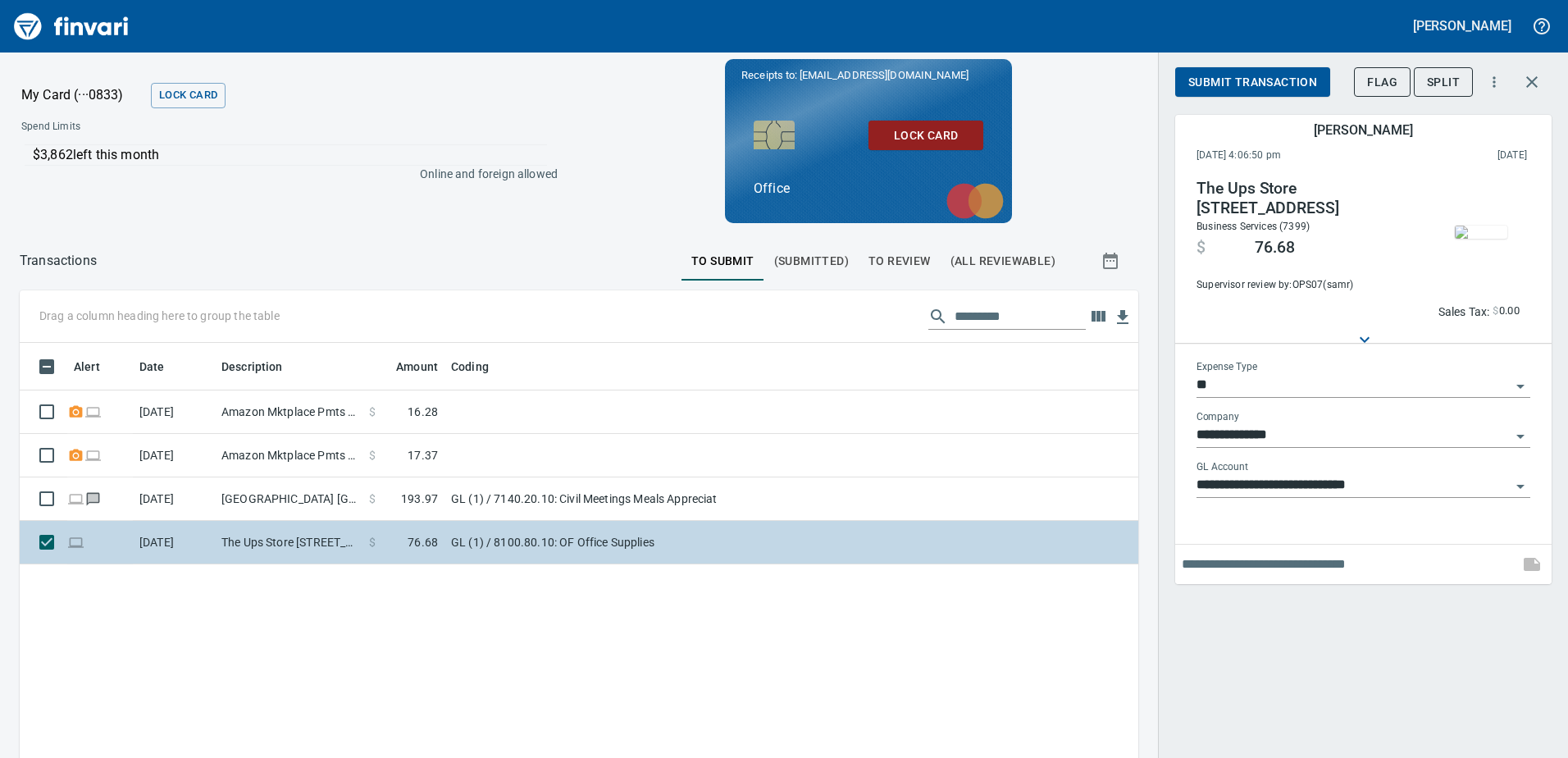
click at [215, 542] on td "The Ups Store 3703 Battle Ground WA" at bounding box center [289, 542] width 148 height 43
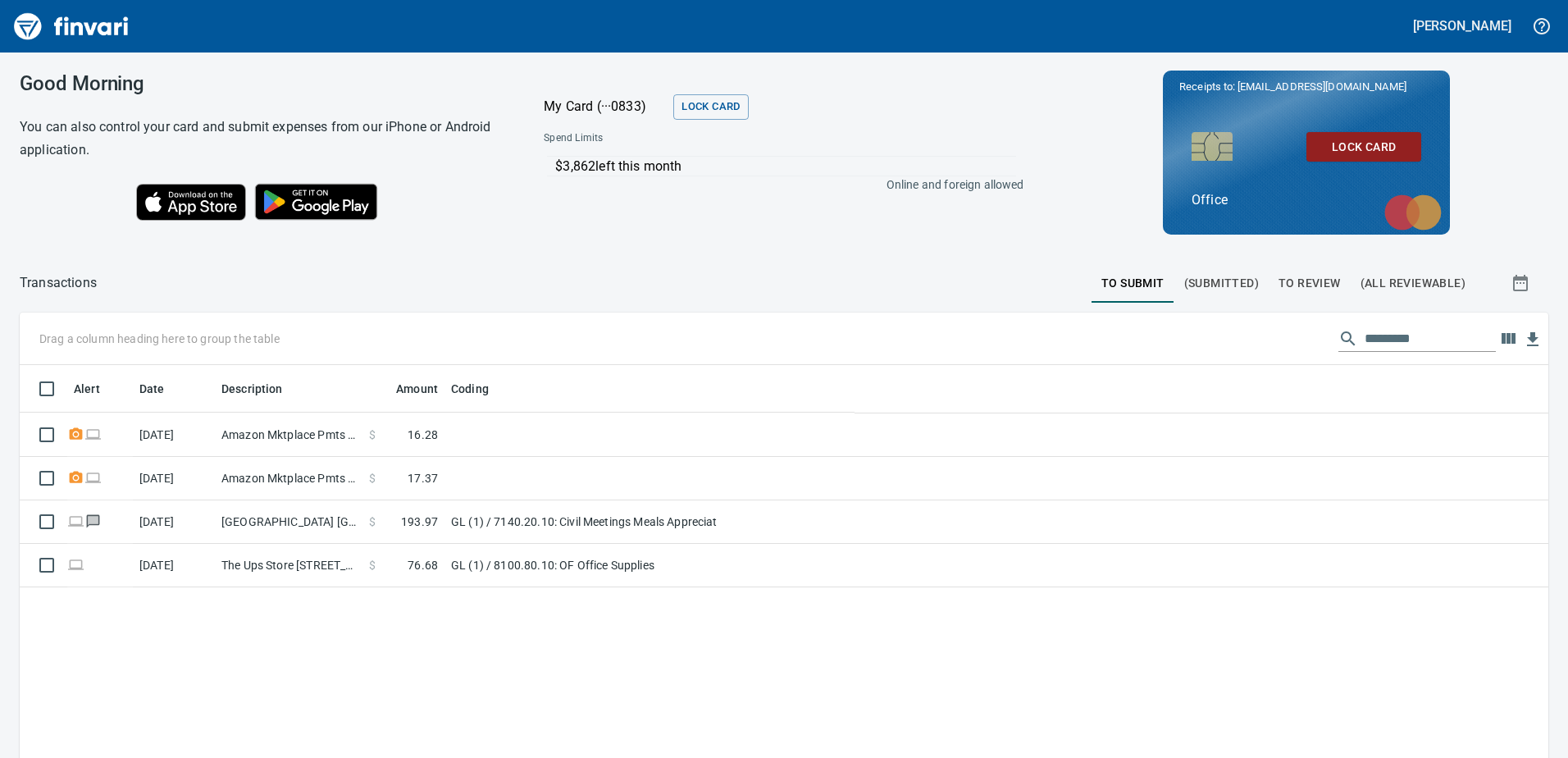
scroll to position [565, 1504]
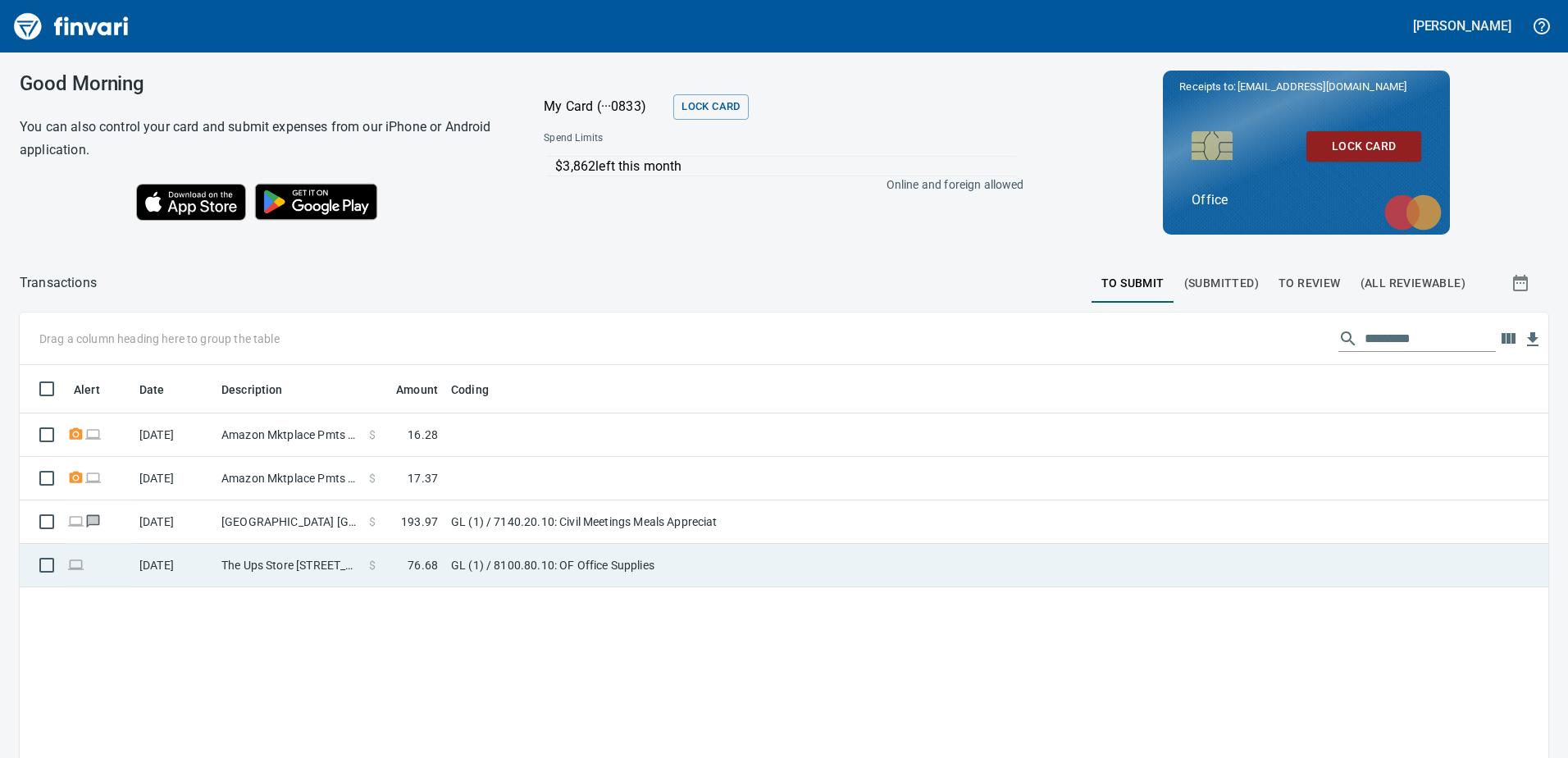
click at [448, 559] on td "GL (1) / 8100.80.10: OF Office Supplies" at bounding box center [650, 565] width 411 height 43
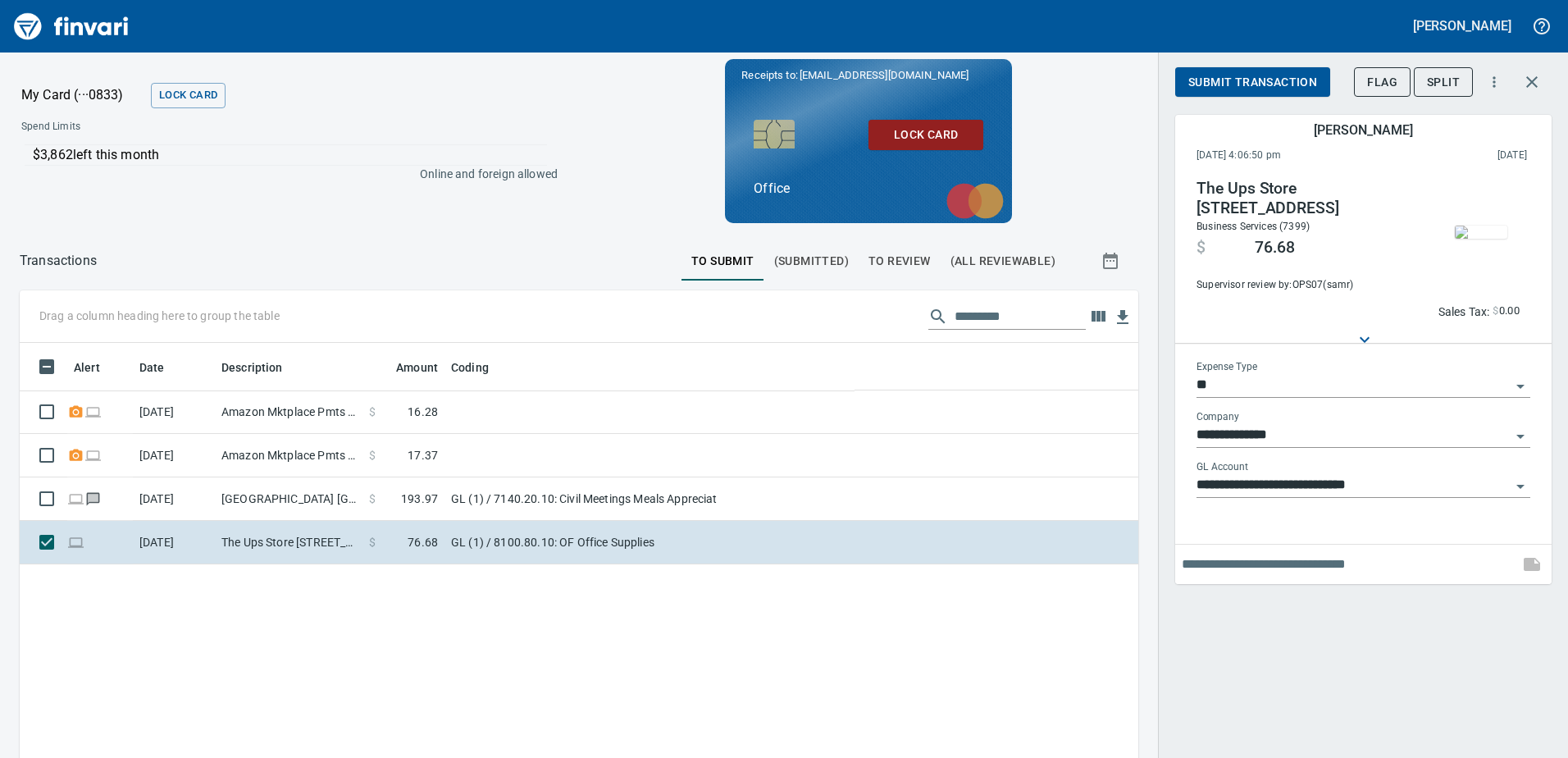
scroll to position [565, 1094]
click at [1260, 88] on span "Submit Transaction" at bounding box center [1252, 82] width 128 height 21
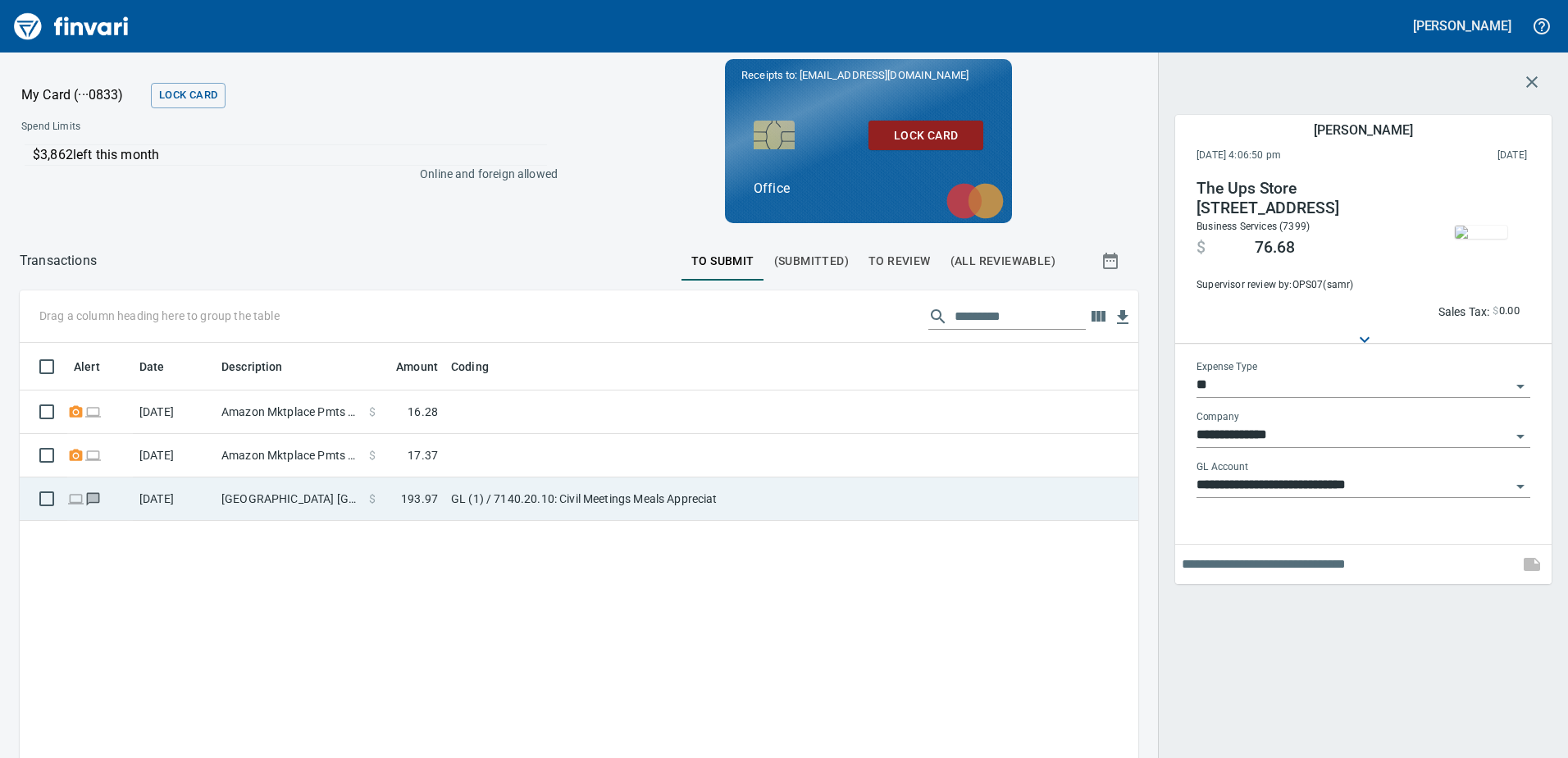
click at [283, 503] on td "Burgerville Battle Ground WA" at bounding box center [289, 498] width 148 height 43
type input "**********"
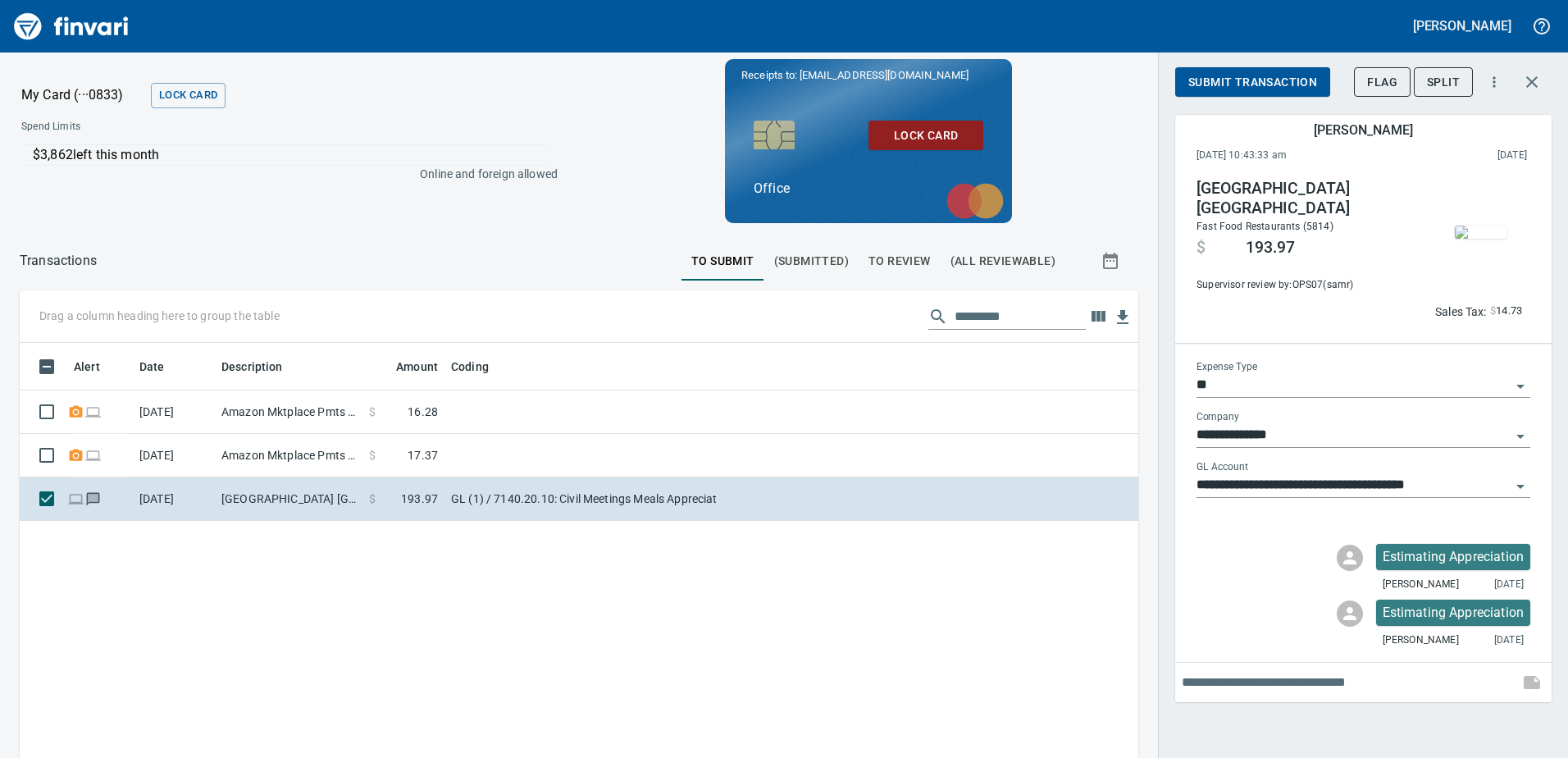
scroll to position [565, 1094]
click at [1265, 85] on span "Submit Transaction" at bounding box center [1252, 82] width 128 height 21
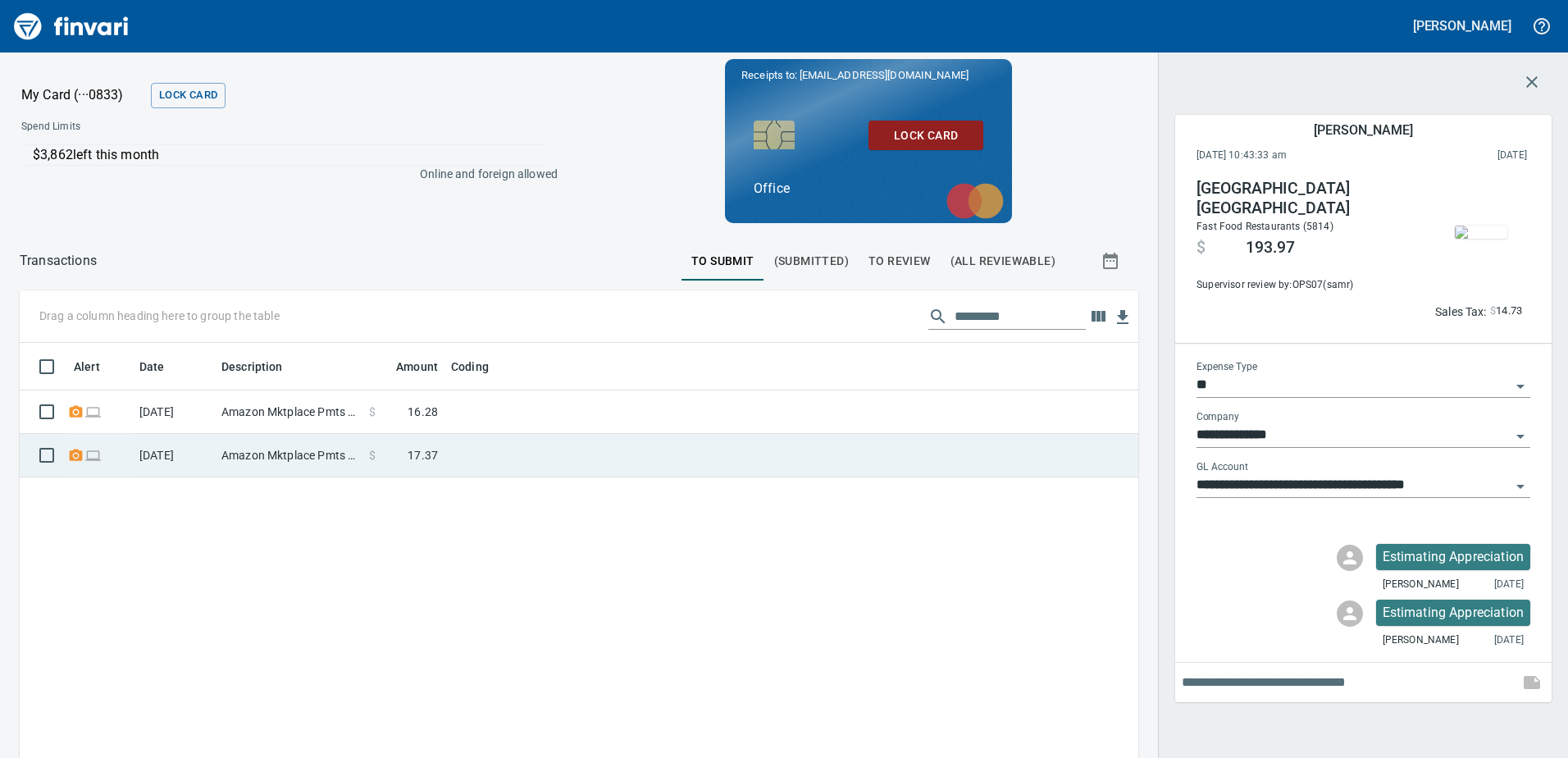
click at [412, 468] on td "$ 17.37" at bounding box center [404, 455] width 82 height 43
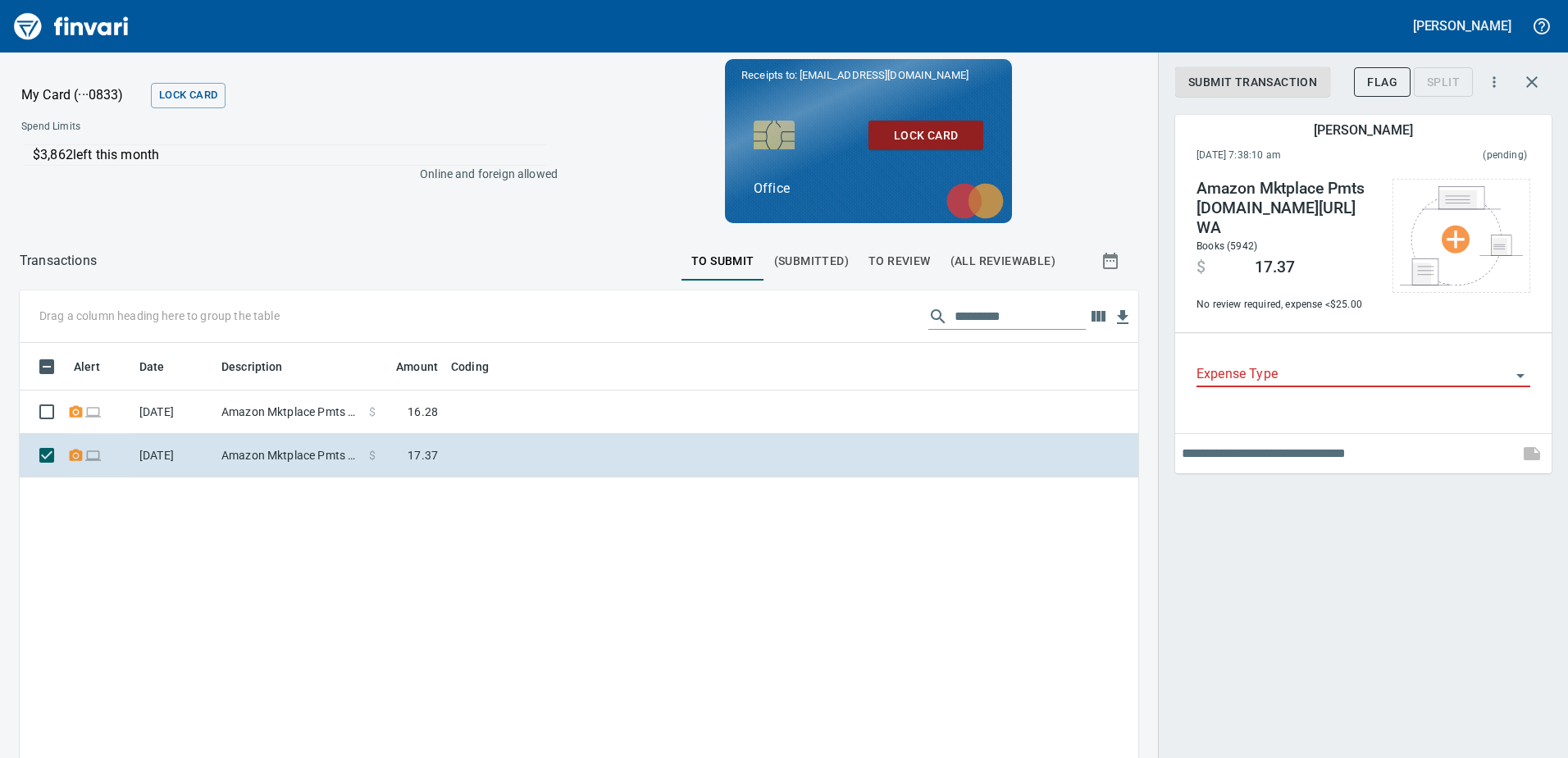
drag, startPoint x: 479, startPoint y: 216, endPoint x: 489, endPoint y: 159, distance: 57.9
click at [480, 216] on div "My Card (···0833) Lock Card Spend Limits $3,862 left this month Online and fore…" at bounding box center [579, 141] width 1158 height 177
